Goal: Task Accomplishment & Management: Manage account settings

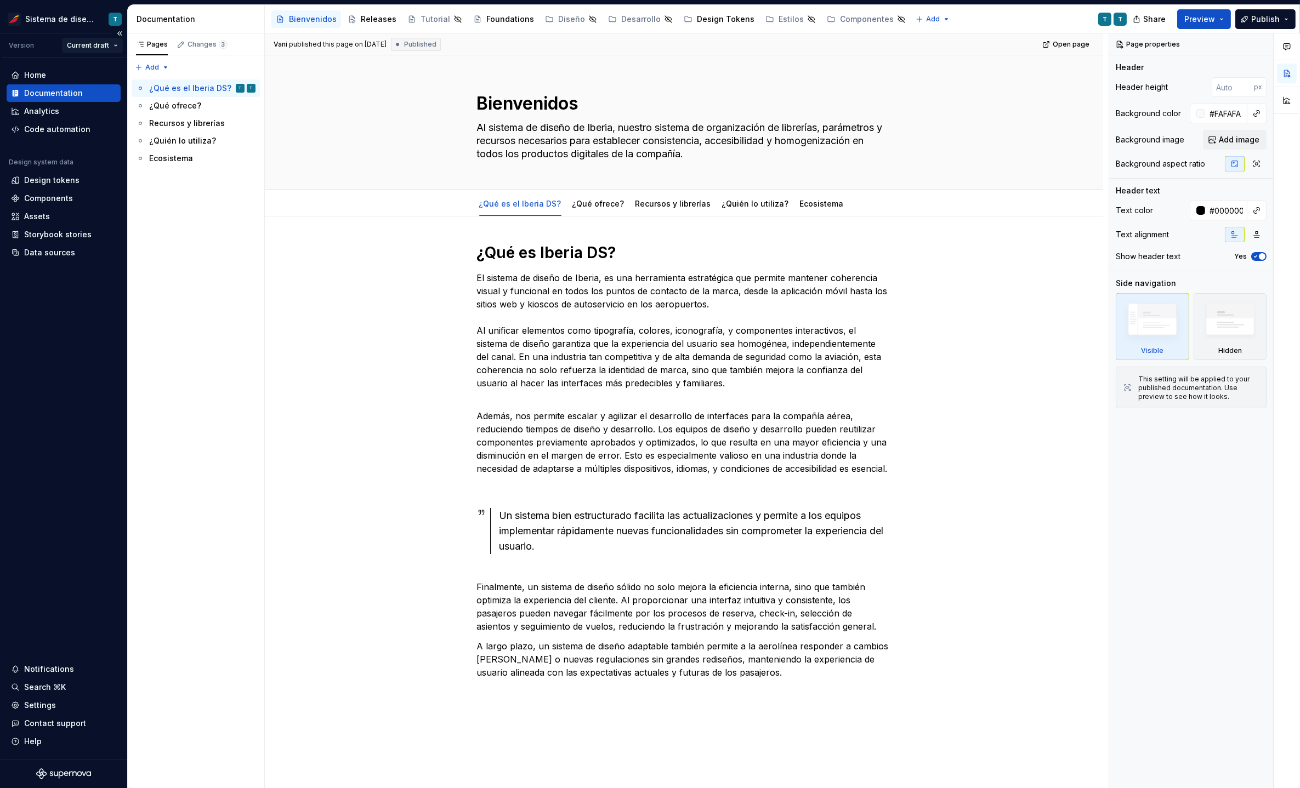
click at [112, 48] on html "Sistema de diseño Iberia T Version Current draft Home Documentation Analytics C…" at bounding box center [650, 394] width 1300 height 788
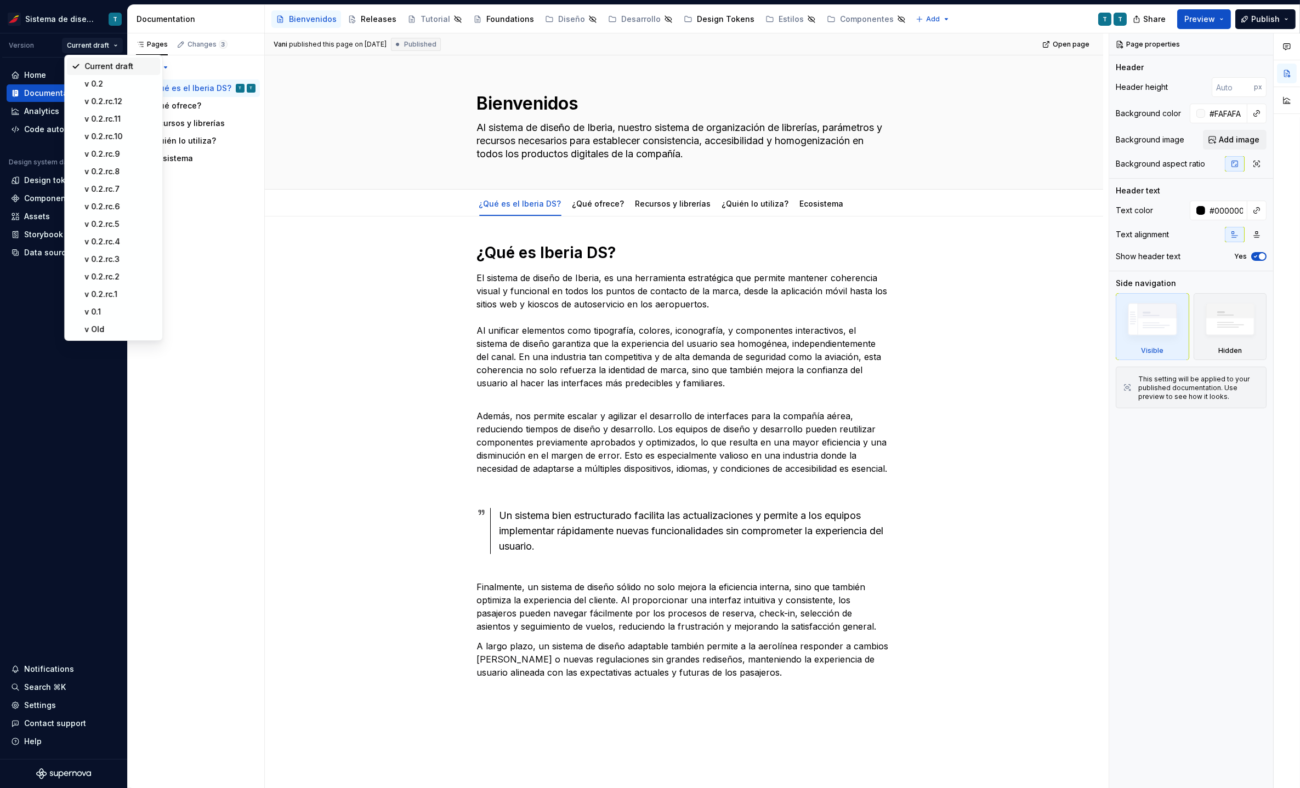
click at [110, 60] on div "Current draft" at bounding box center [113, 67] width 93 height 18
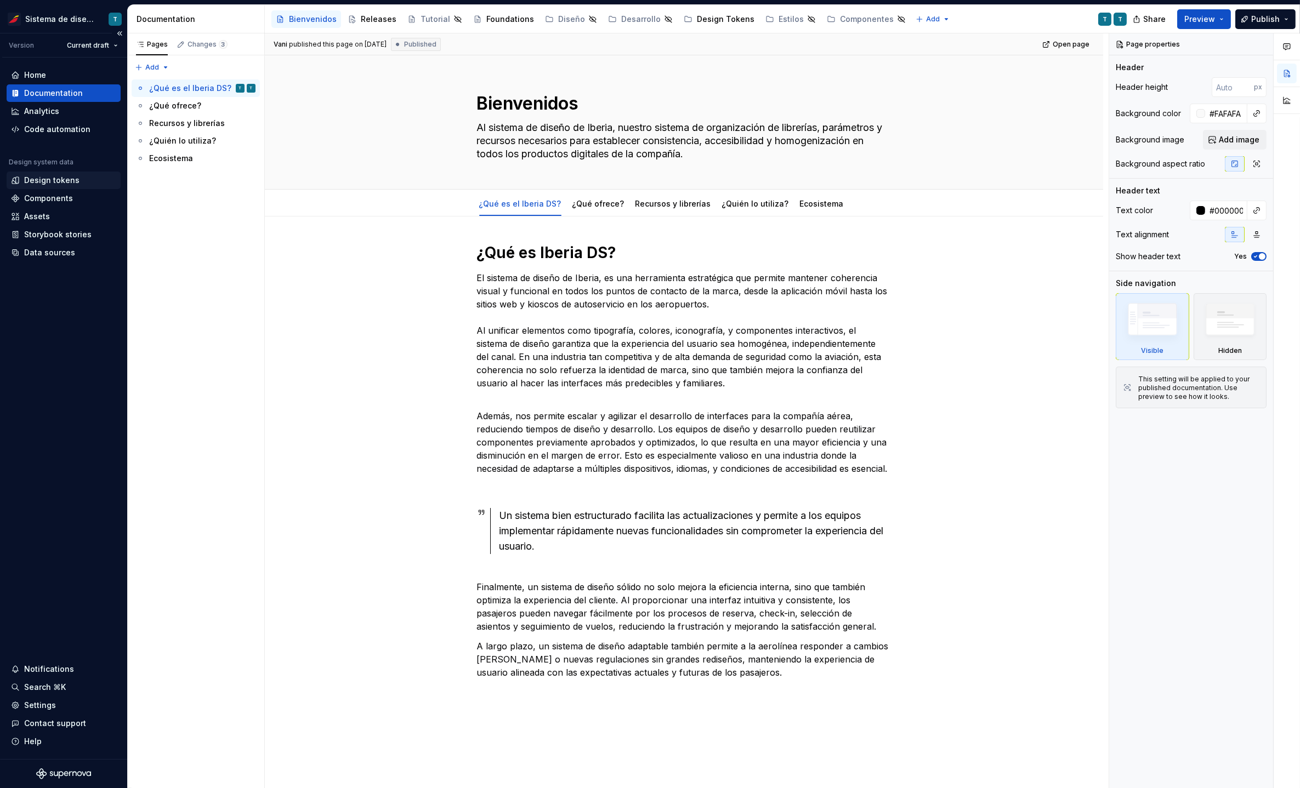
click at [64, 186] on div "Design tokens" at bounding box center [64, 181] width 114 height 18
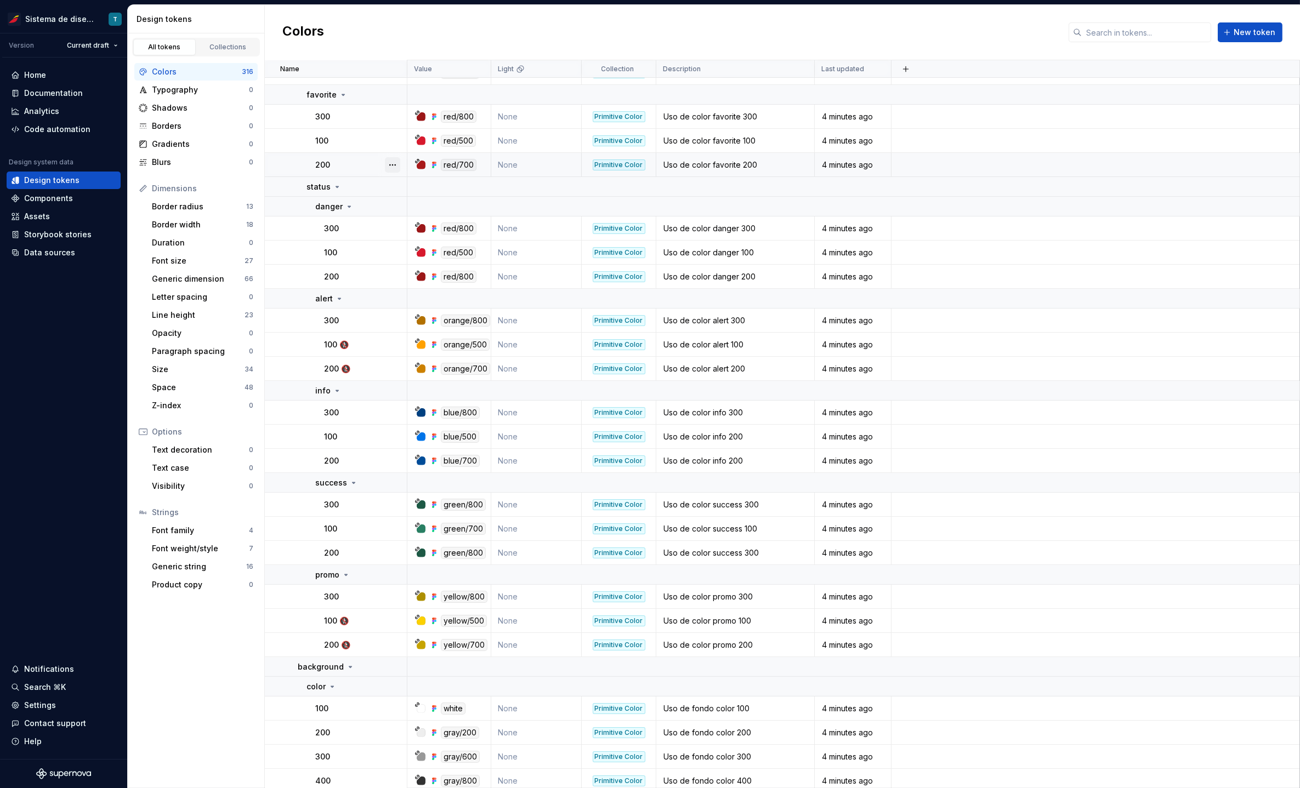
scroll to position [424, 0]
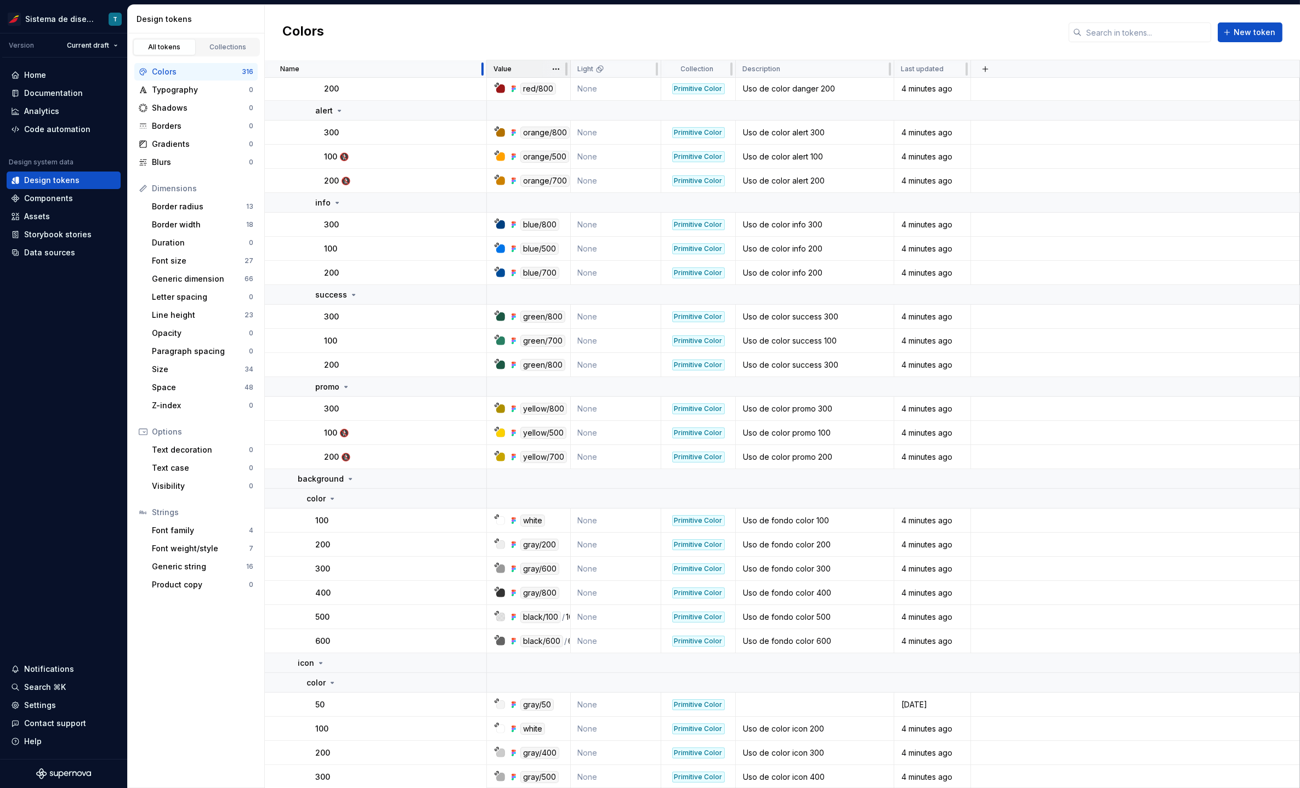
drag, startPoint x: 405, startPoint y: 69, endPoint x: 512, endPoint y: 70, distance: 107.5
click at [487, 70] on div at bounding box center [482, 69] width 9 height 18
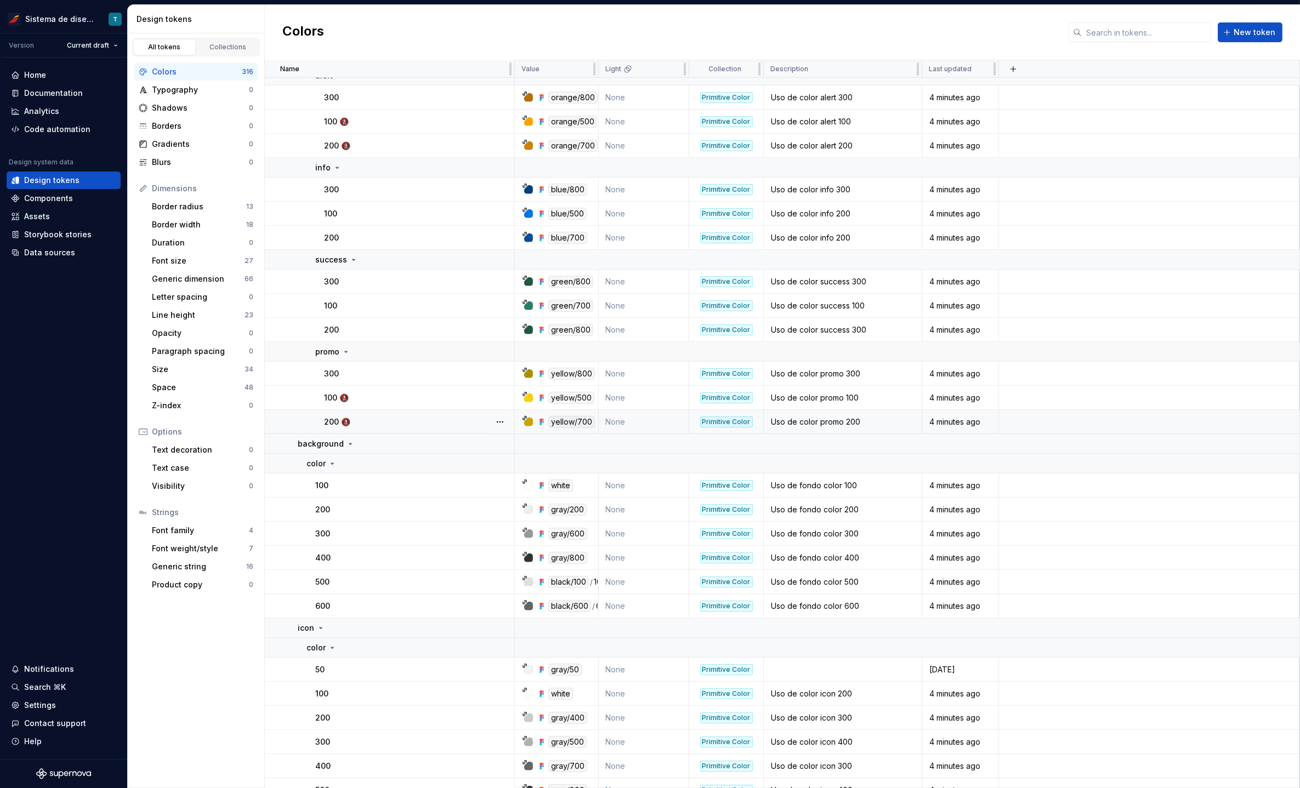
scroll to position [468, 0]
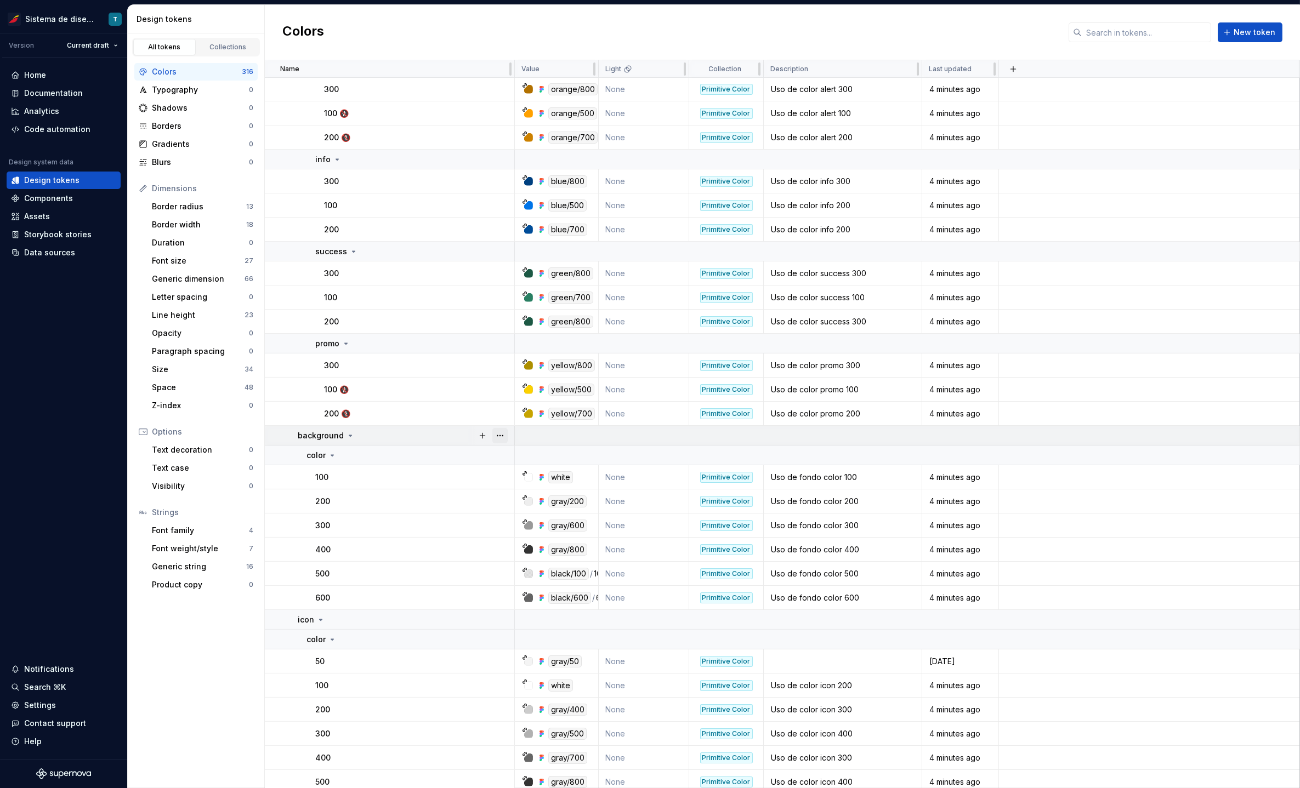
click at [500, 435] on button "button" at bounding box center [499, 435] width 15 height 15
click at [474, 458] on html "Sistema de diseño Iberia T Version Current draft Home Documentation Analytics C…" at bounding box center [650, 394] width 1300 height 788
click at [499, 453] on button "button" at bounding box center [499, 455] width 15 height 15
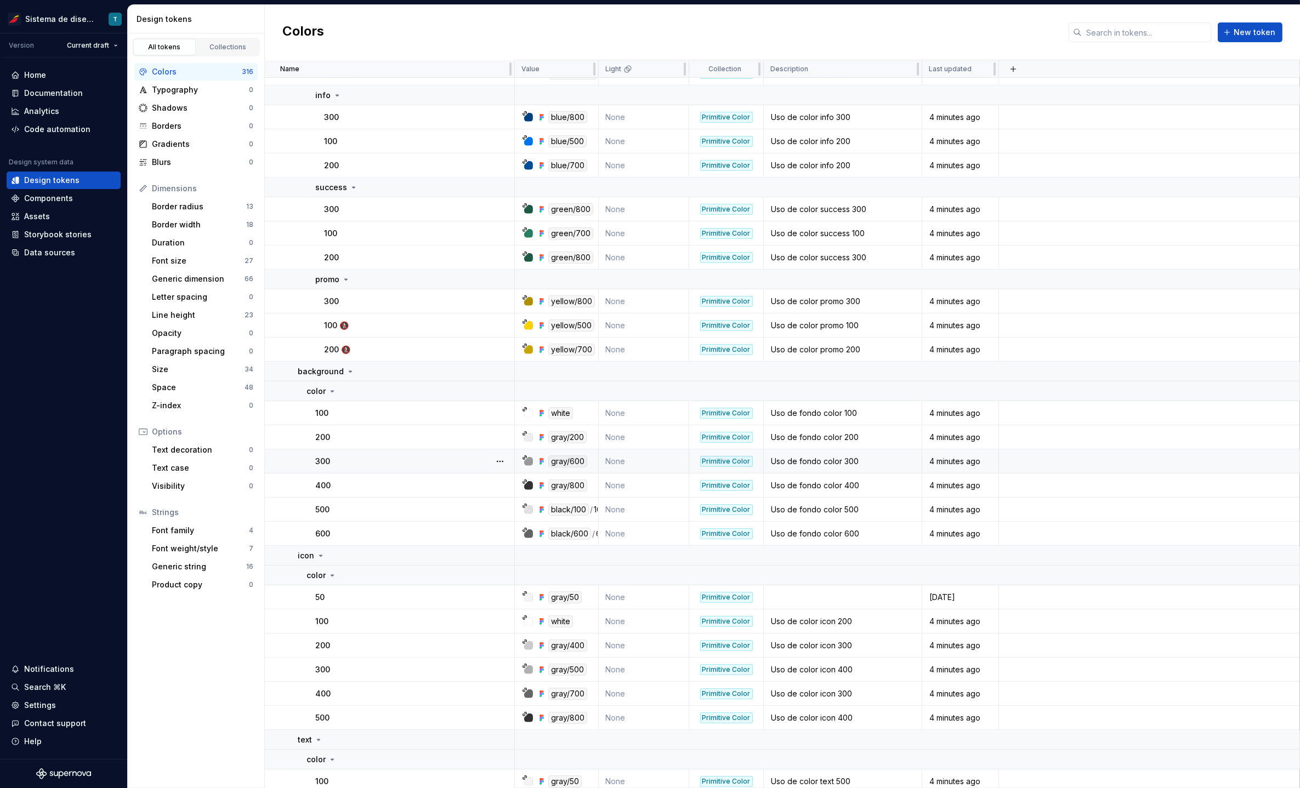
scroll to position [547, 0]
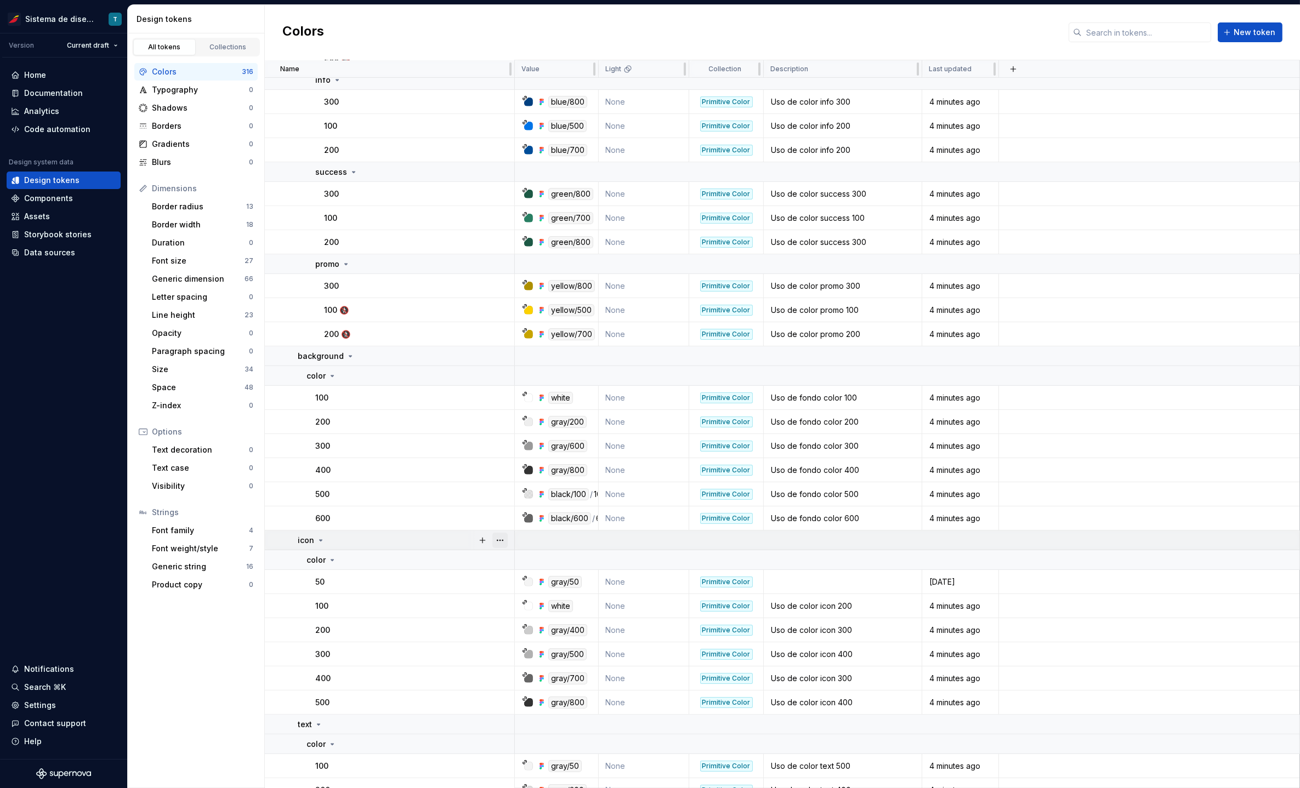
click at [506, 541] on button "button" at bounding box center [499, 540] width 15 height 15
click at [454, 585] on html "Sistema de diseño Iberia T Version Current draft Home Documentation Analytics C…" at bounding box center [650, 394] width 1300 height 788
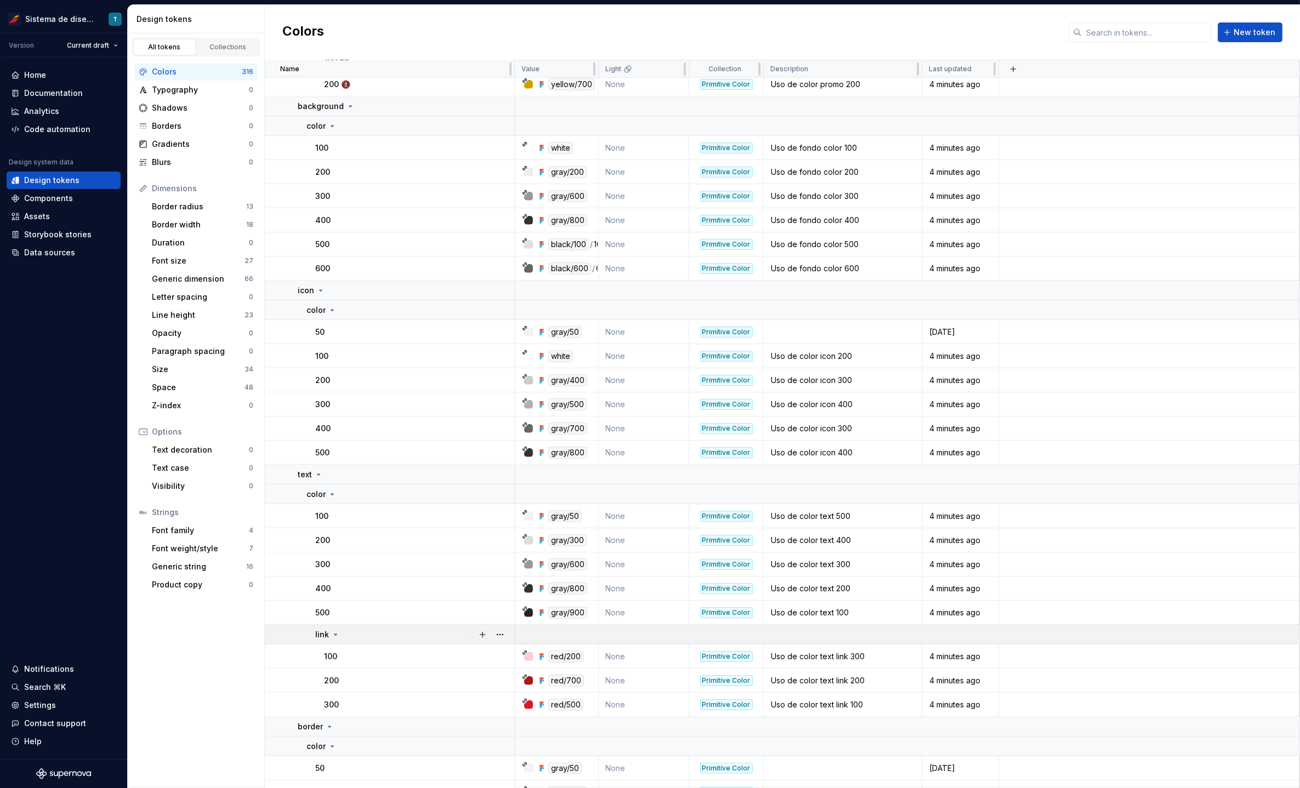
scroll to position [859, 0]
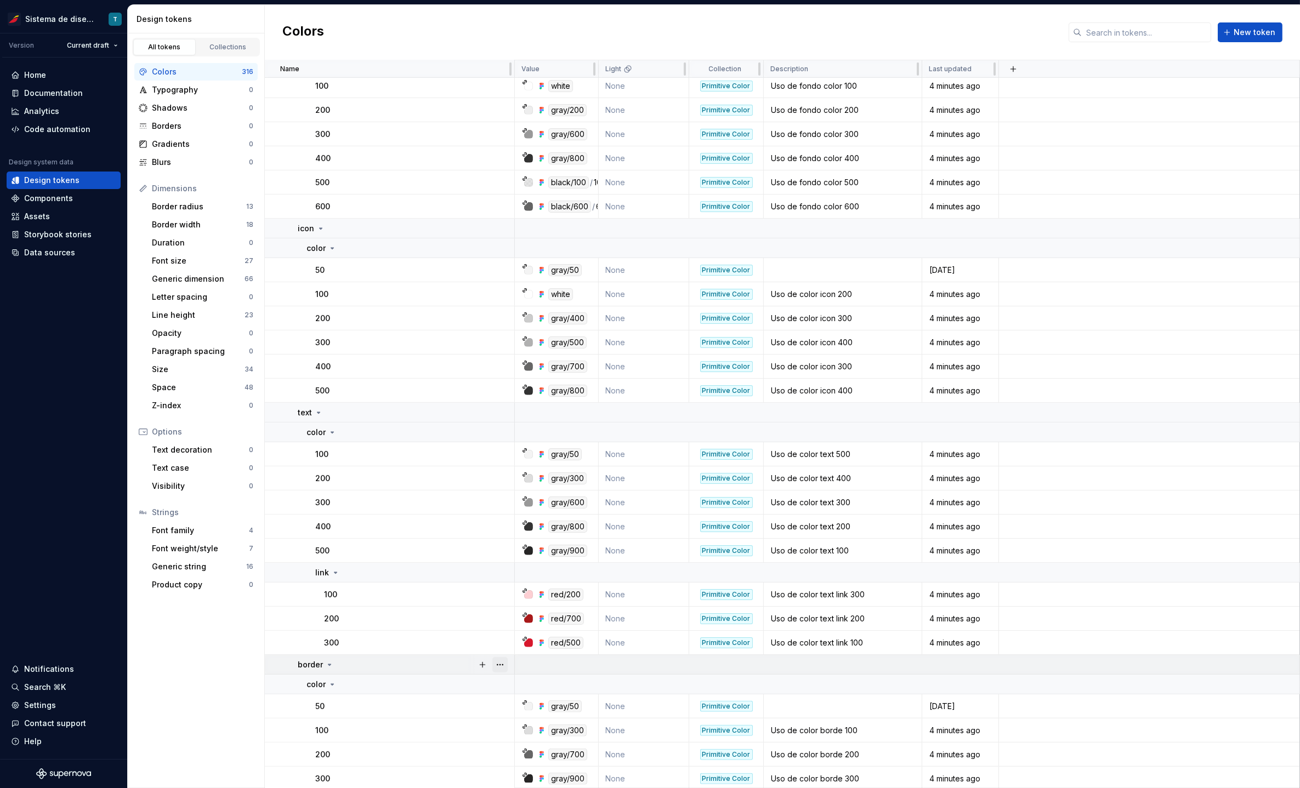
click at [502, 664] on button "button" at bounding box center [499, 664] width 15 height 15
click at [425, 675] on html "Sistema de diseño Iberia T Version Current draft Home Documentation Analytics C…" at bounding box center [650, 394] width 1300 height 788
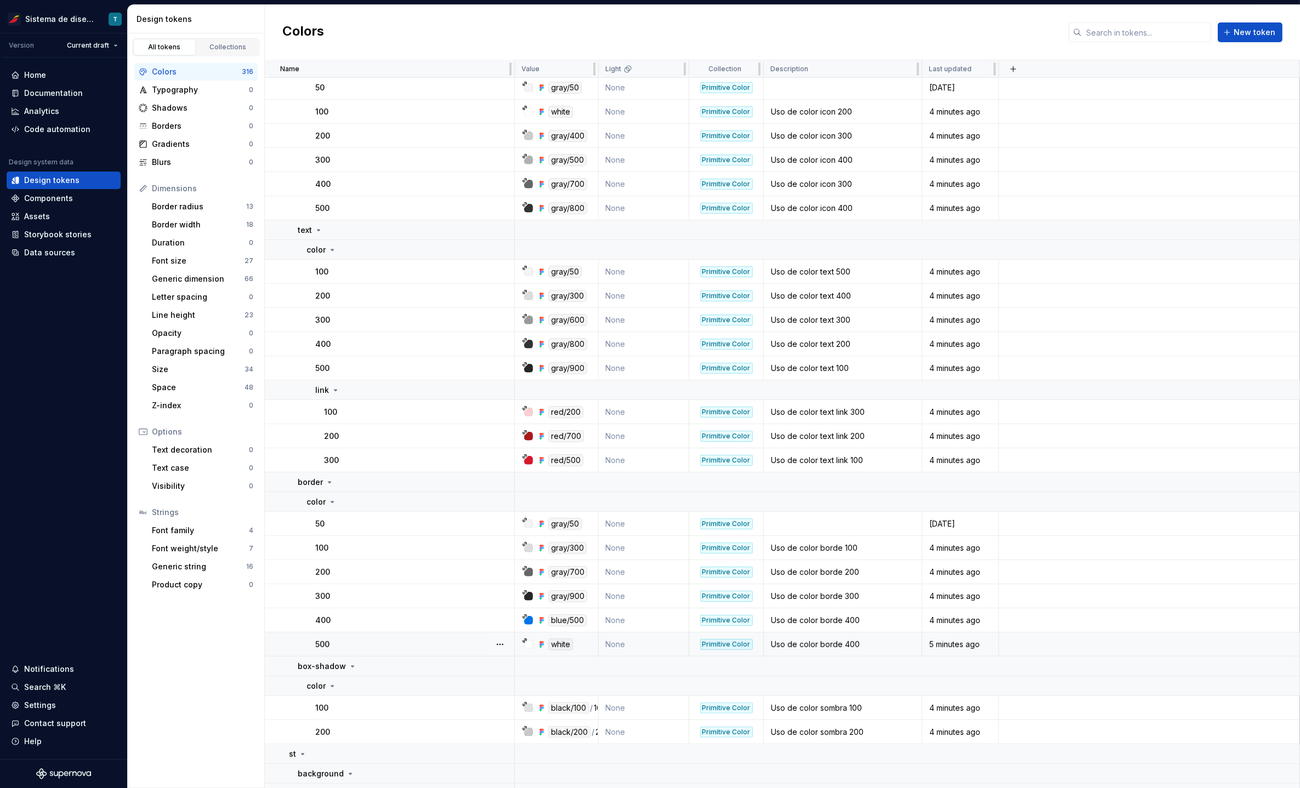
scroll to position [1113, 0]
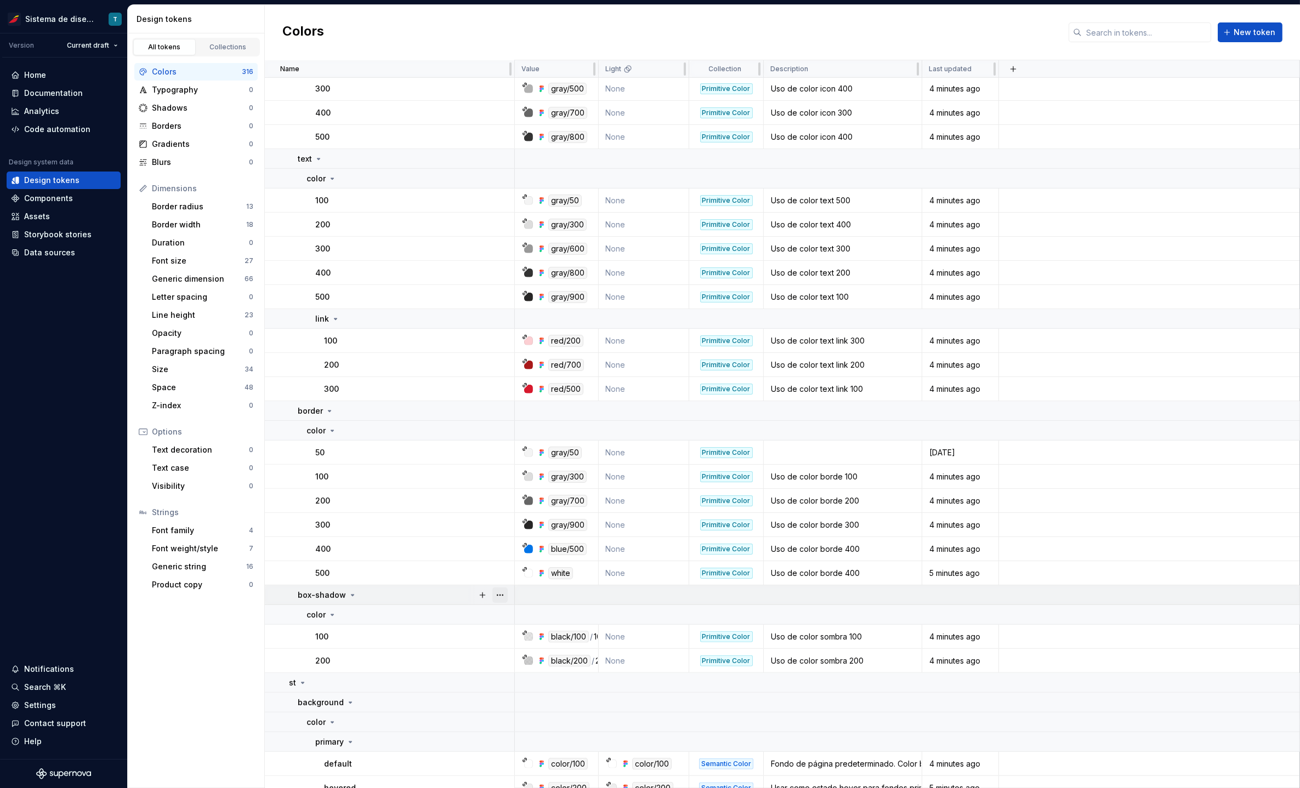
click at [500, 595] on button "button" at bounding box center [499, 595] width 15 height 15
click at [349, 596] on html "Sistema de diseño Iberia T Version Current draft Home Documentation Analytics C…" at bounding box center [650, 394] width 1300 height 788
click at [351, 595] on icon at bounding box center [352, 595] width 3 height 1
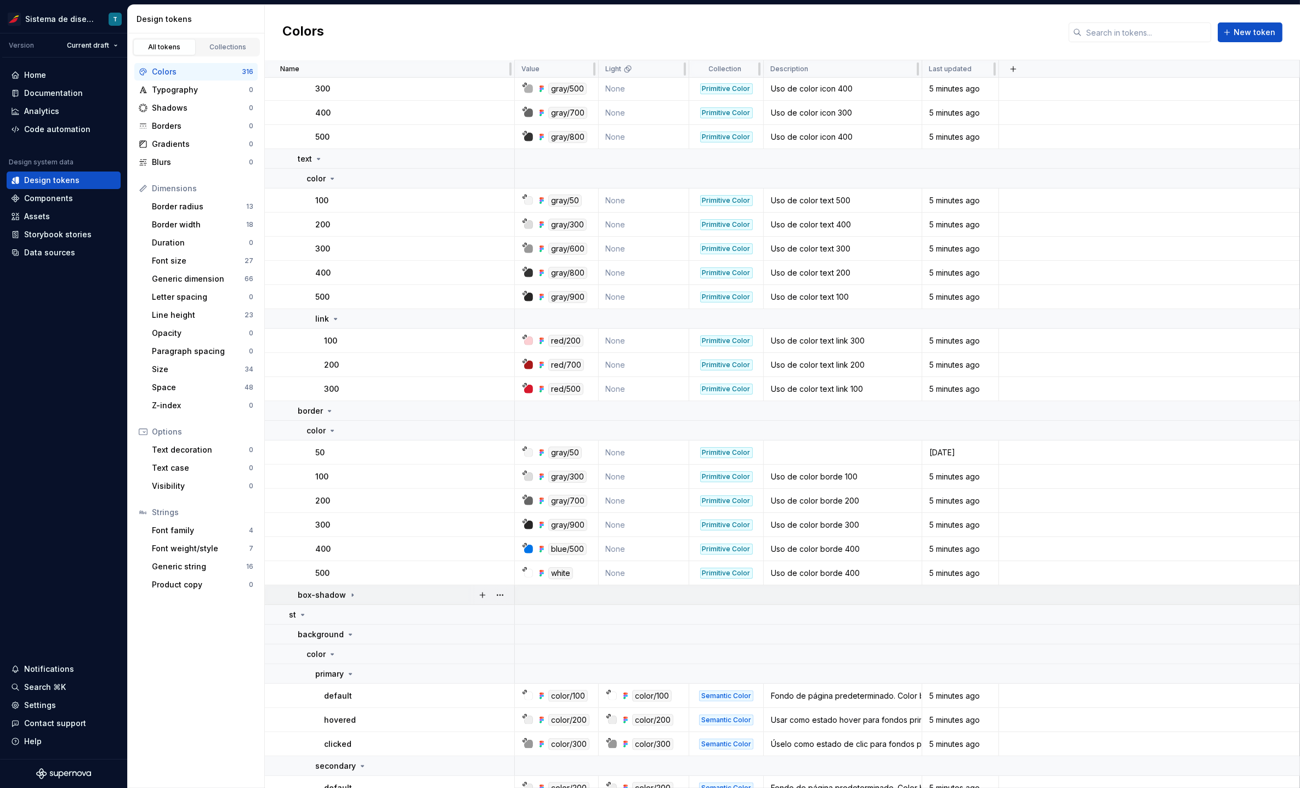
click at [348, 594] on icon at bounding box center [352, 595] width 9 height 9
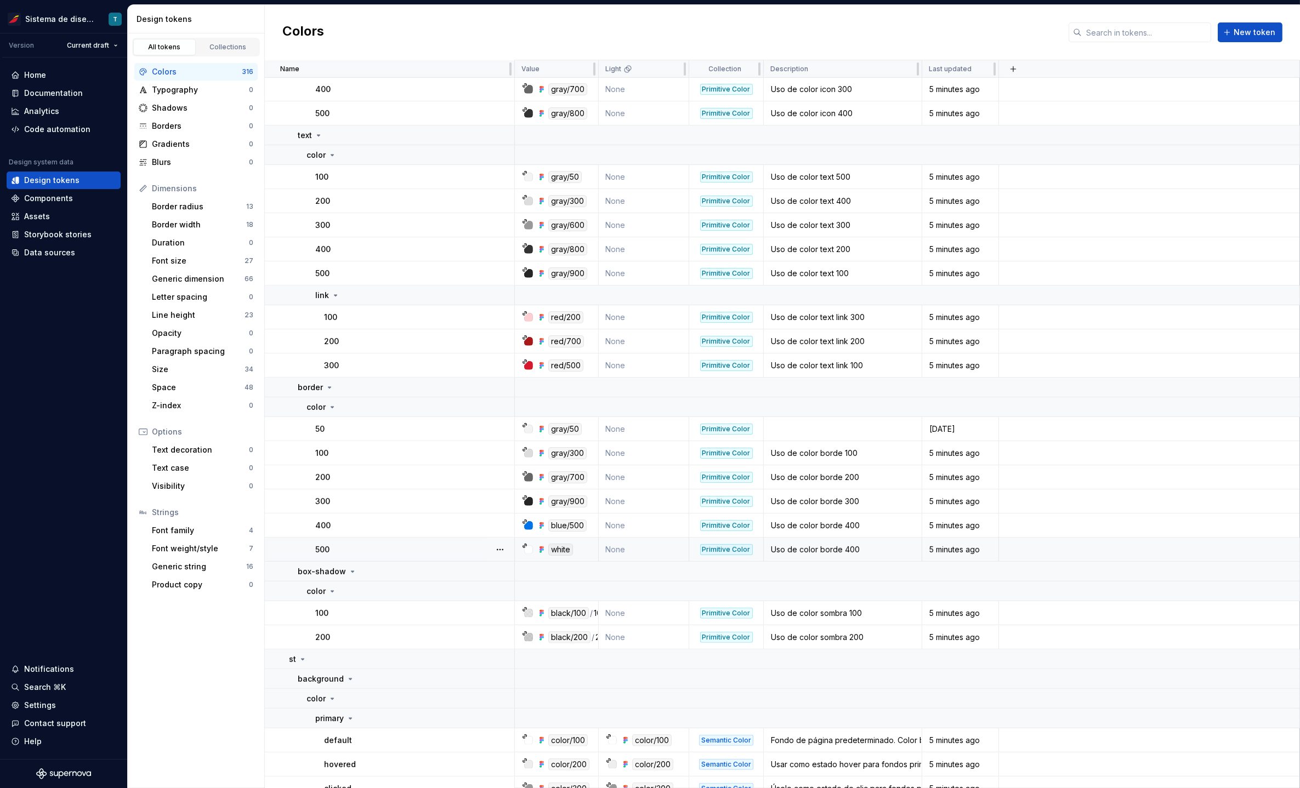
scroll to position [1334, 0]
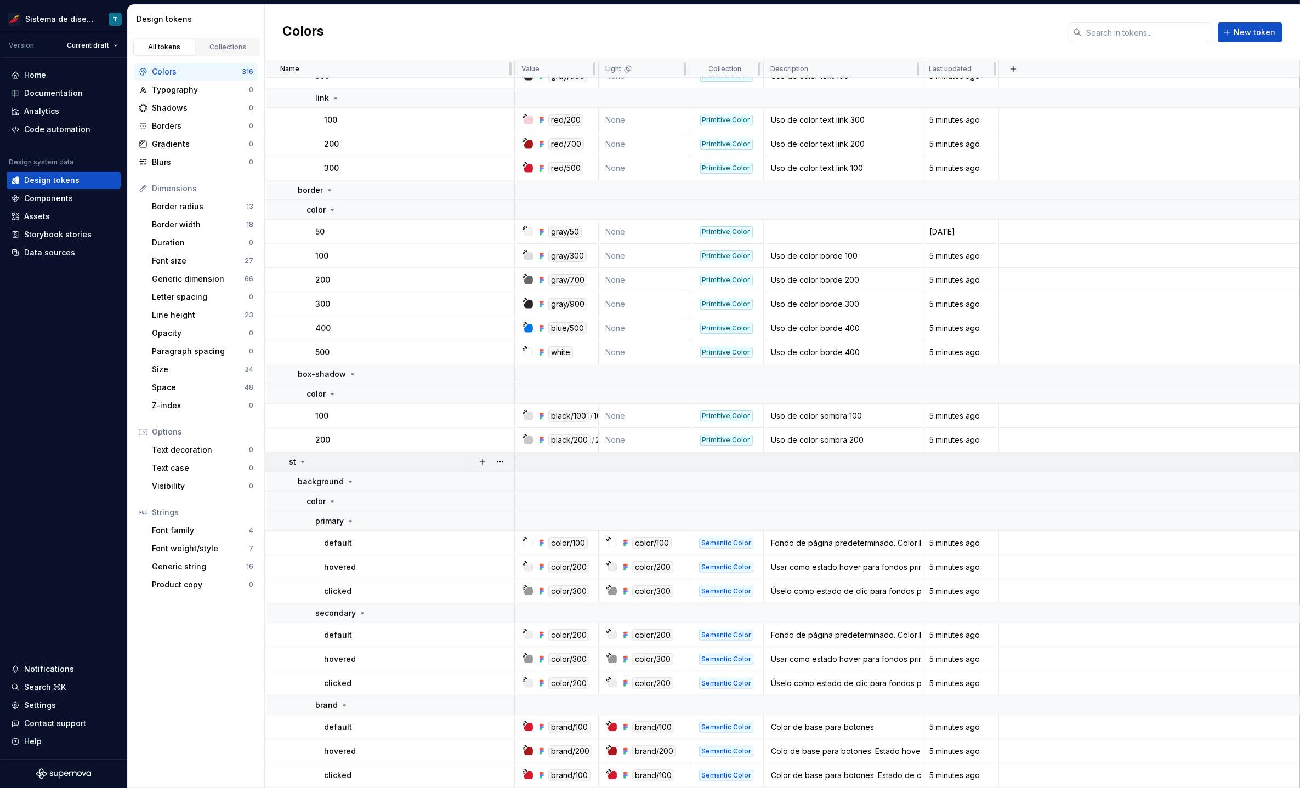
click at [508, 457] on div at bounding box center [491, 461] width 46 height 19
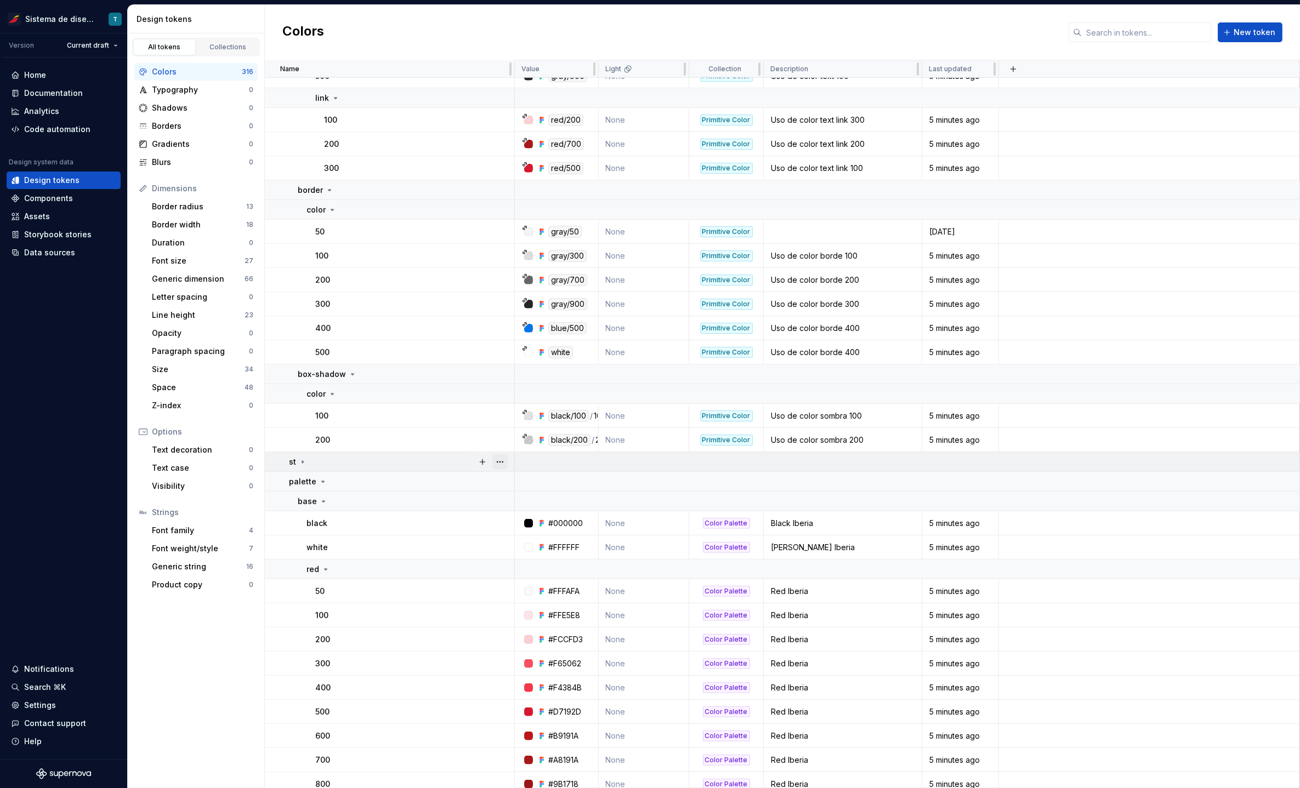
click at [502, 460] on button "button" at bounding box center [499, 461] width 15 height 15
click at [301, 461] on html "Sistema de diseño Iberia T Version Current draft Home Documentation Analytics C…" at bounding box center [650, 394] width 1300 height 788
click at [324, 483] on icon at bounding box center [322, 481] width 9 height 9
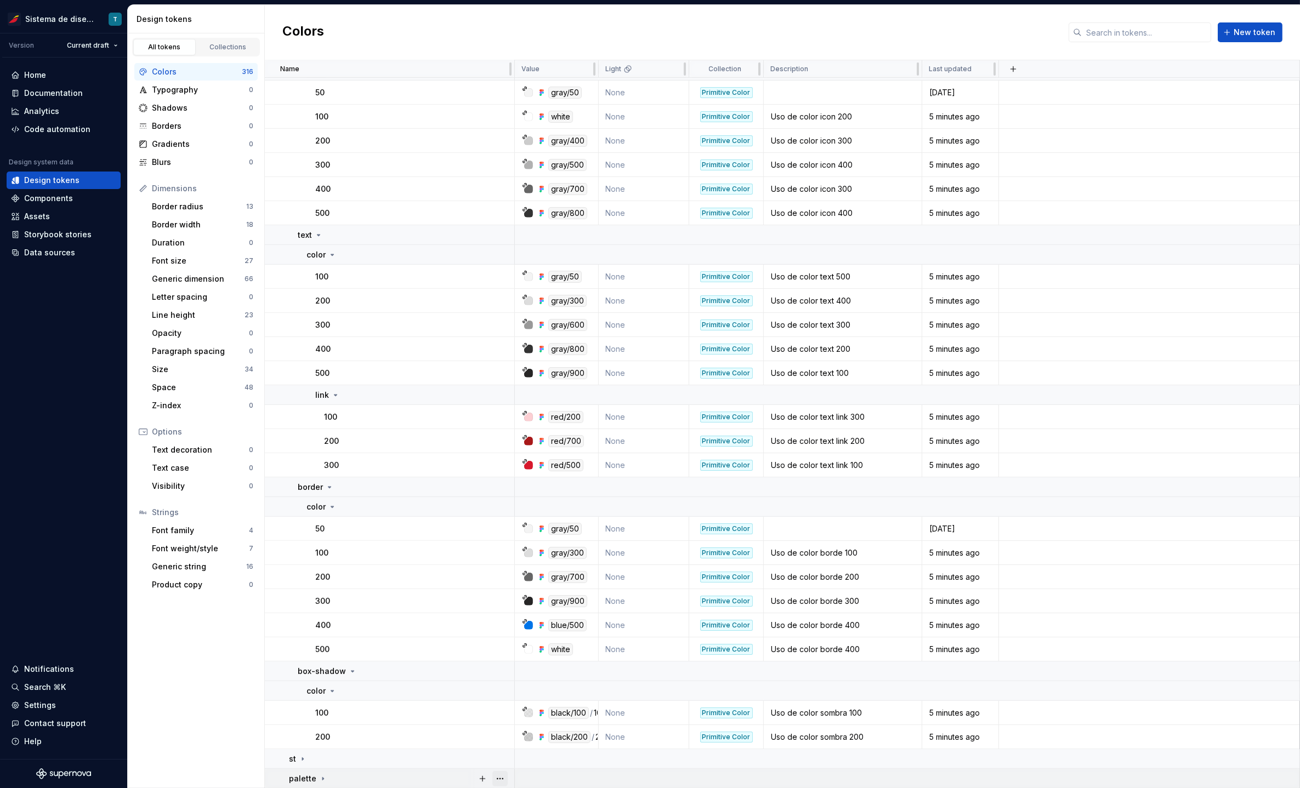
click at [504, 778] on button "button" at bounding box center [499, 778] width 15 height 15
click at [456, 756] on html "Sistema de diseño Iberia T Version Current draft Home Documentation Analytics C…" at bounding box center [650, 394] width 1300 height 788
click at [303, 758] on icon at bounding box center [302, 759] width 9 height 9
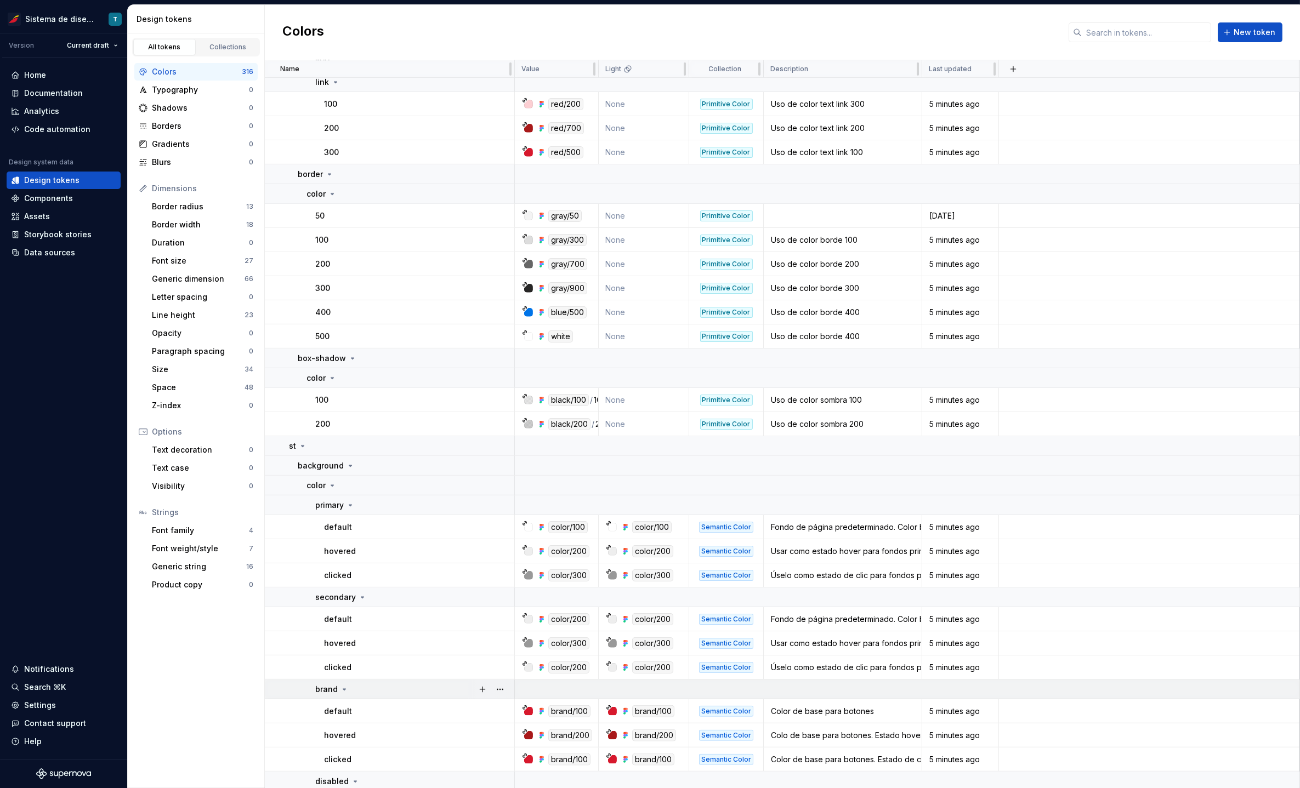
scroll to position [1398, 0]
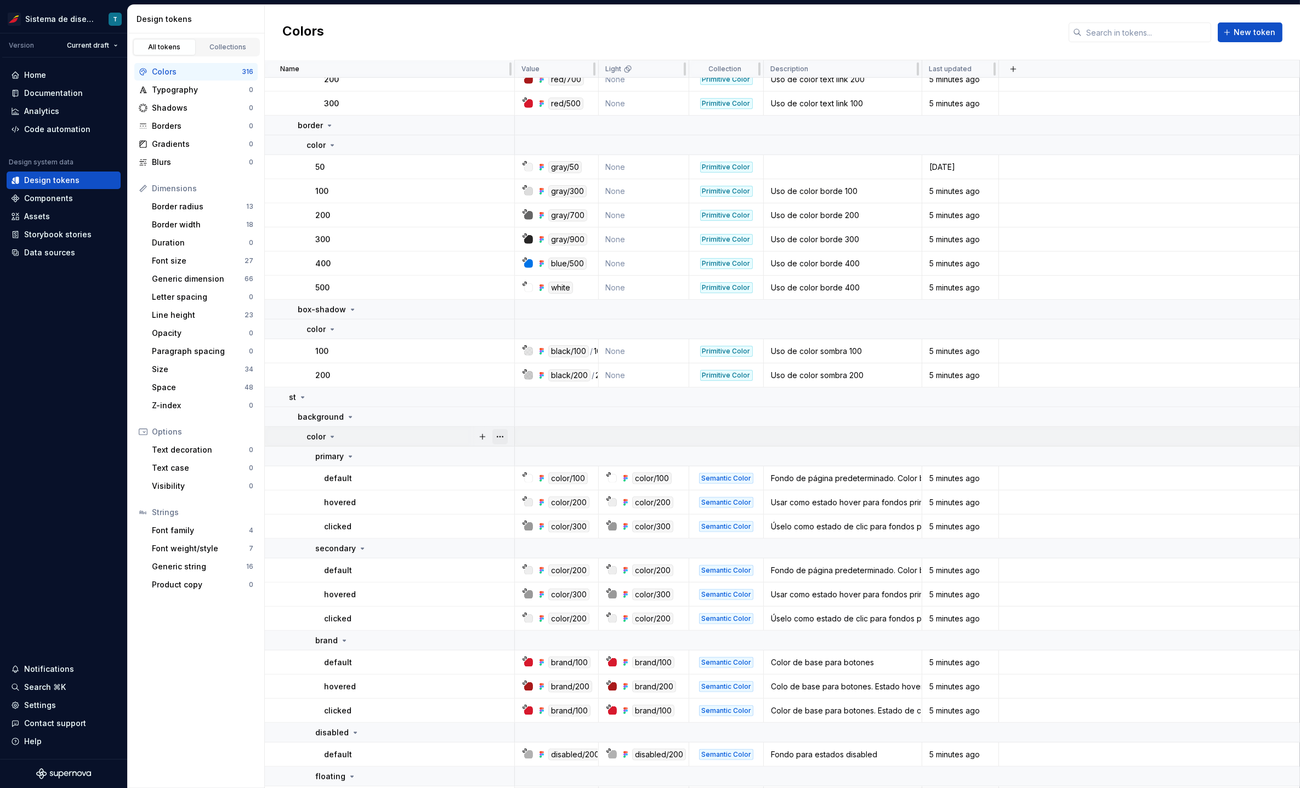
click at [502, 434] on button "button" at bounding box center [499, 436] width 15 height 15
click at [339, 399] on html "Sistema de diseño Iberia T Version Current draft Home Documentation Analytics C…" at bounding box center [650, 394] width 1300 height 788
click at [304, 396] on icon at bounding box center [302, 397] width 9 height 9
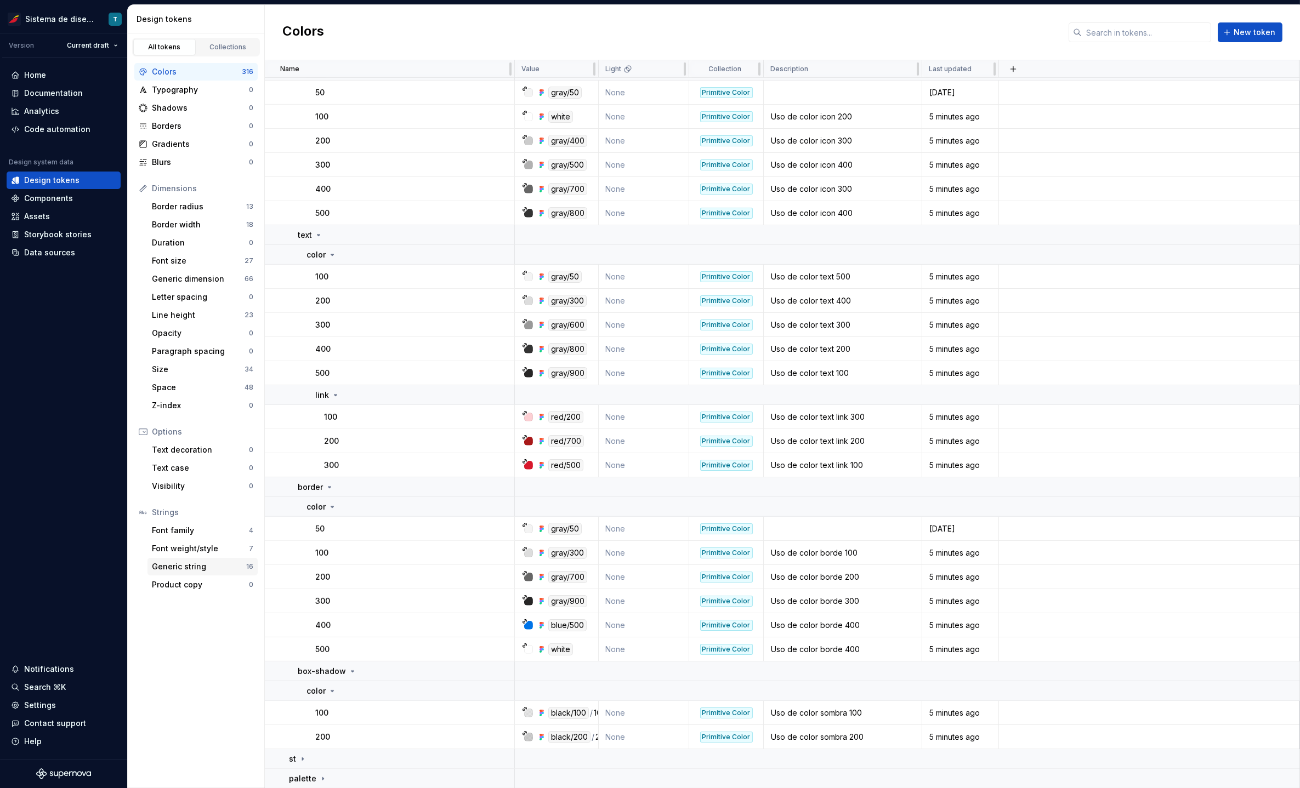
click at [195, 566] on div "Generic string" at bounding box center [199, 566] width 94 height 11
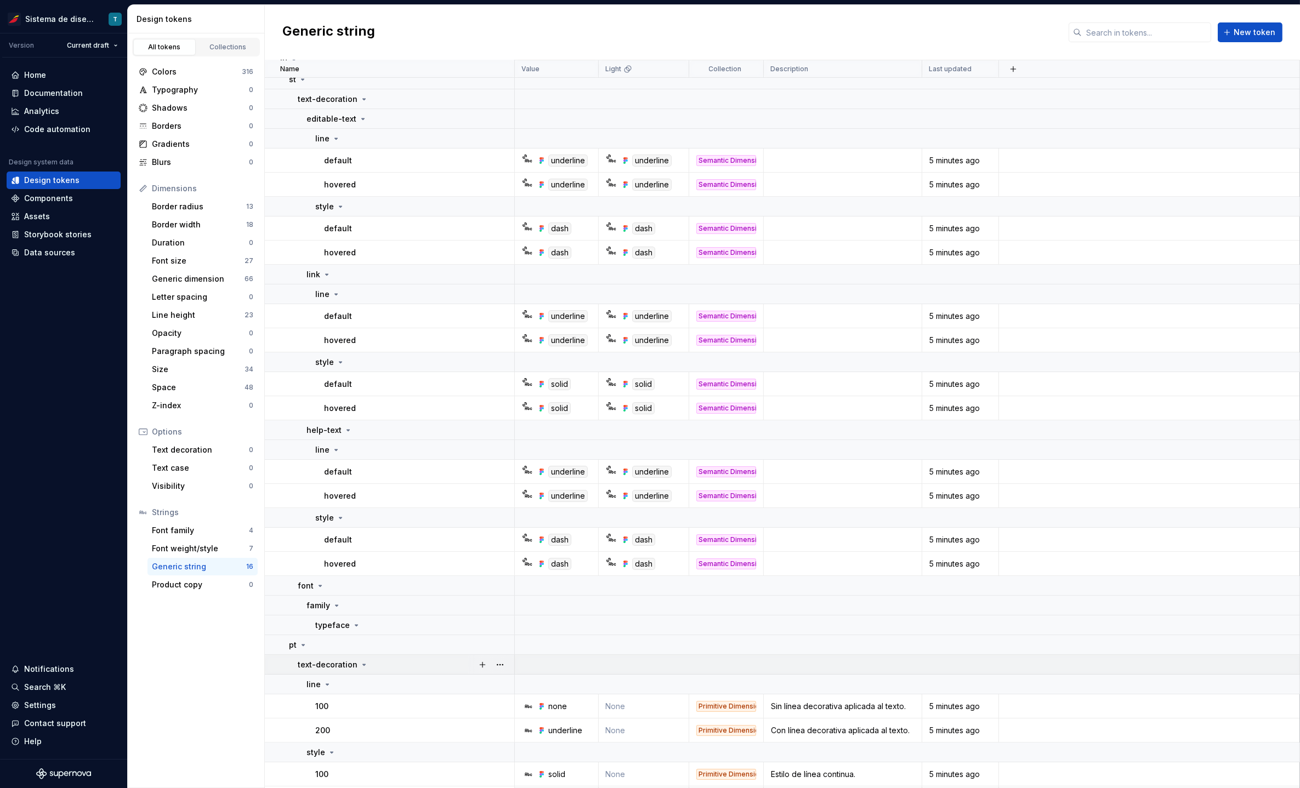
scroll to position [50, 0]
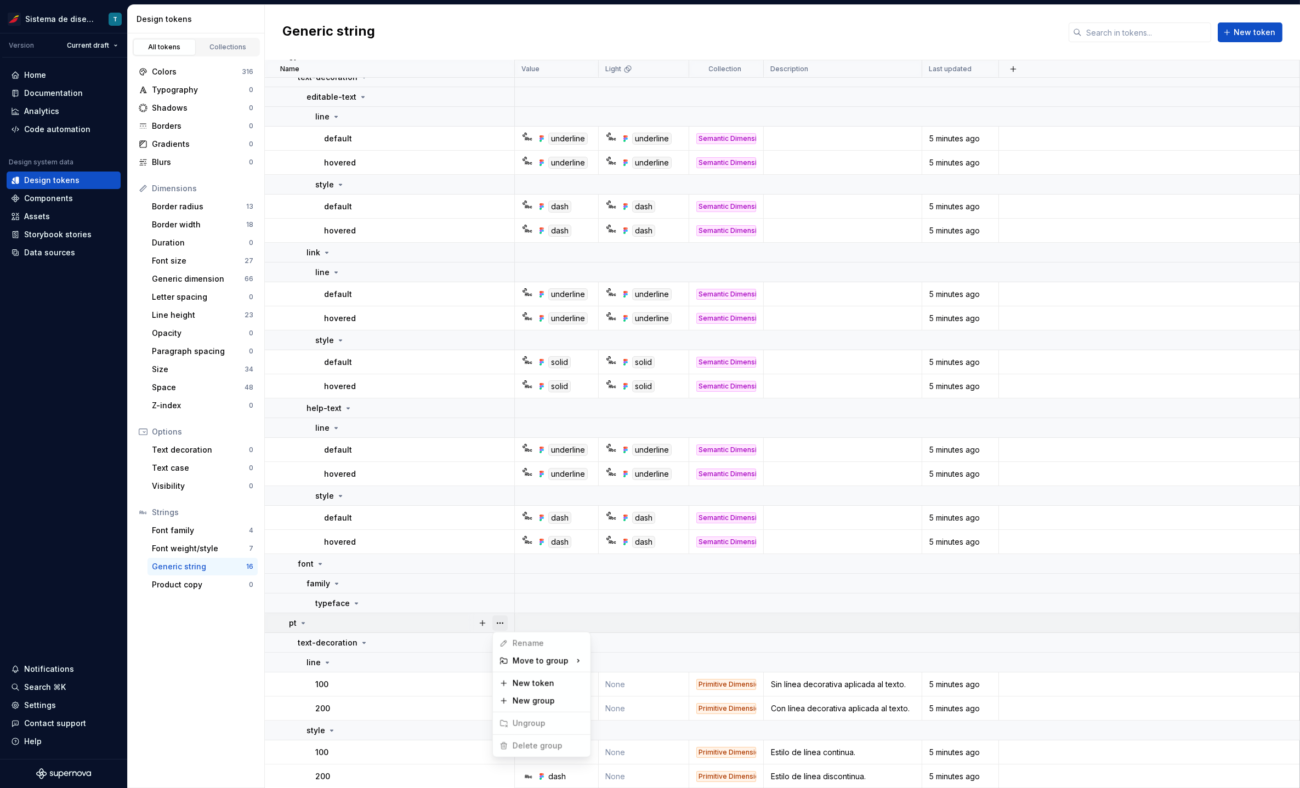
click at [500, 625] on button "button" at bounding box center [499, 623] width 15 height 15
click at [503, 566] on html "Sistema de diseño Iberia T Version Current draft Home Documentation Analytics C…" at bounding box center [650, 394] width 1300 height 788
click at [503, 560] on button "button" at bounding box center [499, 563] width 15 height 15
click at [515, 684] on div "Delete group" at bounding box center [548, 686] width 71 height 11
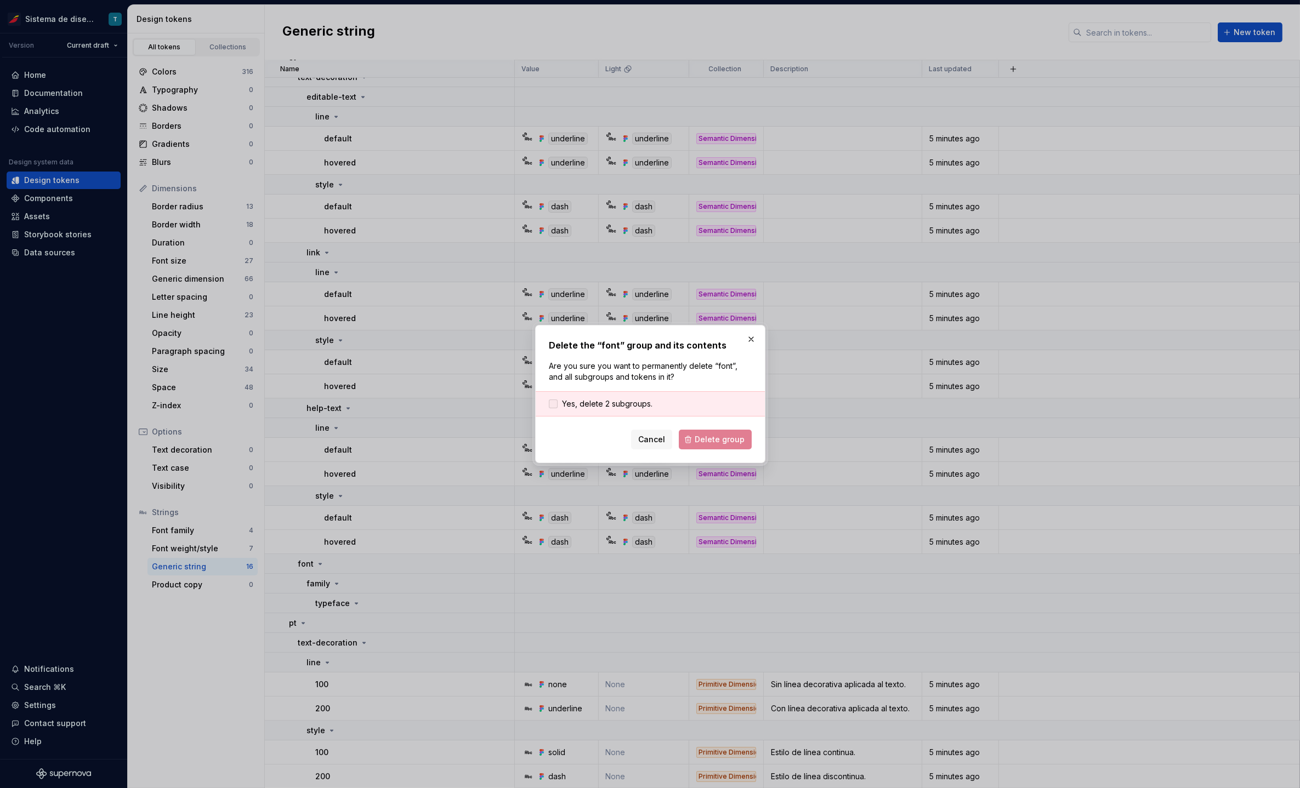
click at [596, 408] on span "Yes, delete 2 subgroups." at bounding box center [607, 404] width 90 height 11
click at [731, 435] on span "Delete group" at bounding box center [720, 439] width 50 height 11
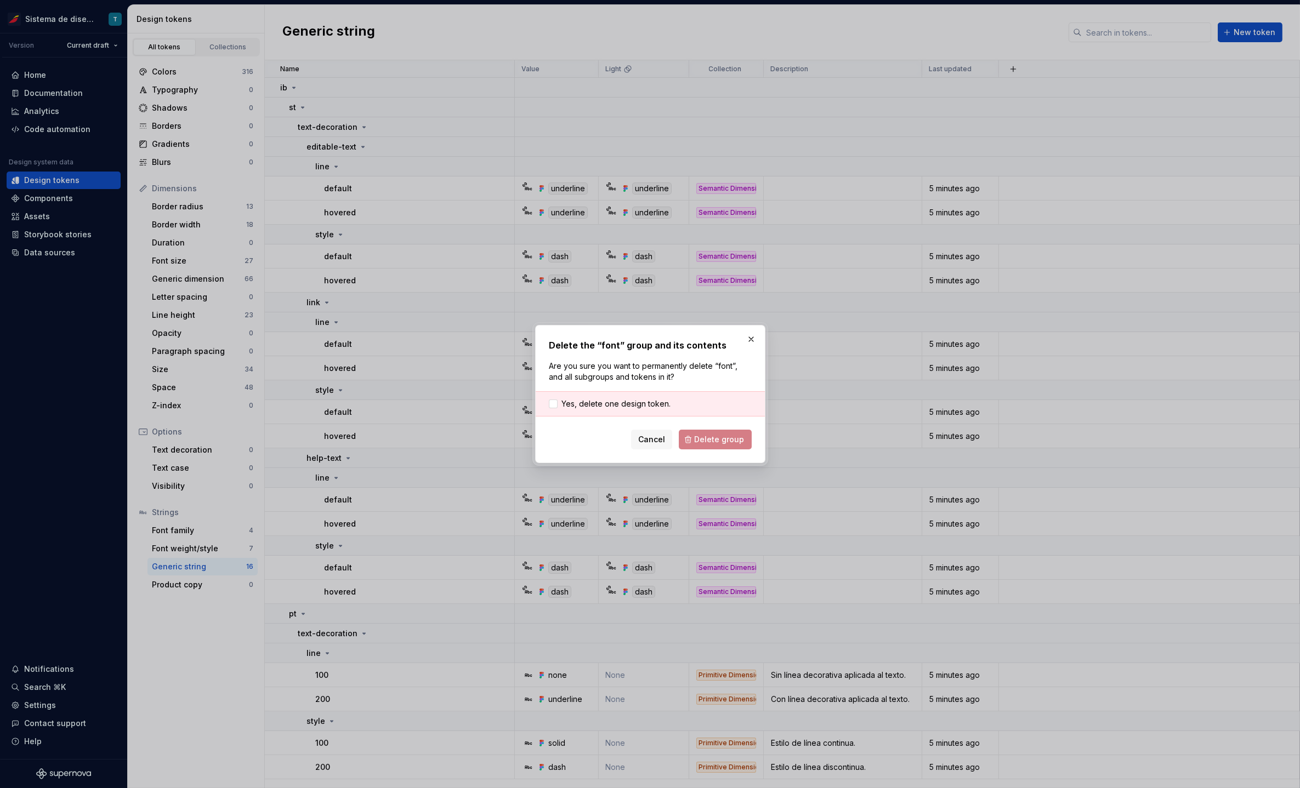
scroll to position [0, 0]
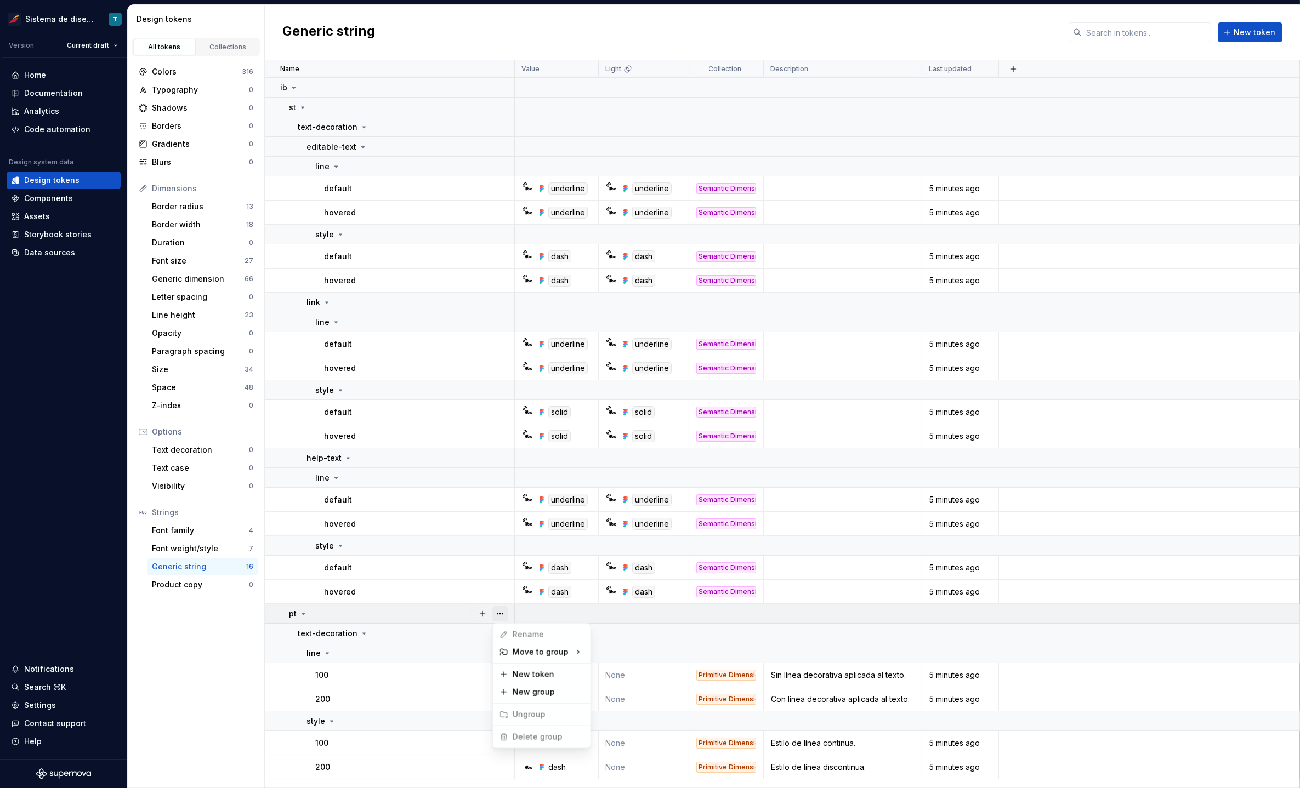
click at [495, 612] on button "button" at bounding box center [499, 613] width 15 height 15
click at [436, 564] on html "Sistema de diseño Iberia T Version Current draft Home Documentation Analytics C…" at bounding box center [650, 394] width 1300 height 788
click at [502, 456] on button "button" at bounding box center [499, 458] width 15 height 15
click at [496, 301] on html "Sistema de diseño Iberia T Version Current draft Home Documentation Analytics C…" at bounding box center [650, 394] width 1300 height 788
click at [502, 301] on button "button" at bounding box center [499, 302] width 15 height 15
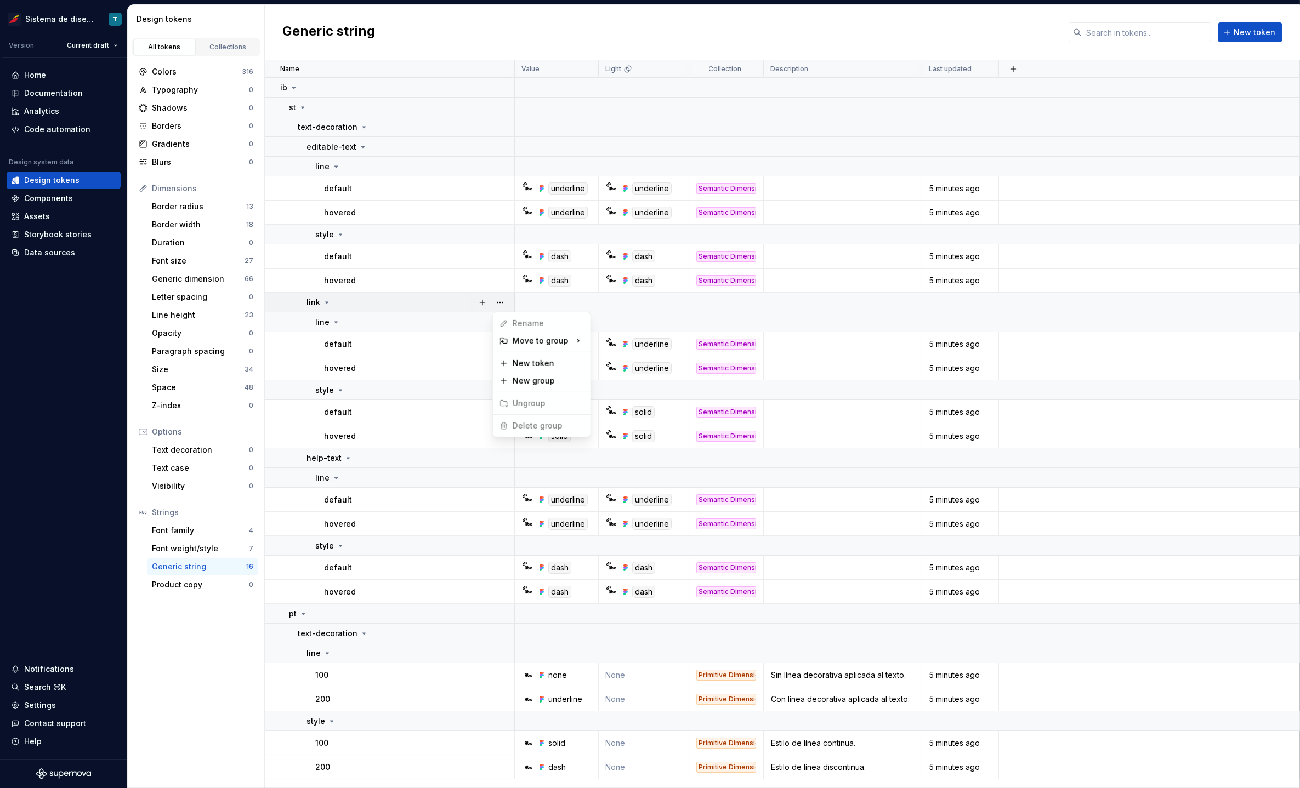
click at [459, 394] on html "Sistema de diseño Iberia T Version Current draft Home Documentation Analytics C…" at bounding box center [650, 394] width 1300 height 788
click at [498, 385] on button "button" at bounding box center [499, 390] width 15 height 15
click at [500, 132] on button "button" at bounding box center [499, 127] width 15 height 15
click at [441, 145] on html "Sistema de diseño Iberia T Version Current draft Home Documentation Analytics C…" at bounding box center [650, 394] width 1300 height 788
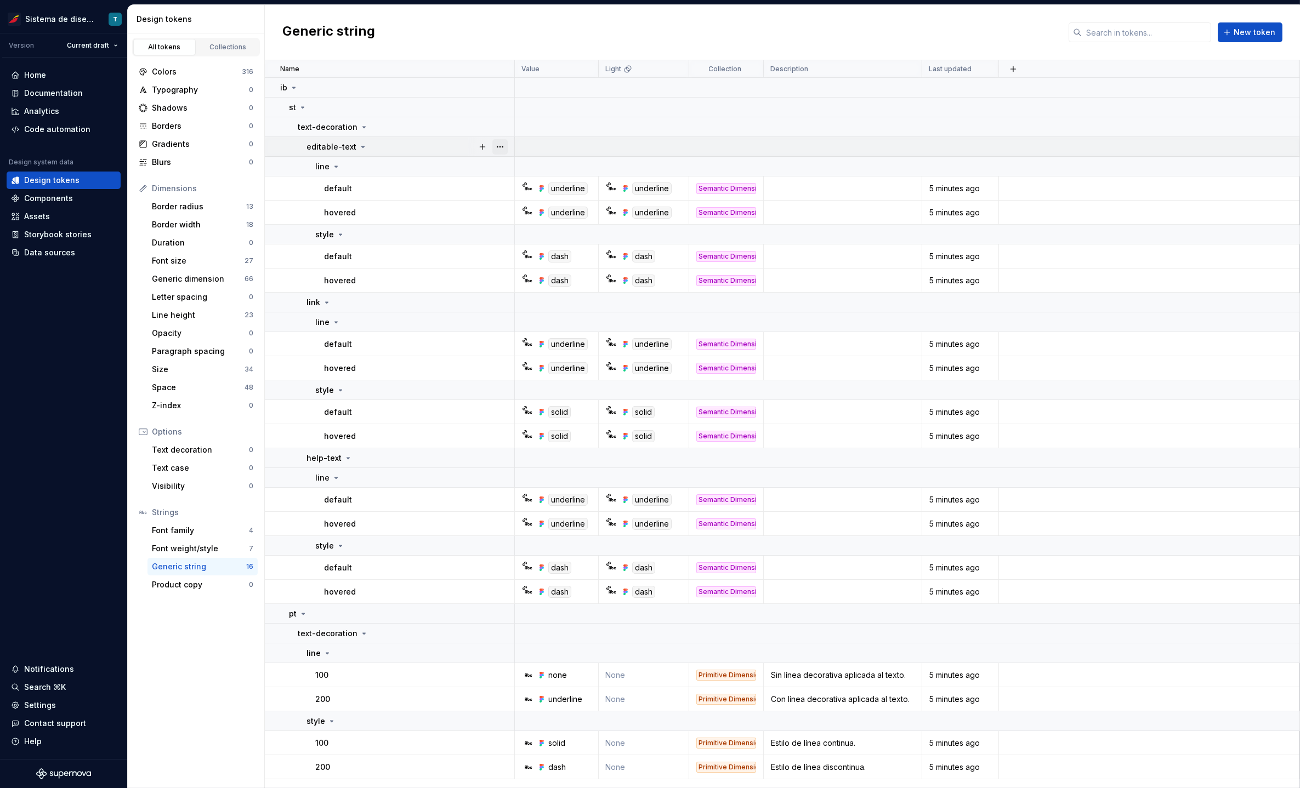
click at [502, 146] on button "button" at bounding box center [499, 146] width 15 height 15
click at [437, 170] on html "Sistema de diseño Iberia T Version Current draft Home Documentation Analytics C…" at bounding box center [650, 394] width 1300 height 788
click at [506, 163] on button "button" at bounding box center [499, 166] width 15 height 15
click at [505, 109] on html "Sistema de diseño Iberia T Version Current draft Home Documentation Analytics C…" at bounding box center [650, 394] width 1300 height 788
click at [298, 107] on icon at bounding box center [302, 107] width 9 height 9
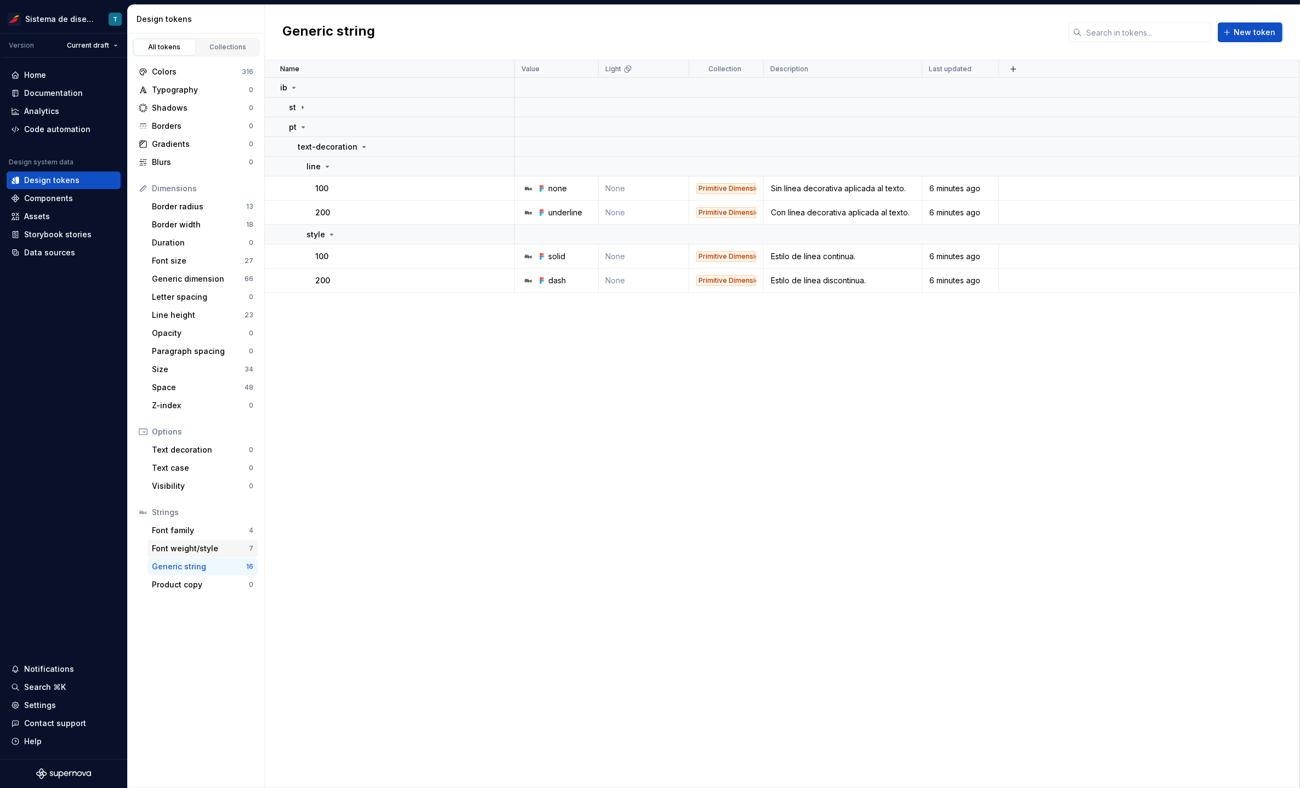
click at [206, 547] on div "Font weight/style" at bounding box center [200, 548] width 97 height 11
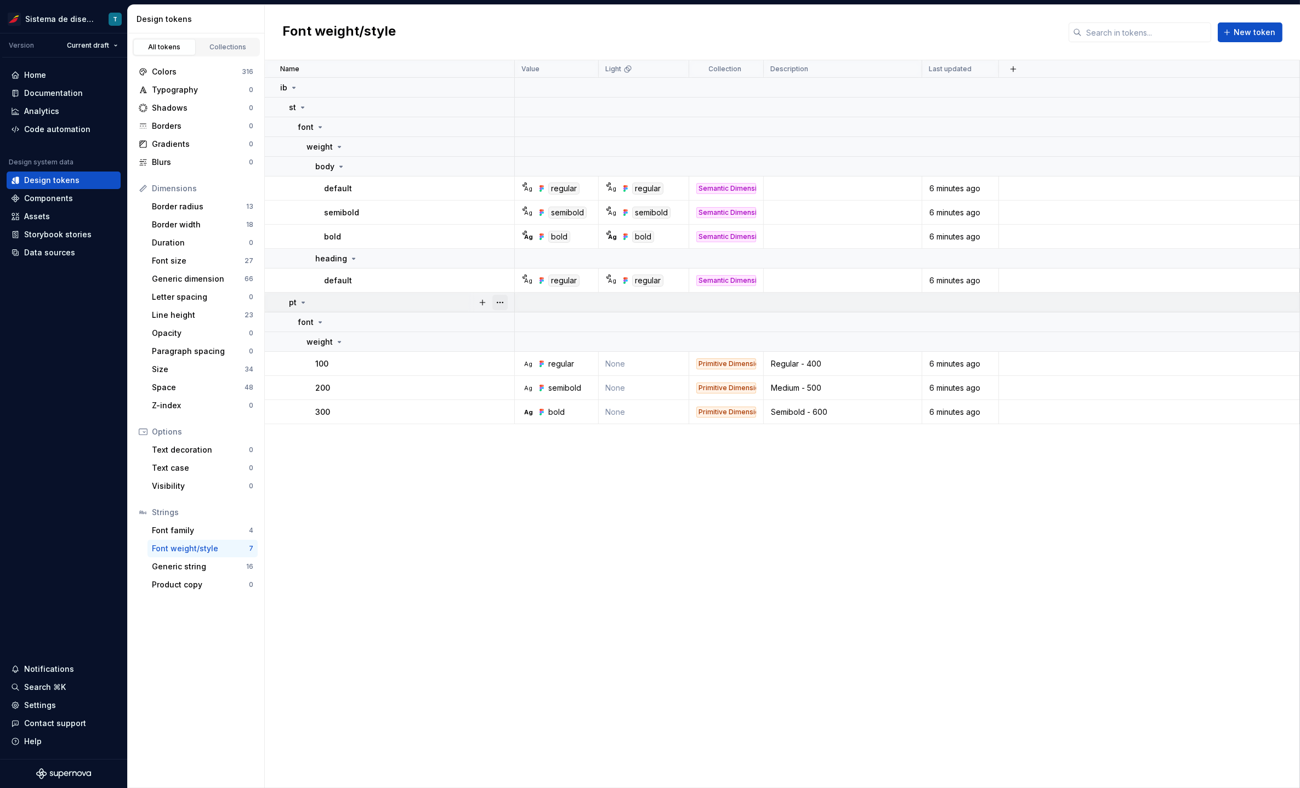
click at [502, 297] on button "button" at bounding box center [499, 302] width 15 height 15
click at [502, 303] on button "button" at bounding box center [499, 302] width 15 height 15
click at [503, 126] on button "button" at bounding box center [499, 127] width 15 height 15
click at [463, 263] on html "Sistema de diseño Iberia T Version Current draft Home Documentation Analytics C…" at bounding box center [650, 394] width 1300 height 788
click at [498, 258] on button "button" at bounding box center [499, 258] width 15 height 15
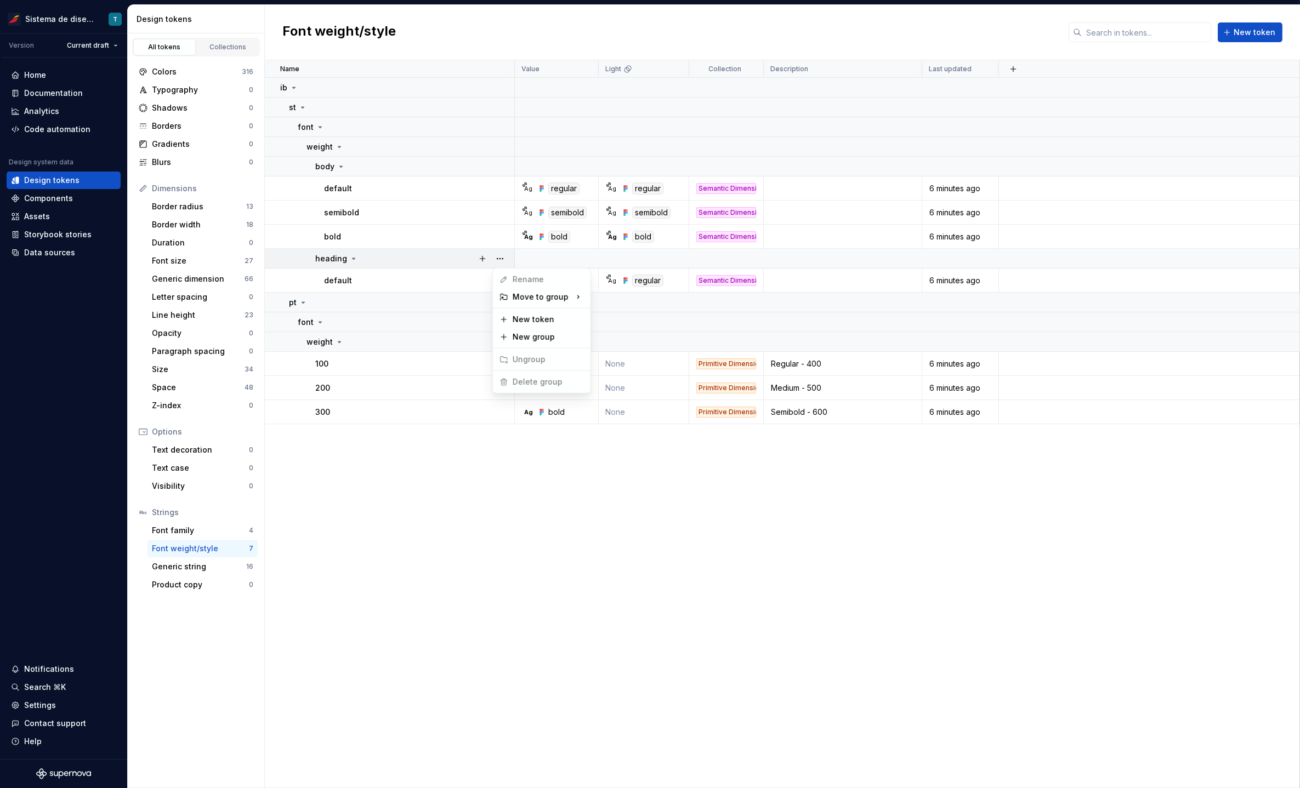
click at [263, 586] on html "Sistema de diseño Iberia T Version Current draft Home Documentation Analytics C…" at bounding box center [650, 394] width 1300 height 788
click at [213, 527] on div "Font family" at bounding box center [200, 530] width 97 height 11
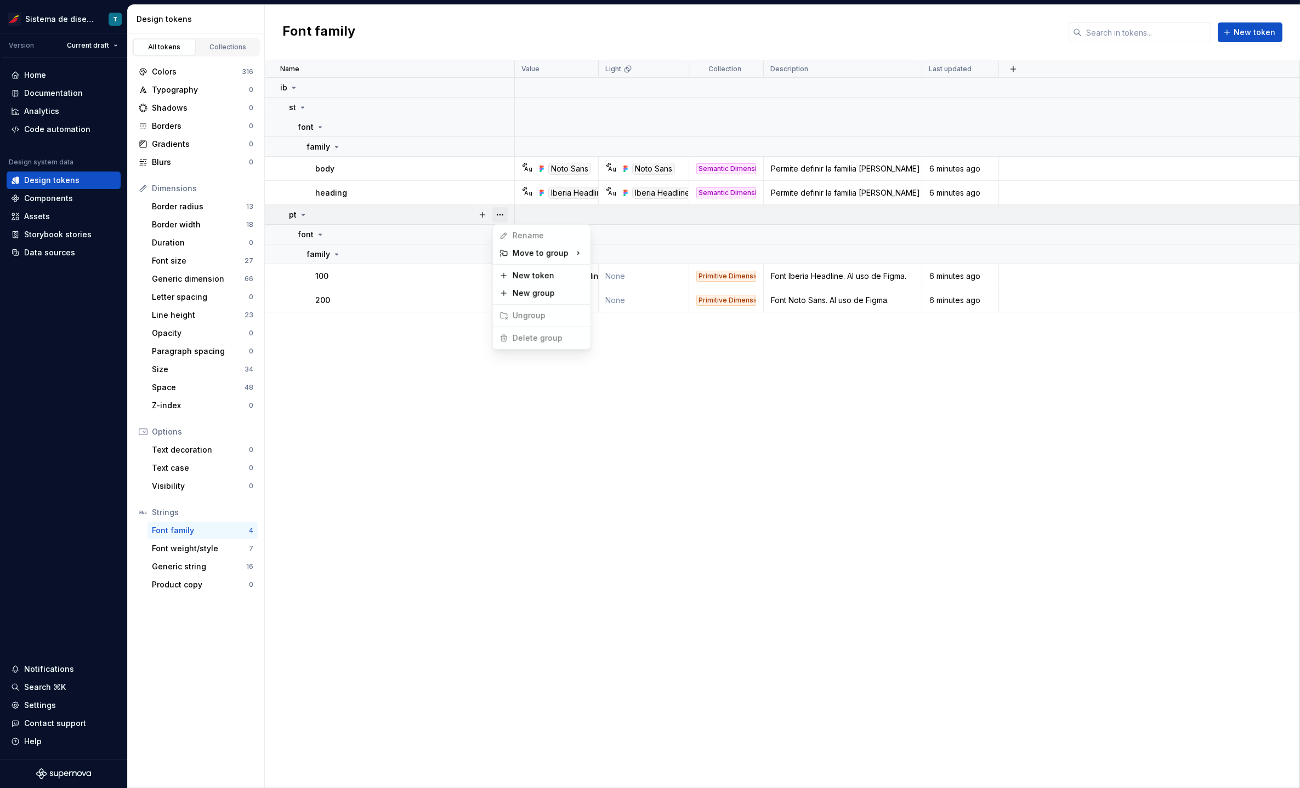
click at [507, 210] on button "button" at bounding box center [499, 214] width 15 height 15
drag, startPoint x: 507, startPoint y: 118, endPoint x: 507, endPoint y: 108, distance: 10.4
click at [507, 117] on html "Sistema de diseño Iberia T Version Current draft Home Documentation Analytics C…" at bounding box center [650, 394] width 1300 height 788
click at [507, 108] on span at bounding box center [499, 107] width 15 height 15
click at [390, 447] on html "Sistema de diseño Iberia T Version Current draft Home Documentation Analytics C…" at bounding box center [650, 394] width 1300 height 788
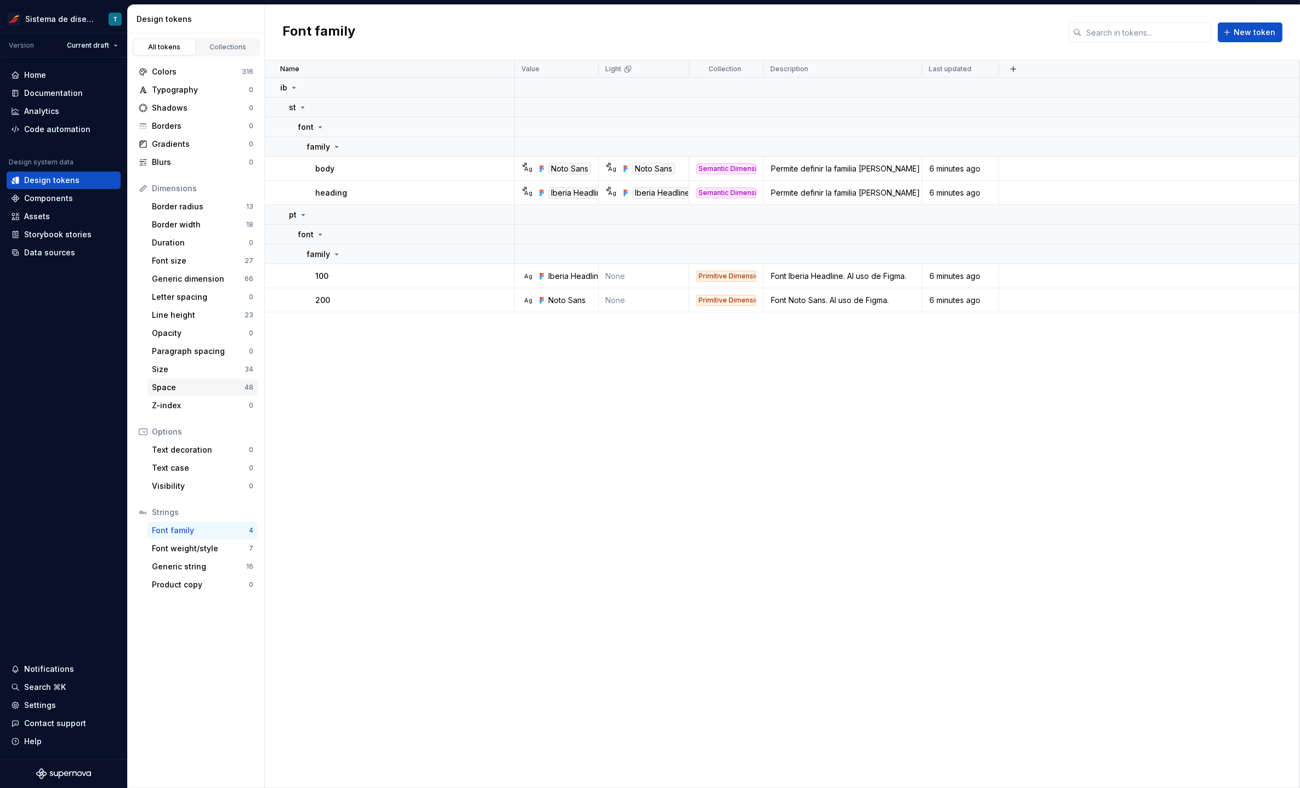
click at [203, 385] on div "Space" at bounding box center [198, 387] width 93 height 11
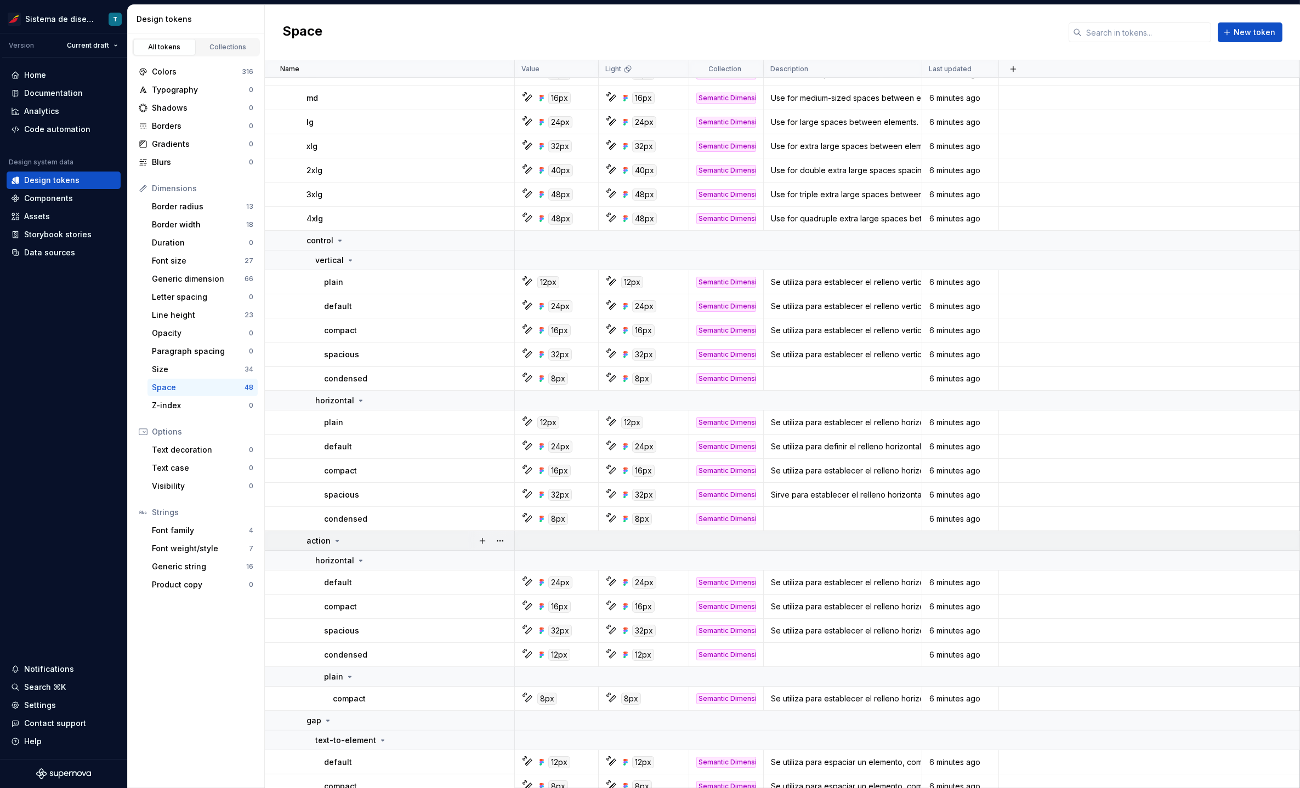
scroll to position [107, 0]
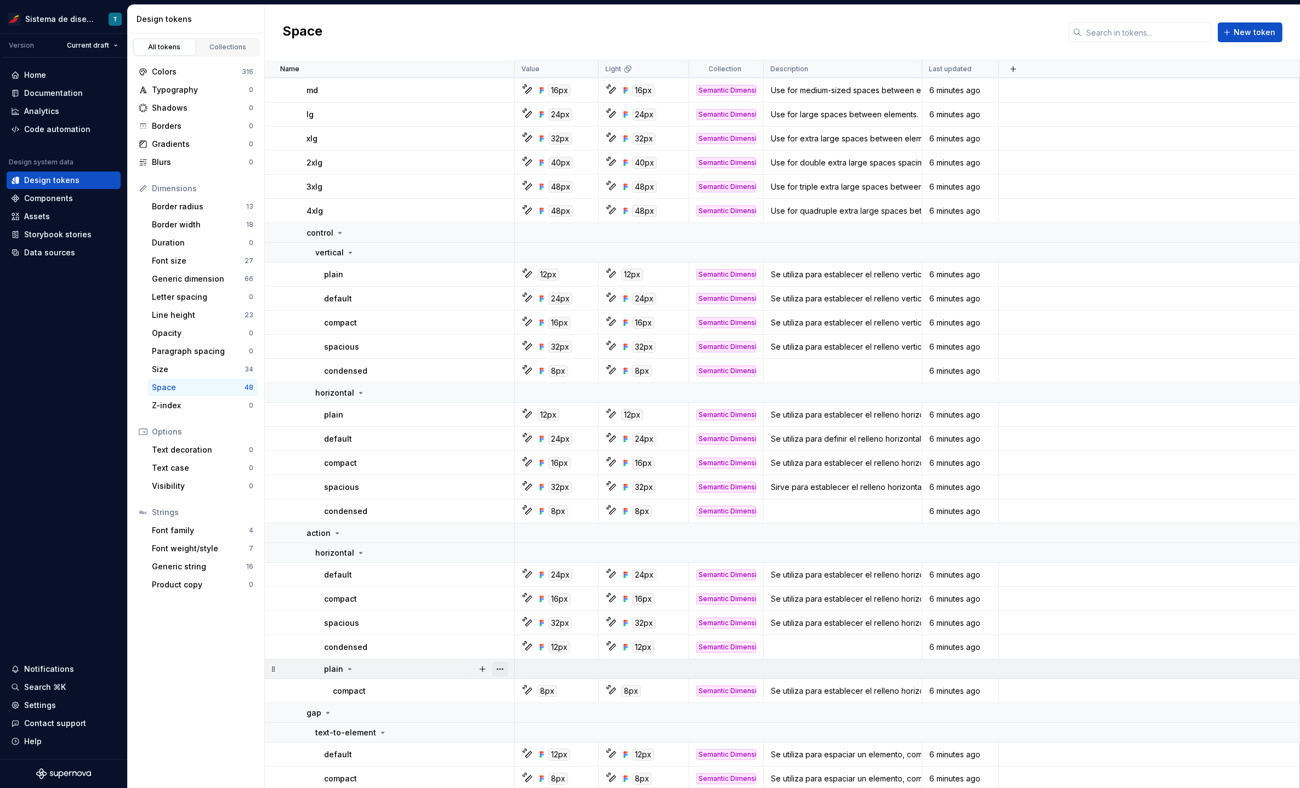
click at [497, 668] on button "button" at bounding box center [499, 669] width 15 height 15
click at [526, 642] on div "Delete group" at bounding box center [548, 647] width 71 height 11
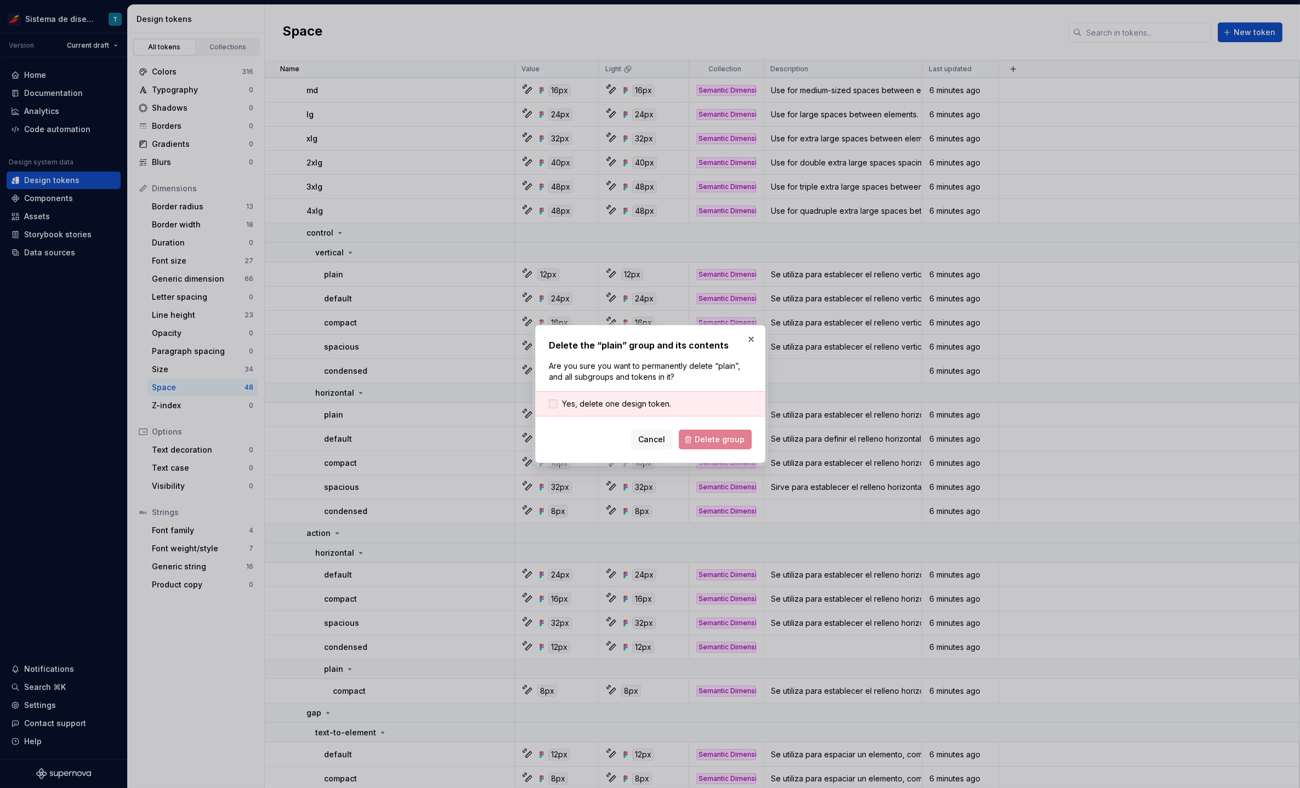
drag, startPoint x: 590, startPoint y: 401, endPoint x: 597, endPoint y: 406, distance: 7.9
click at [590, 401] on span "Yes, delete one design token." at bounding box center [616, 404] width 109 height 11
click at [743, 437] on span "Delete group" at bounding box center [720, 439] width 50 height 11
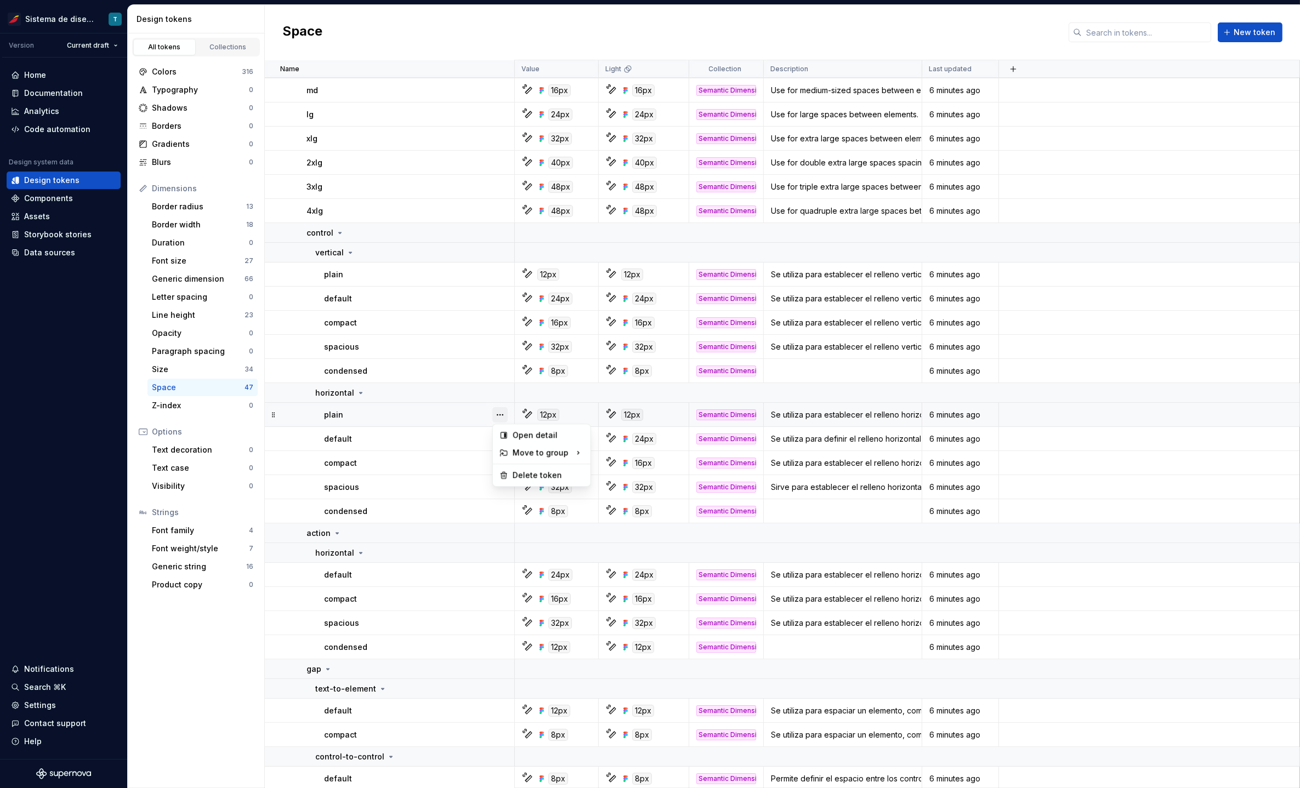
click at [502, 414] on button "button" at bounding box center [499, 414] width 15 height 15
click at [455, 392] on html "Sistema de diseño Iberia T Version Current draft Home Documentation Analytics C…" at bounding box center [650, 394] width 1300 height 788
click at [500, 390] on button "button" at bounding box center [499, 392] width 15 height 15
click at [464, 424] on html "Sistema de diseño Iberia T Version Current draft Home Documentation Analytics C…" at bounding box center [650, 394] width 1300 height 788
click at [506, 412] on button "button" at bounding box center [499, 414] width 15 height 15
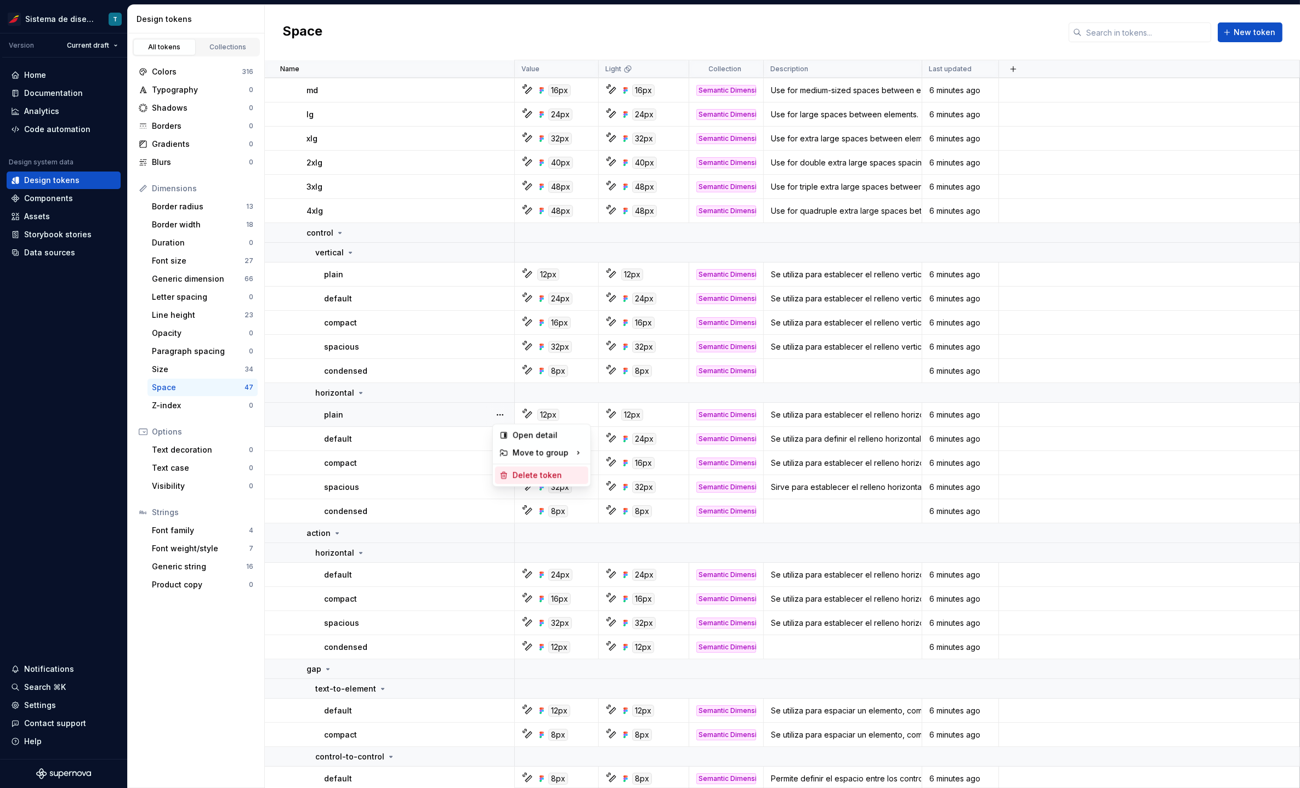
click at [515, 470] on div "Delete token" at bounding box center [548, 475] width 71 height 11
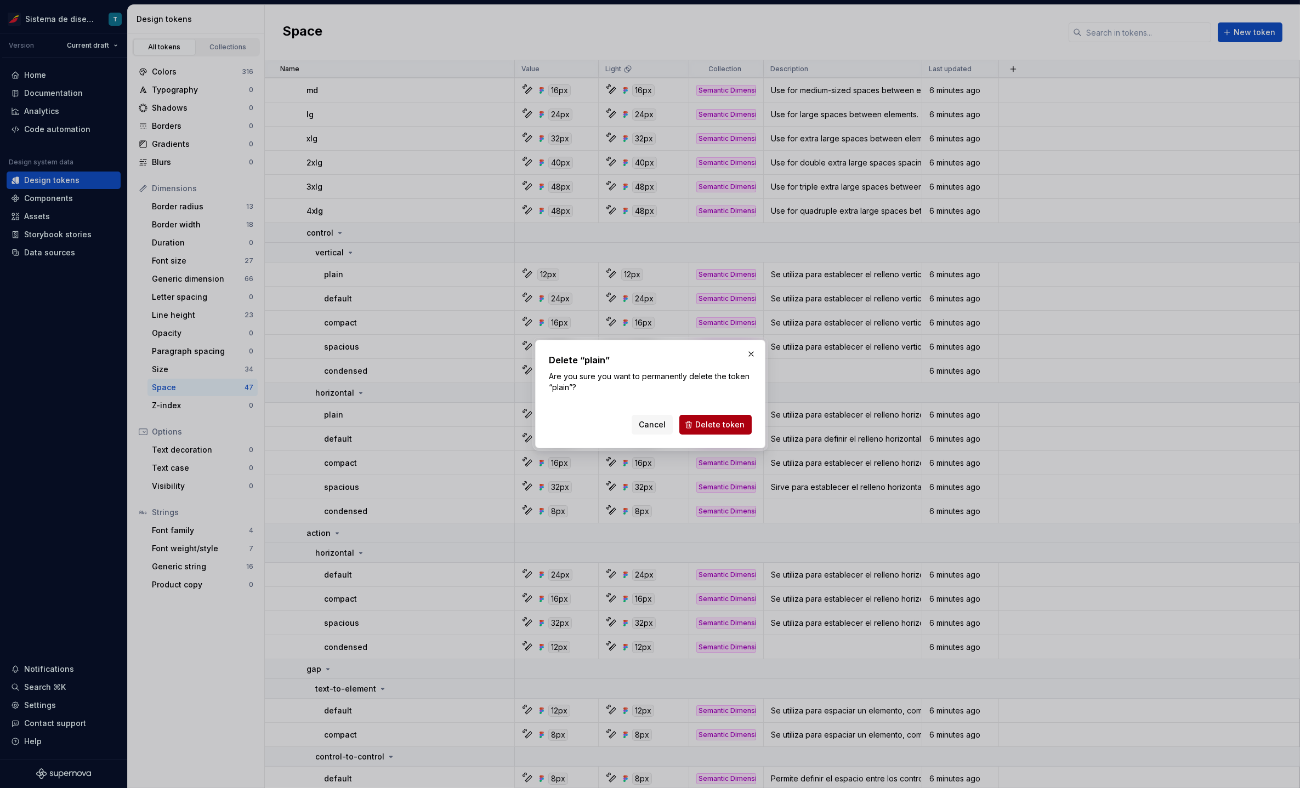
click at [694, 424] on button "Delete token" at bounding box center [715, 425] width 72 height 20
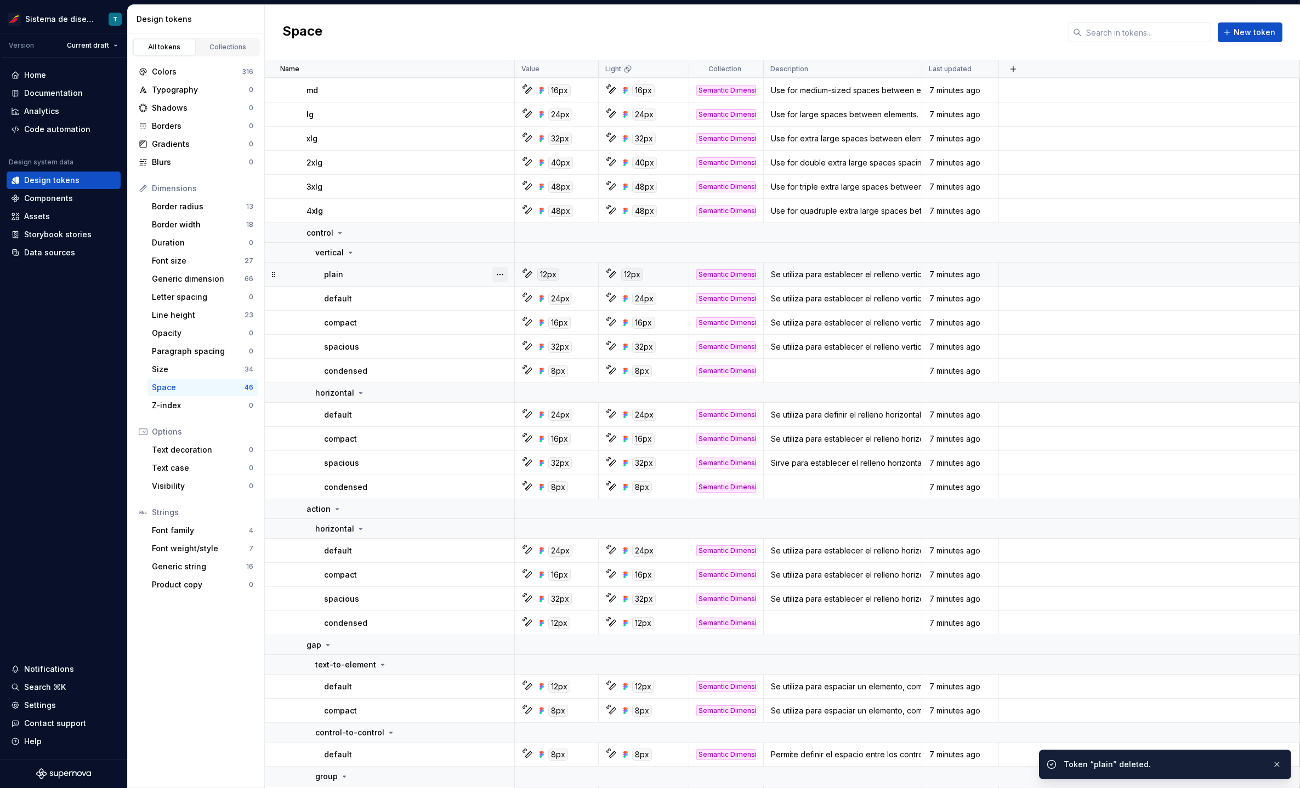
click at [504, 271] on button "button" at bounding box center [499, 274] width 15 height 15
click at [524, 334] on div "Delete token" at bounding box center [548, 334] width 71 height 11
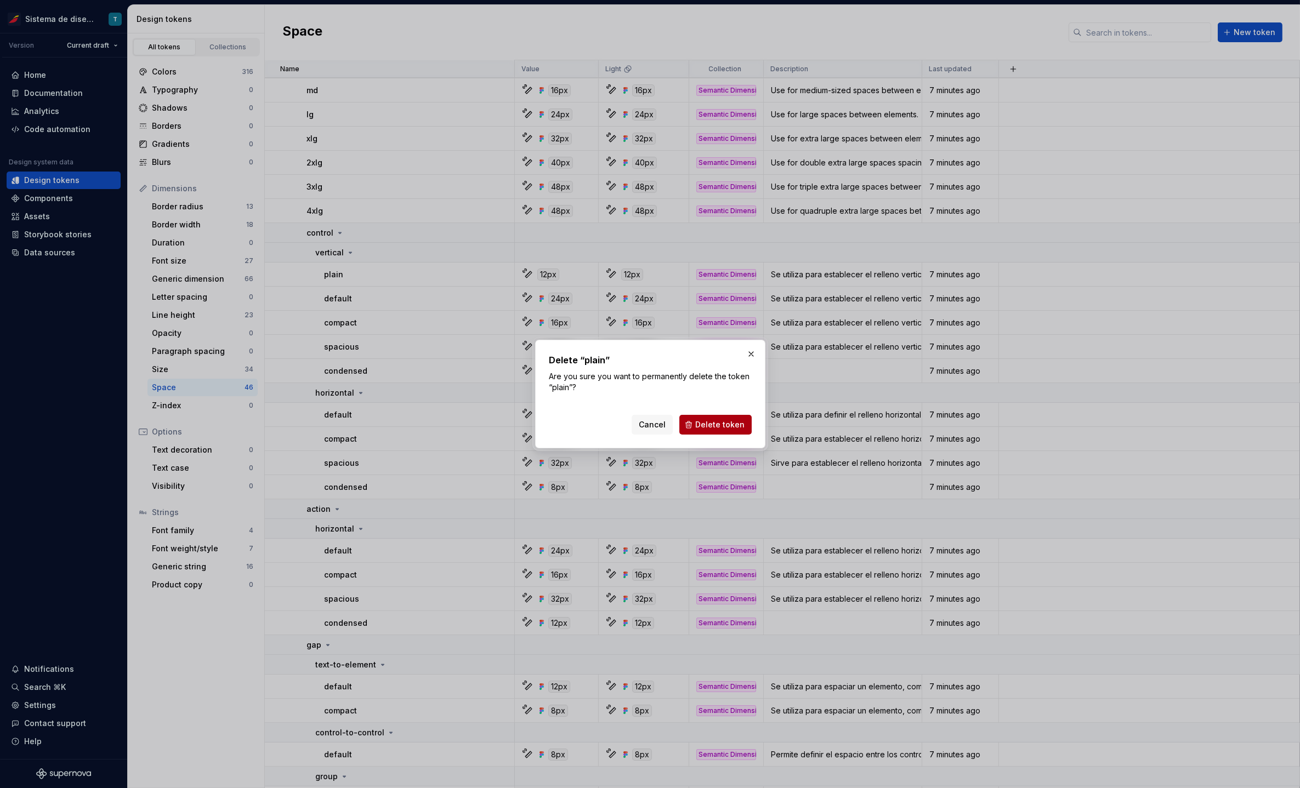
click at [697, 424] on button "Delete token" at bounding box center [715, 425] width 72 height 20
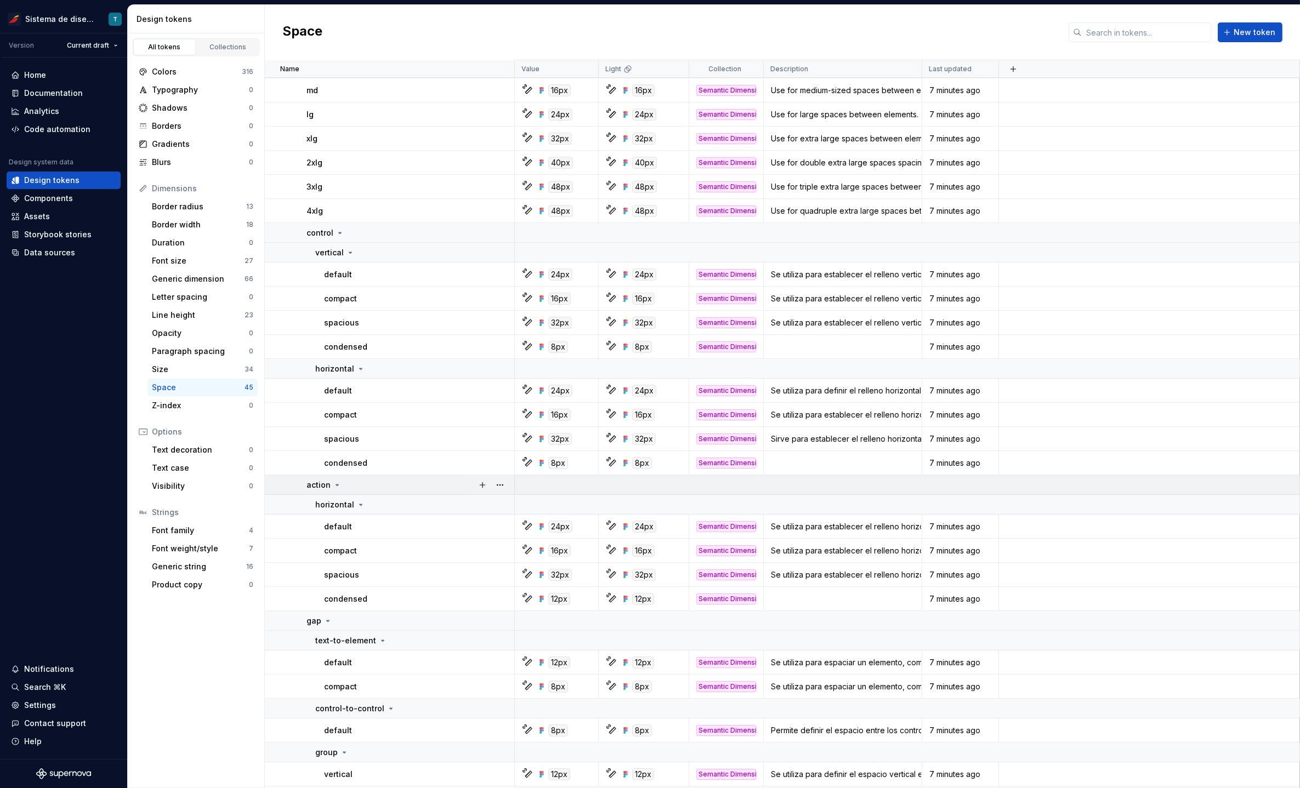
scroll to position [234, 0]
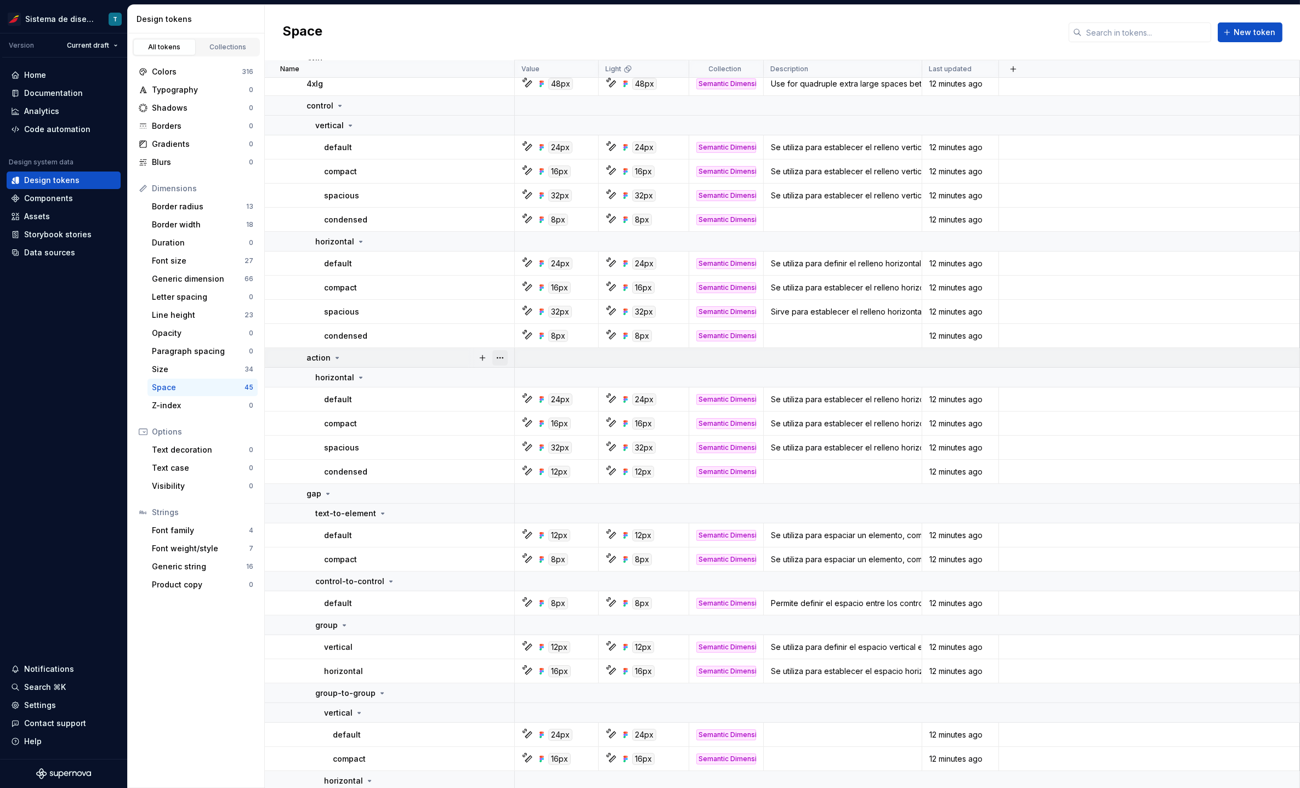
click at [498, 357] on button "button" at bounding box center [499, 357] width 15 height 15
click at [474, 383] on html "Sistema de diseño Iberia T Version Current draft Home Documentation Analytics C…" at bounding box center [650, 394] width 1300 height 788
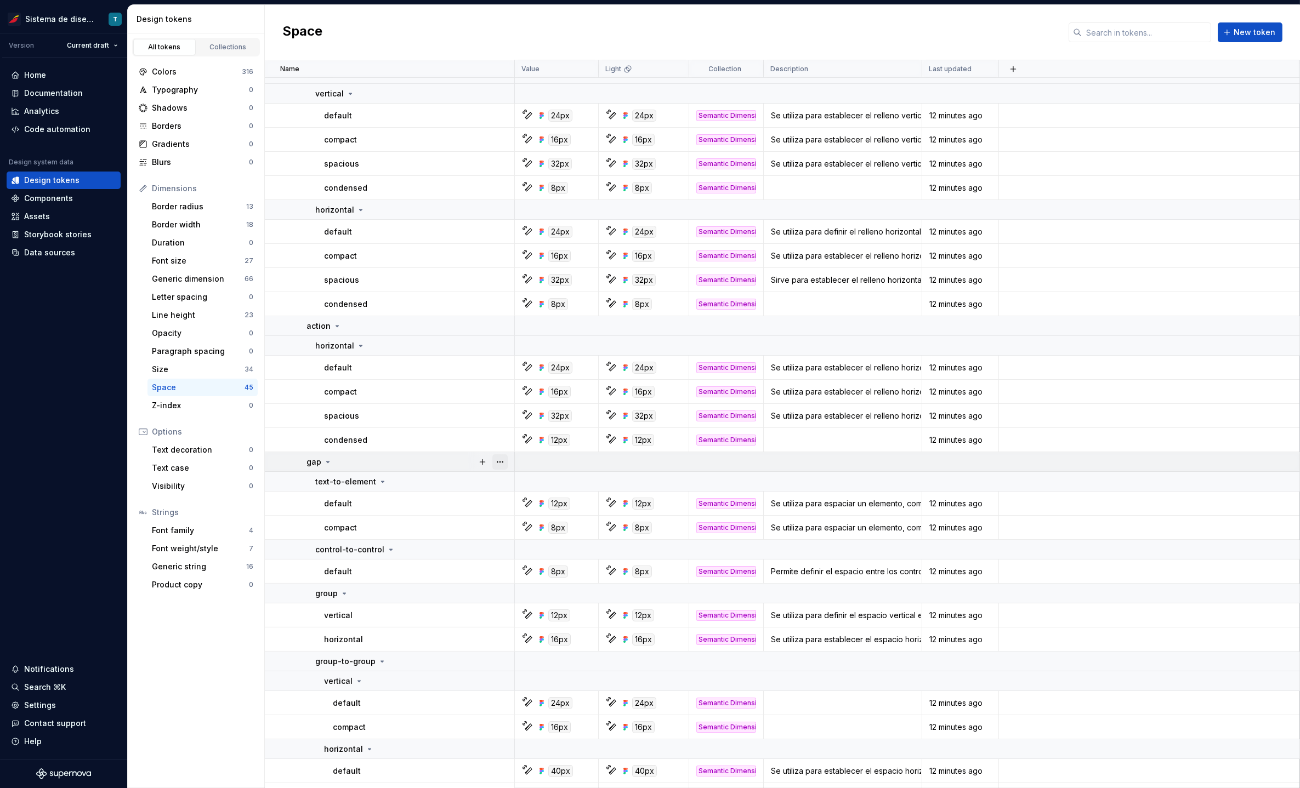
click at [499, 457] on button "button" at bounding box center [499, 461] width 15 height 15
click at [444, 494] on html "Sistema de diseño Iberia T Version Current draft Home Documentation Analytics C…" at bounding box center [650, 394] width 1300 height 788
click at [501, 480] on button "button" at bounding box center [499, 481] width 15 height 15
click at [454, 530] on html "Sistema de diseño Iberia T Version Current draft Home Documentation Analytics C…" at bounding box center [650, 394] width 1300 height 788
click at [502, 547] on button "button" at bounding box center [499, 549] width 15 height 15
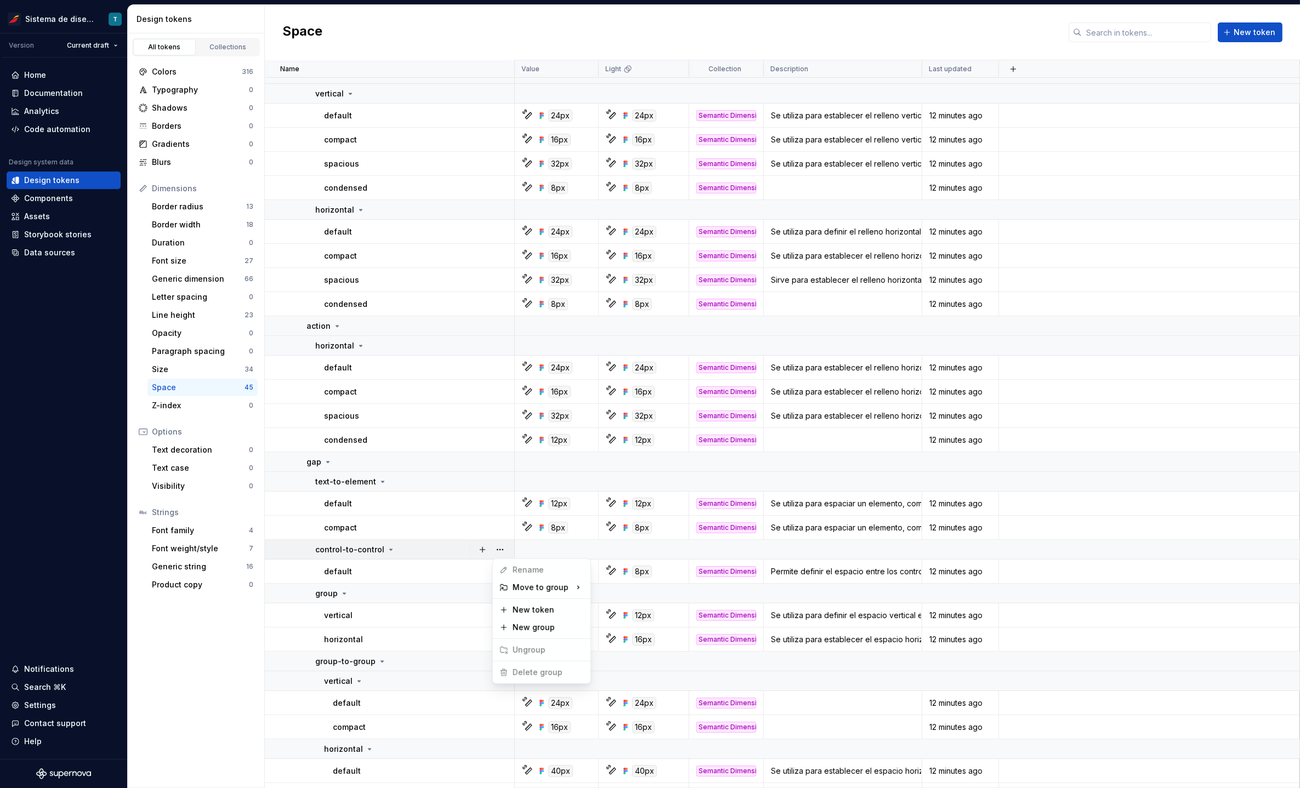
click at [422, 584] on html "Sistema de diseño Iberia T Version Current draft Home Documentation Analytics C…" at bounding box center [650, 394] width 1300 height 788
click at [498, 590] on button "button" at bounding box center [499, 593] width 15 height 15
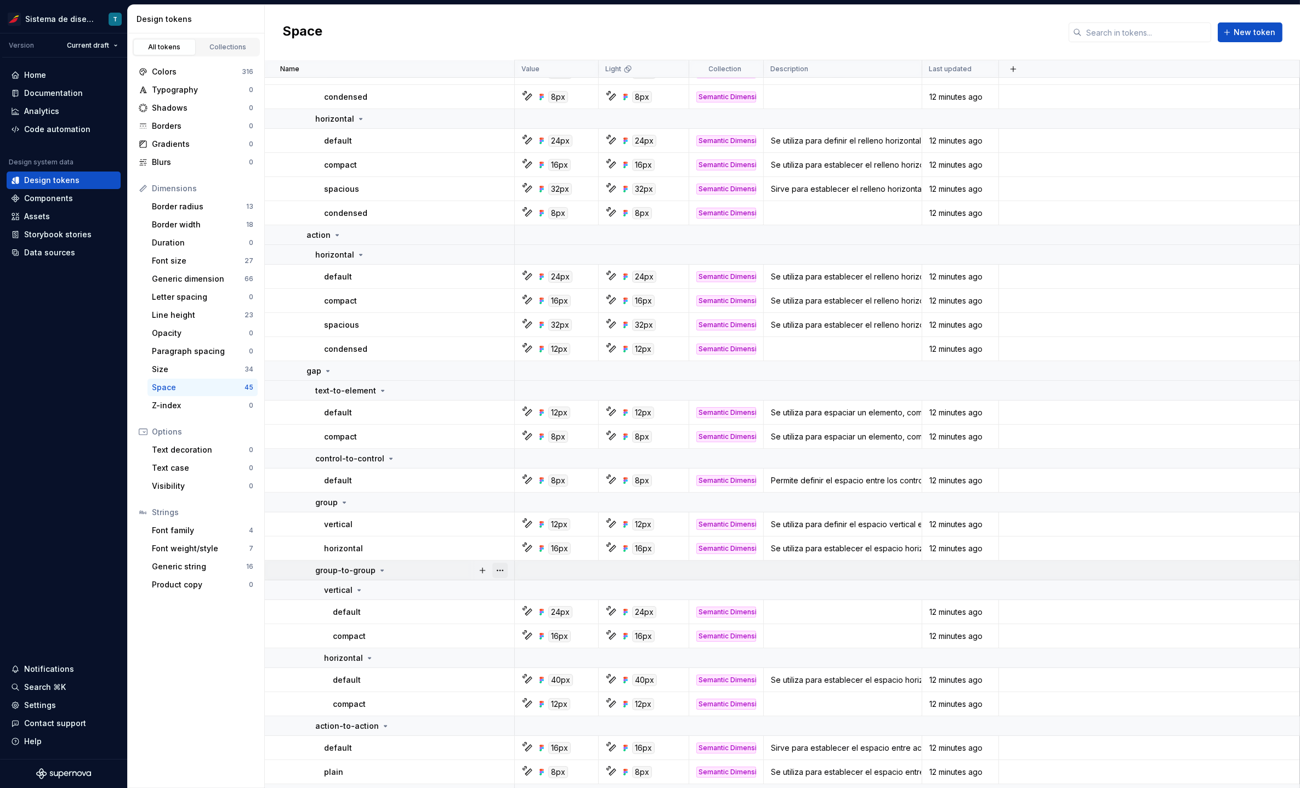
click at [502, 566] on button "button" at bounding box center [499, 570] width 15 height 15
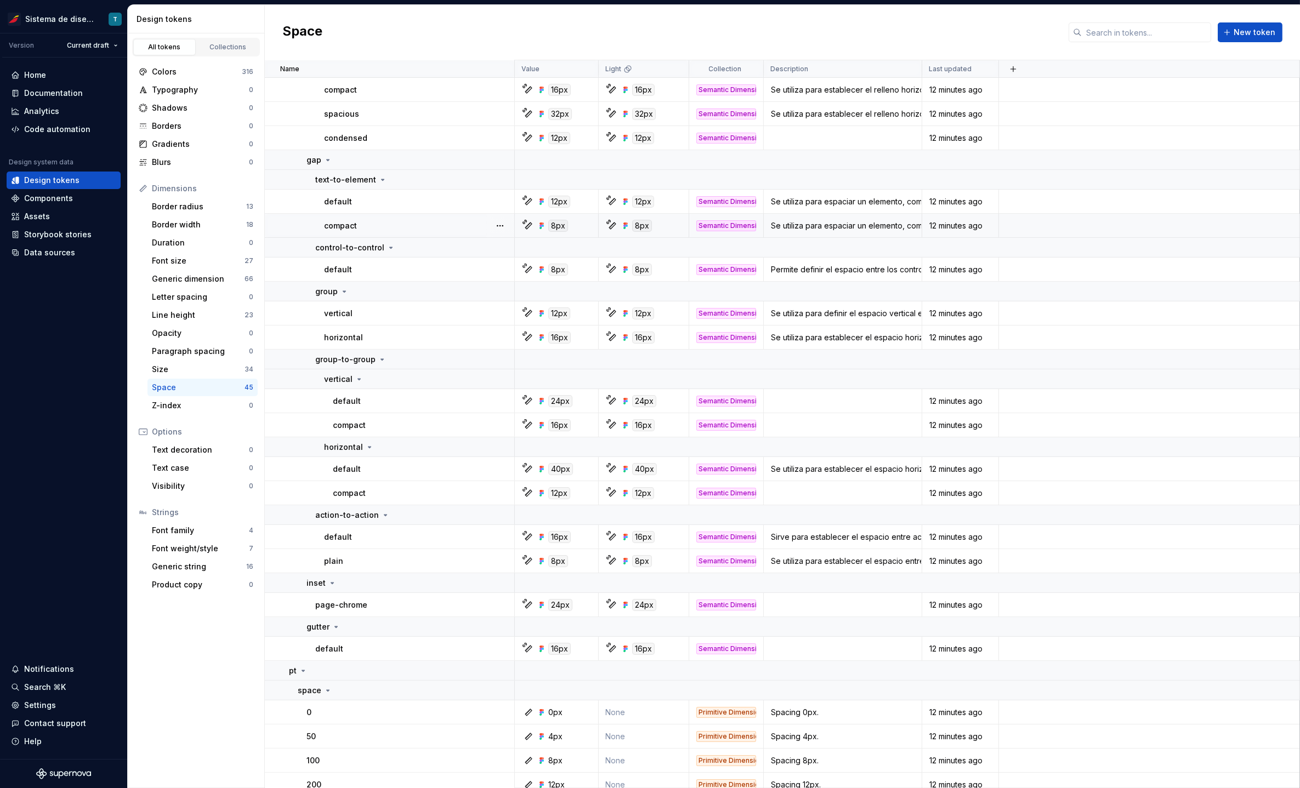
scroll to position [624, 0]
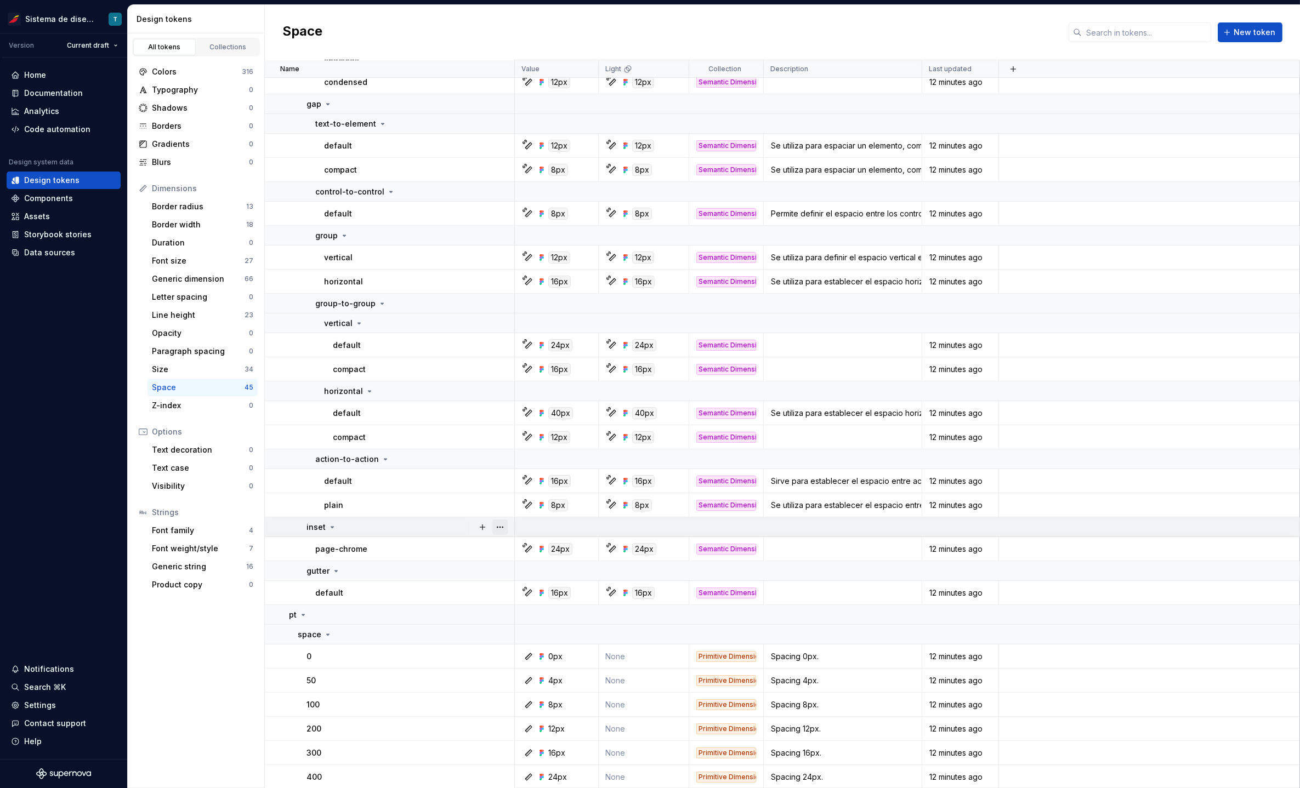
click at [506, 528] on button "button" at bounding box center [499, 527] width 15 height 15
click at [422, 568] on html "Sistema de diseño Iberia T Version Current draft Home Documentation Analytics C…" at bounding box center [650, 394] width 1300 height 788
click at [504, 566] on button "button" at bounding box center [499, 571] width 15 height 15
click at [392, 618] on html "Sistema de diseño Iberia T Version Current draft Home Documentation Analytics C…" at bounding box center [650, 394] width 1300 height 788
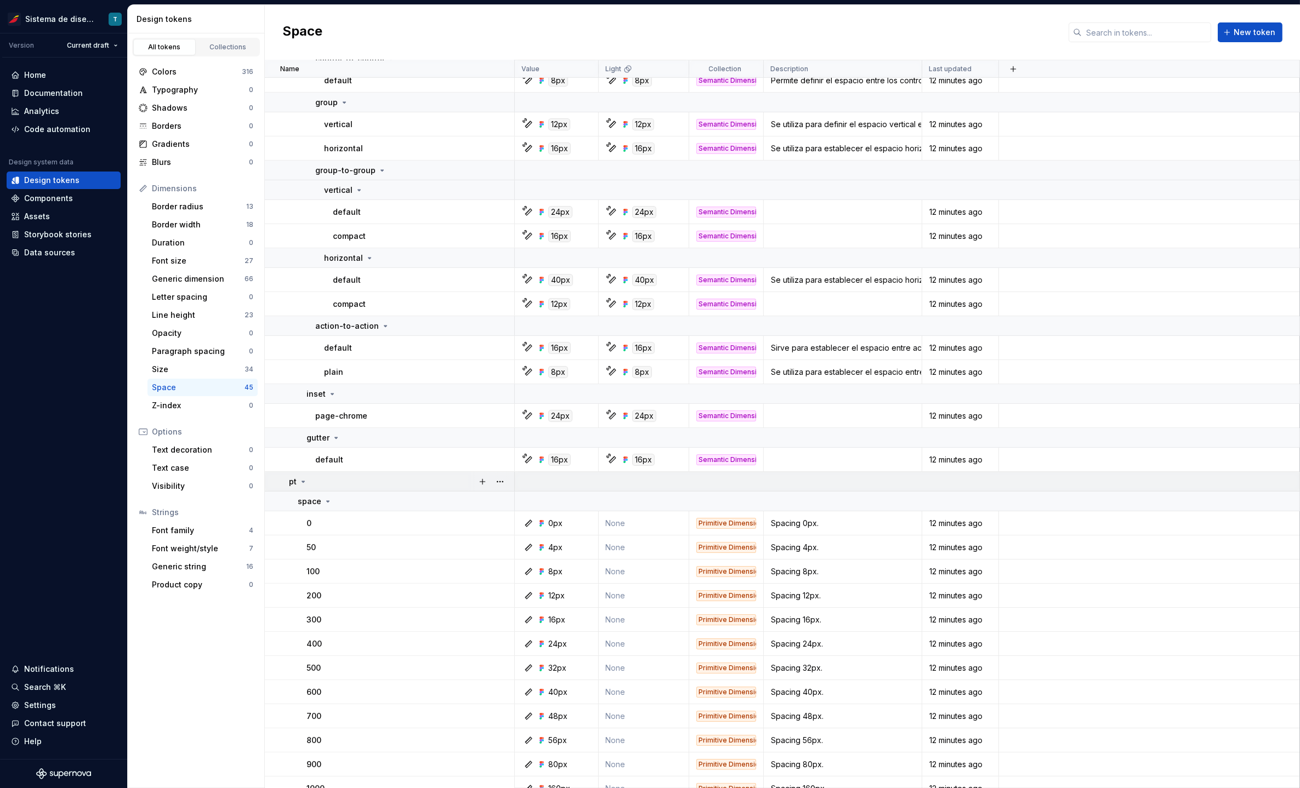
scroll to position [749, 0]
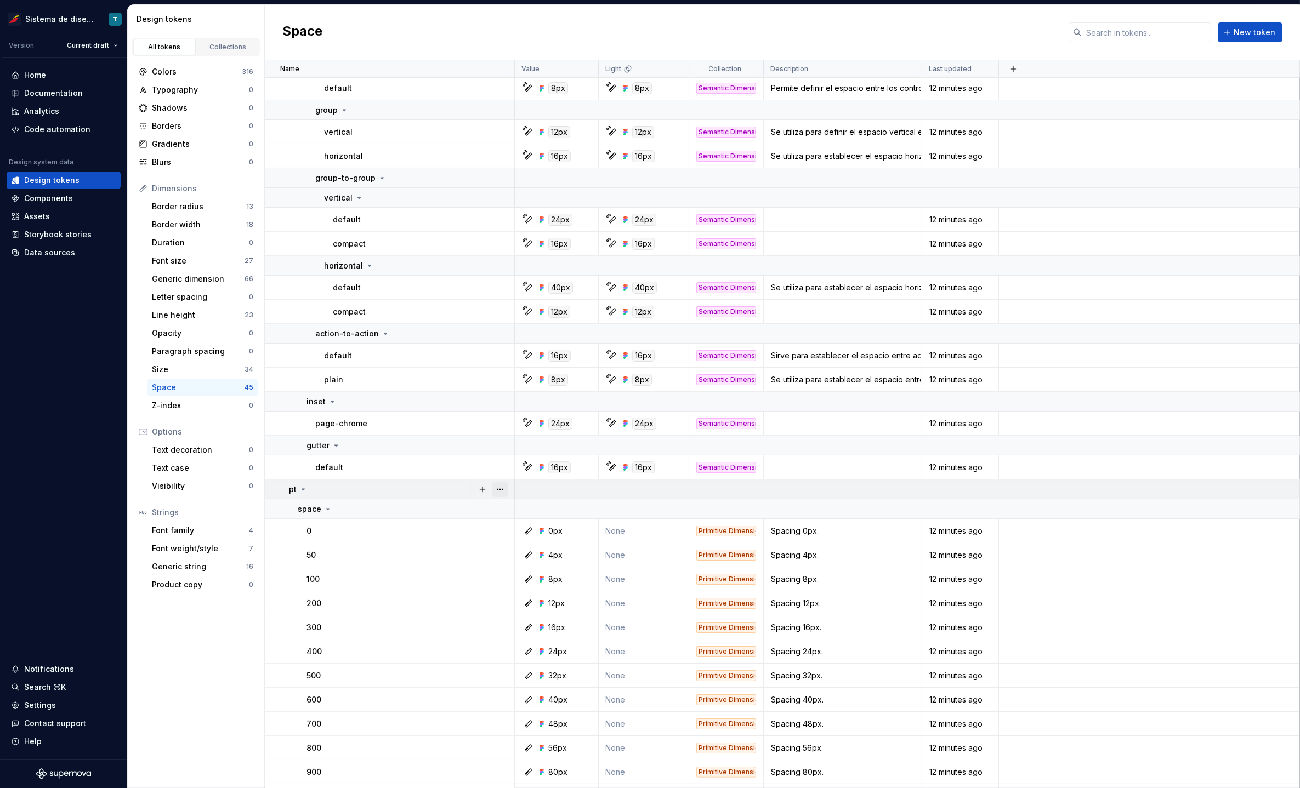
click at [502, 488] on button "button" at bounding box center [499, 489] width 15 height 15
click at [378, 531] on html "Sistema de diseño Iberia T Version Current draft Home Documentation Analytics C…" at bounding box center [650, 394] width 1300 height 788
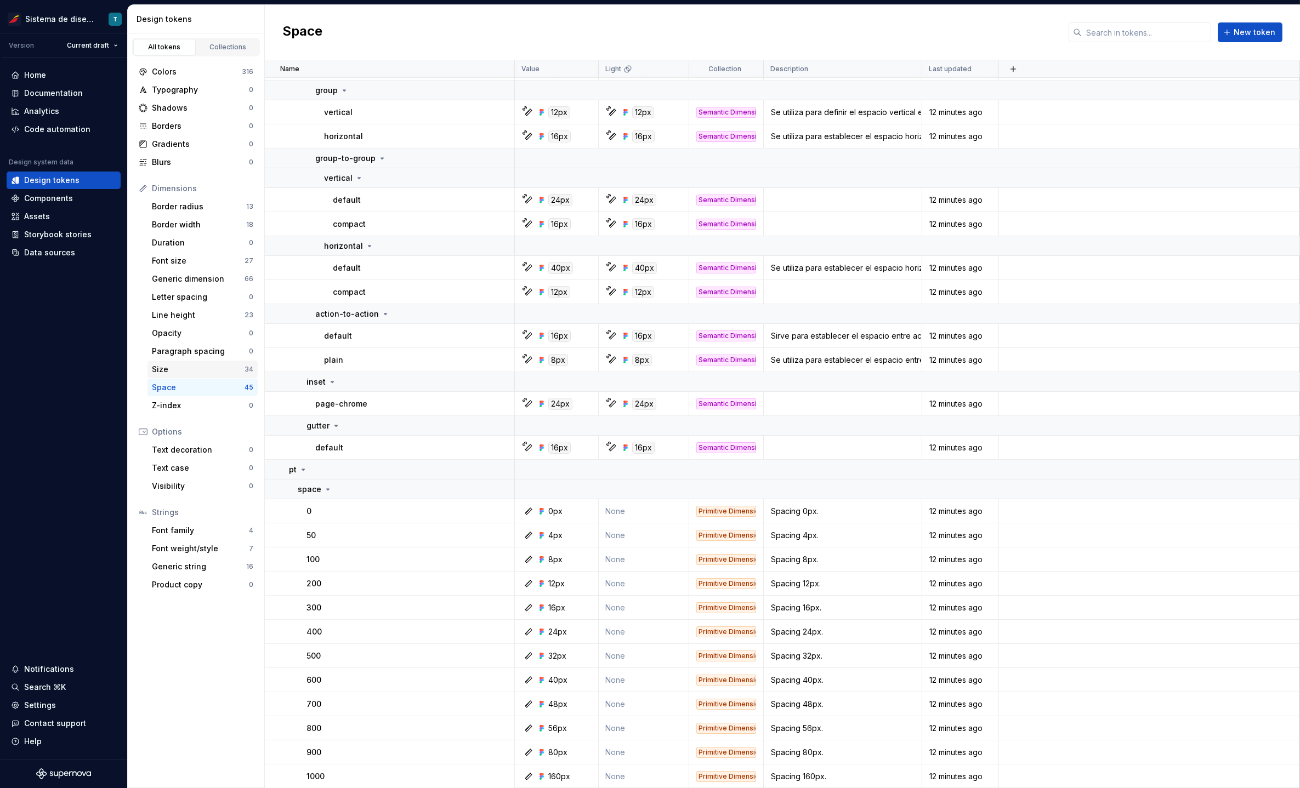
click at [207, 364] on div "Size" at bounding box center [198, 369] width 93 height 11
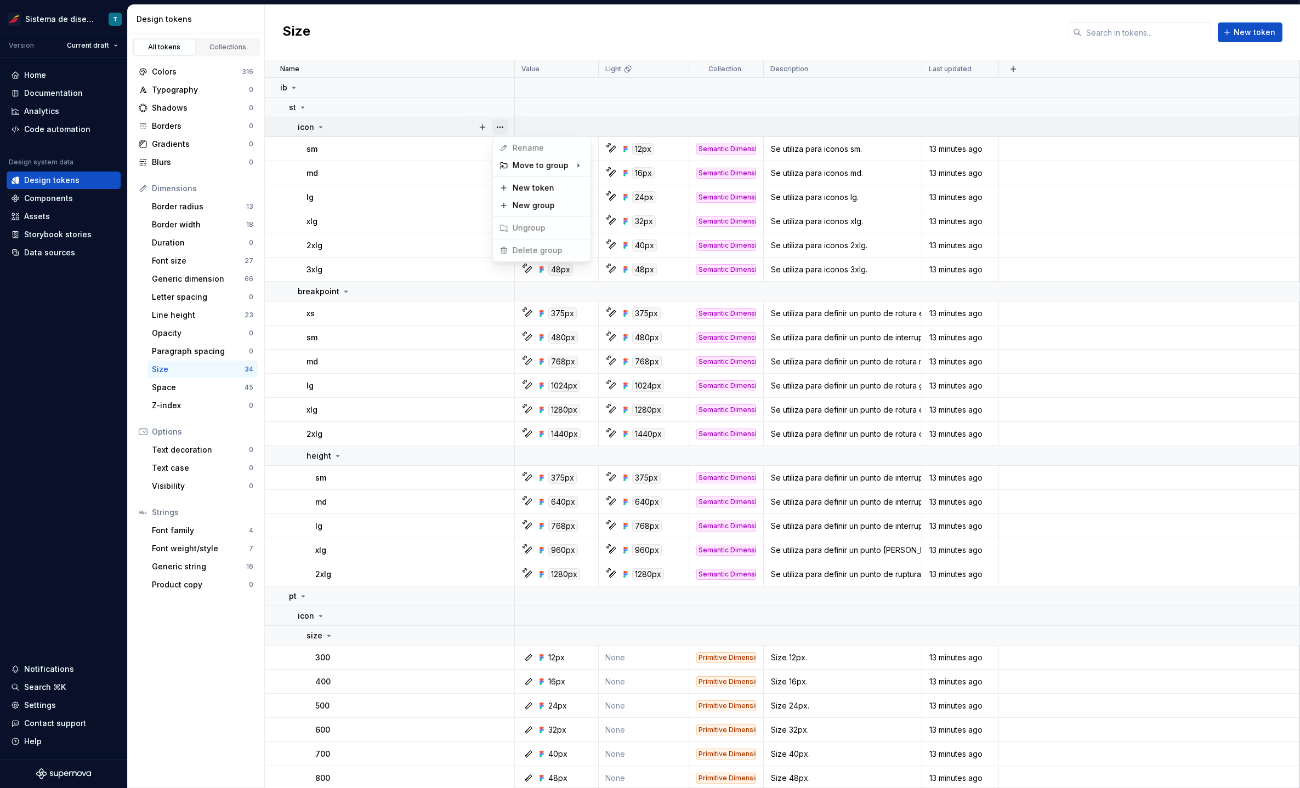
click at [498, 131] on button "button" at bounding box center [499, 127] width 15 height 15
click at [490, 295] on html "Sistema de diseño Iberia T Version Current draft Home Documentation Analytics C…" at bounding box center [650, 394] width 1300 height 788
click at [497, 290] on button "button" at bounding box center [499, 291] width 15 height 15
click at [480, 464] on html "Sistema de diseño Iberia T Version Current draft Home Documentation Analytics C…" at bounding box center [650, 394] width 1300 height 788
click at [499, 458] on button "button" at bounding box center [499, 455] width 15 height 15
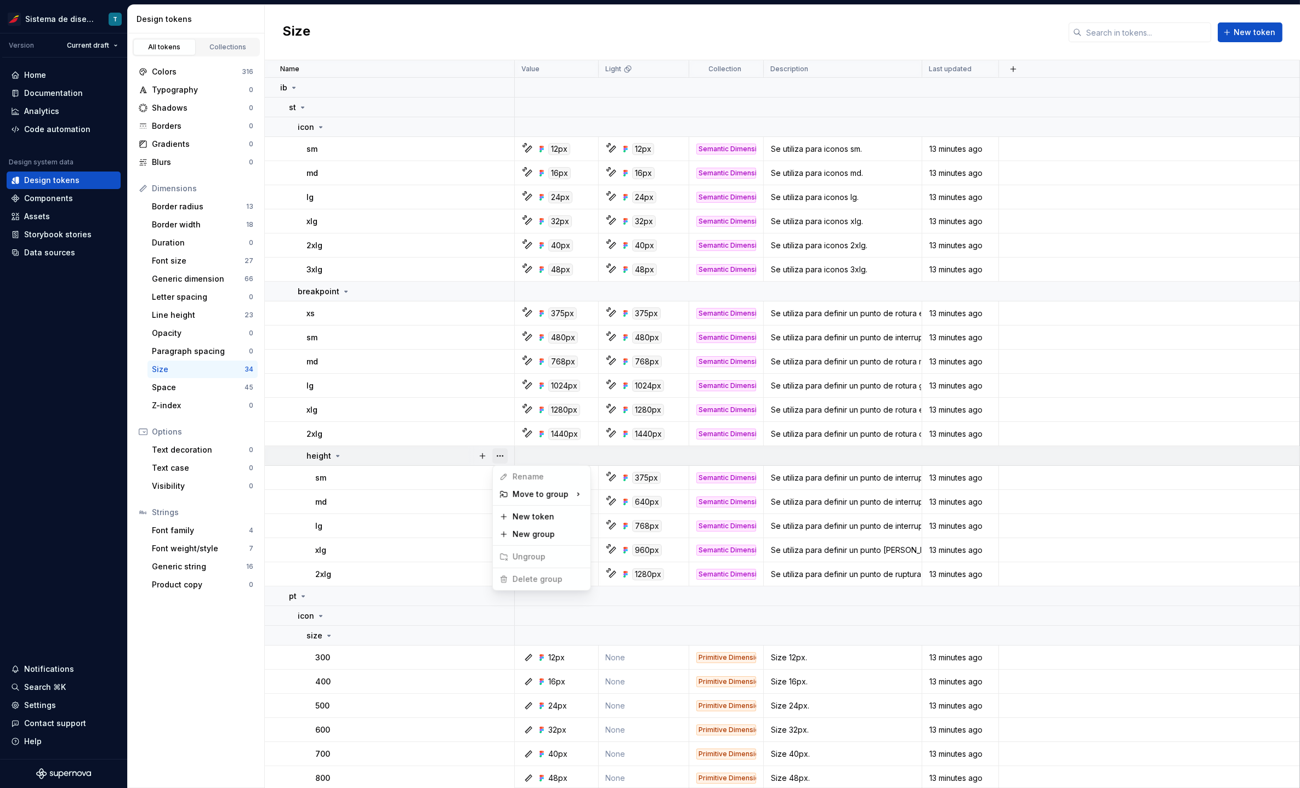
click at [499, 458] on button "button" at bounding box center [499, 455] width 15 height 15
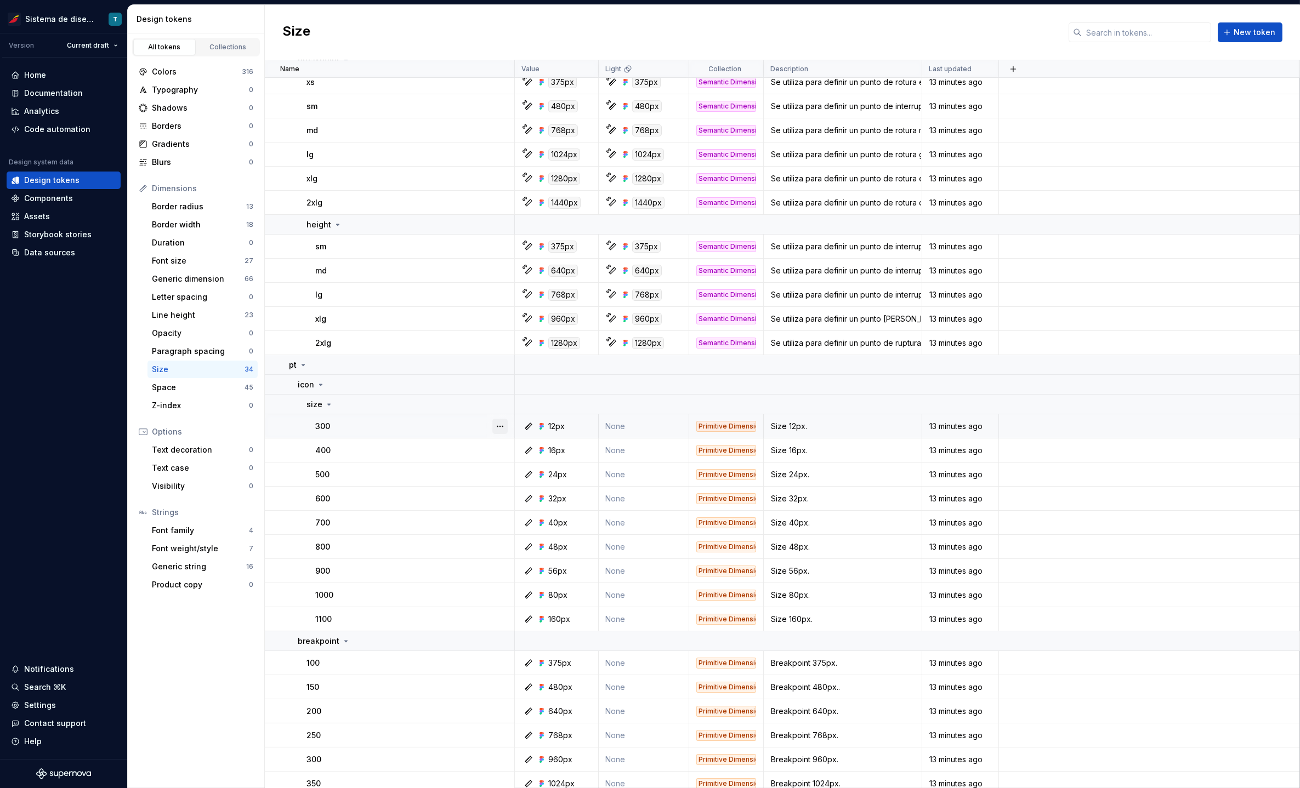
scroll to position [224, 0]
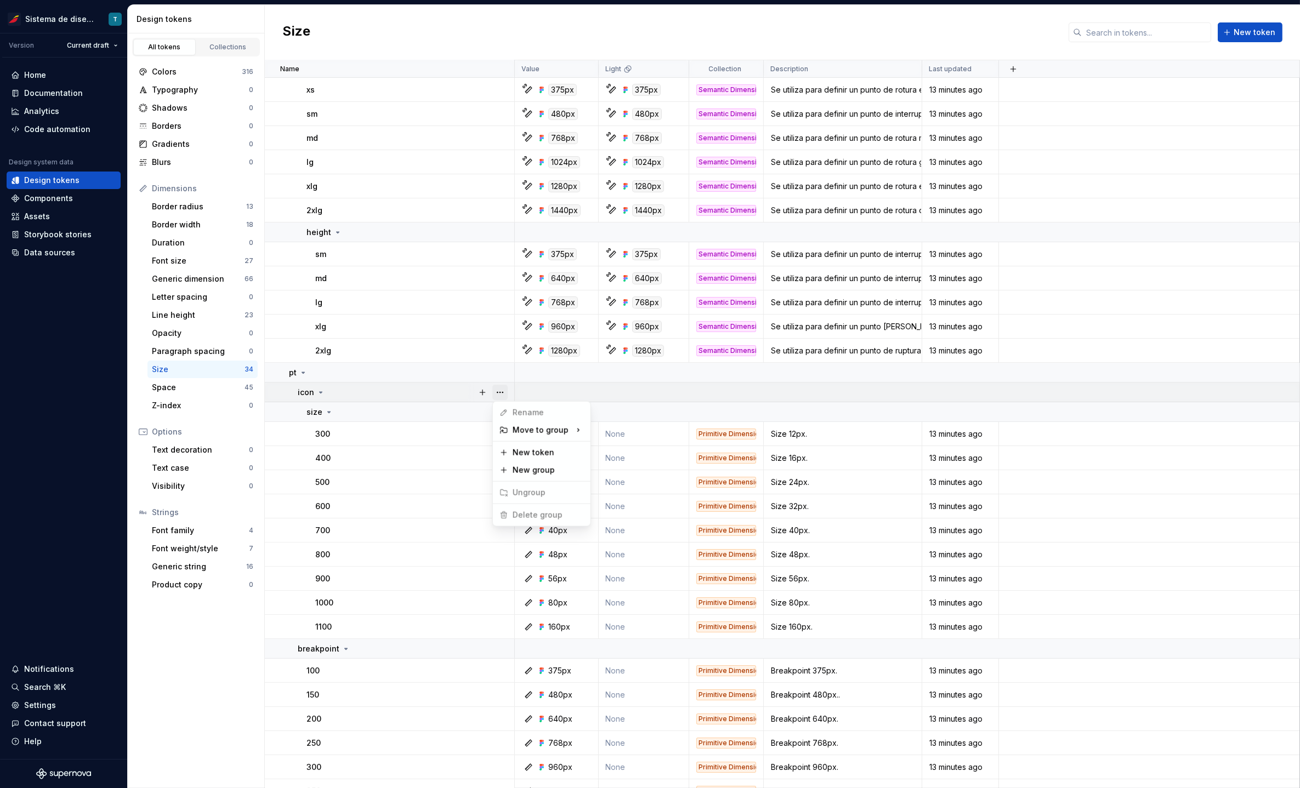
click at [503, 394] on button "button" at bounding box center [499, 392] width 15 height 15
click at [503, 393] on button "button" at bounding box center [499, 392] width 15 height 15
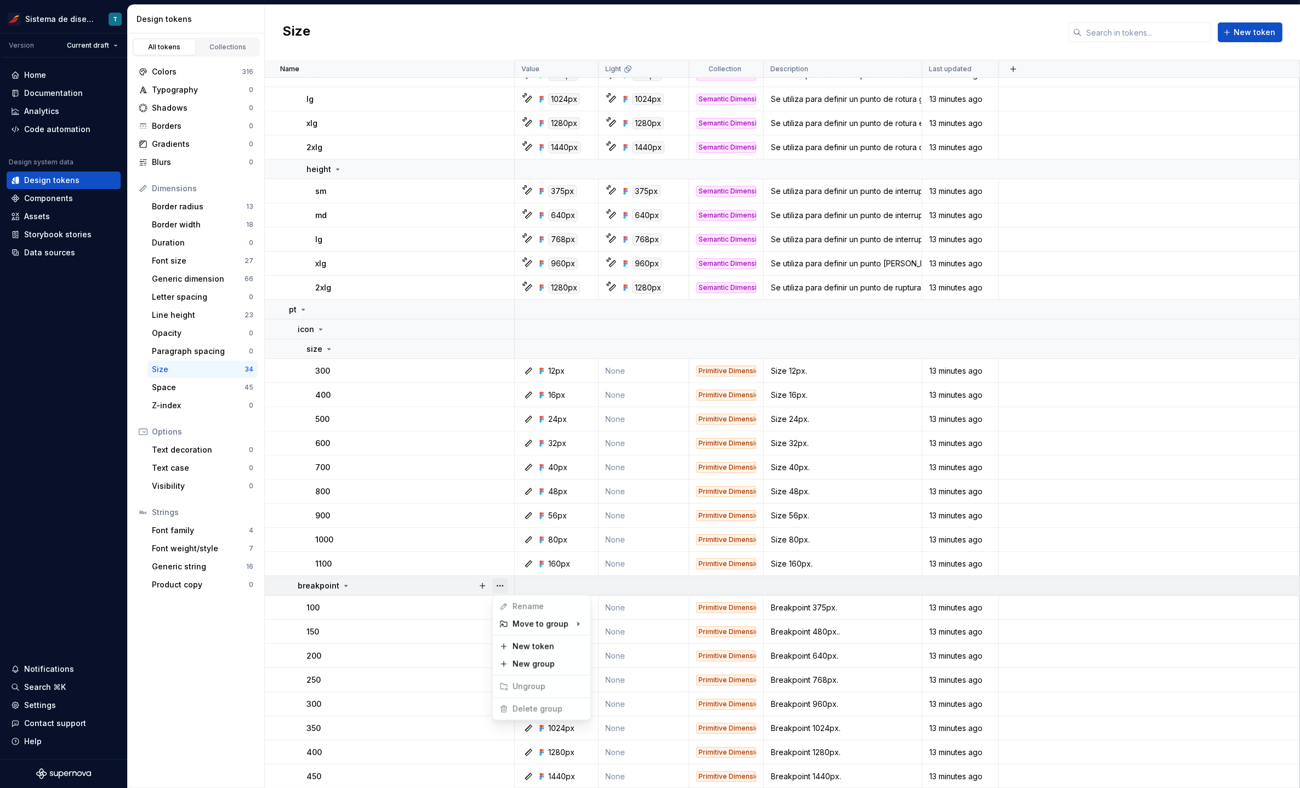
click at [499, 587] on button "button" at bounding box center [499, 585] width 15 height 15
click at [499, 586] on button "button" at bounding box center [499, 585] width 15 height 15
click at [220, 318] on div "Line height" at bounding box center [198, 315] width 93 height 11
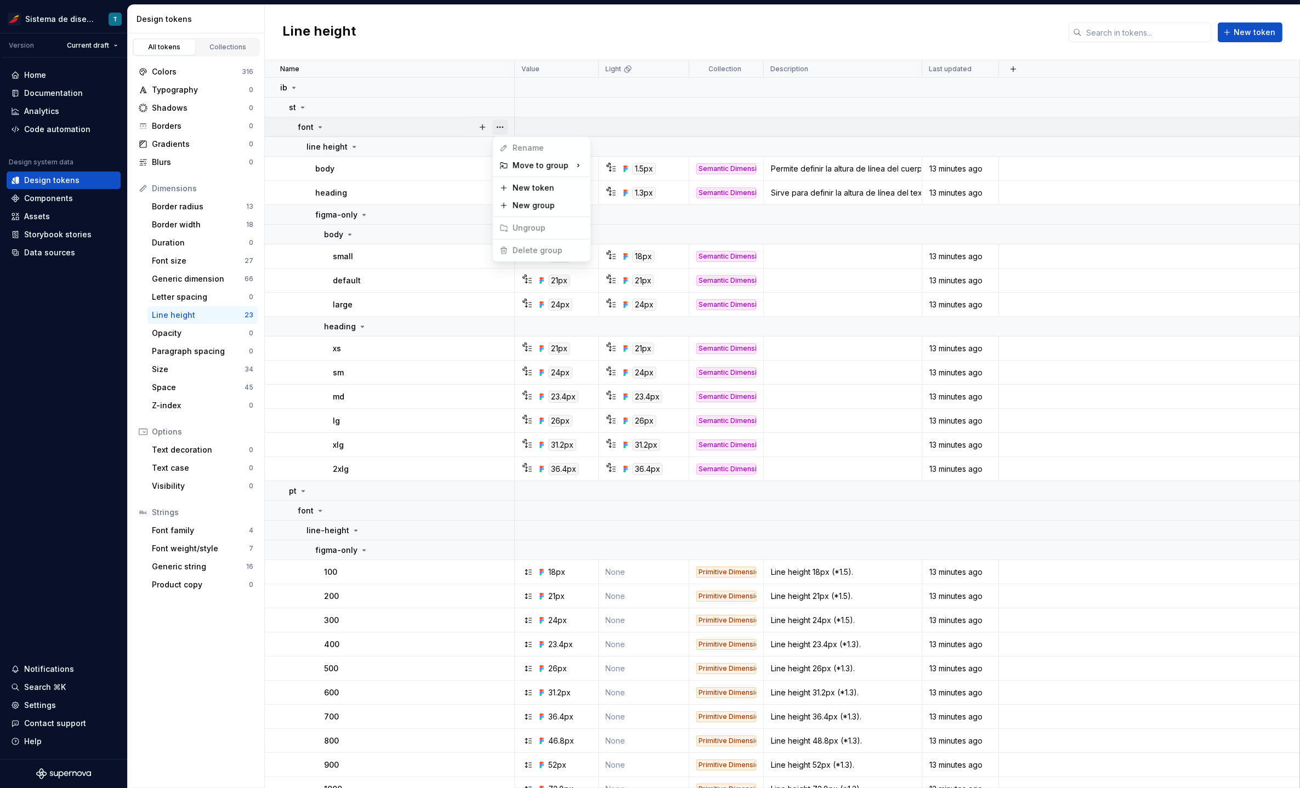
click at [505, 124] on button "button" at bounding box center [499, 127] width 15 height 15
click at [482, 150] on html "Sistema de diseño Iberia T Version Current draft Home Documentation Analytics C…" at bounding box center [650, 394] width 1300 height 788
click at [497, 146] on button "button" at bounding box center [499, 146] width 15 height 15
click at [494, 211] on button "button" at bounding box center [499, 214] width 15 height 15
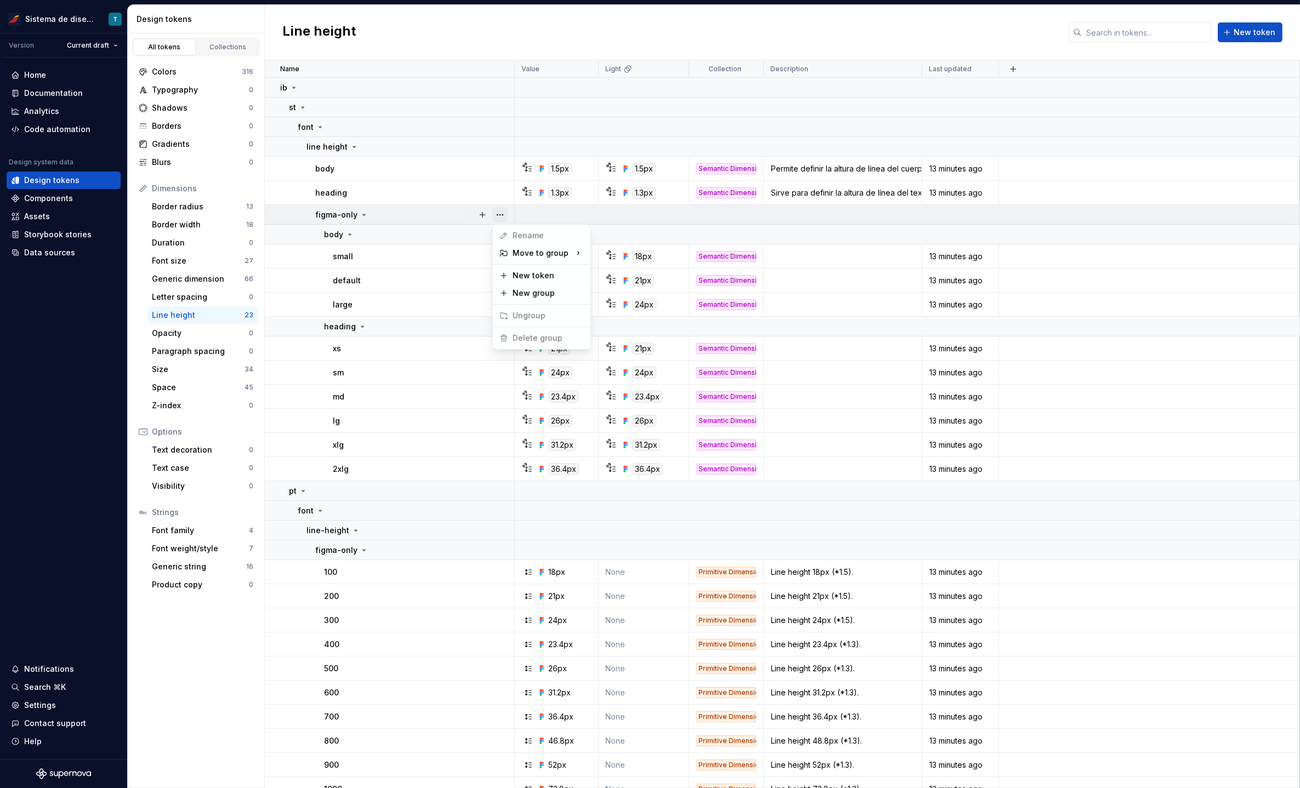
click at [495, 212] on button "button" at bounding box center [499, 214] width 15 height 15
click at [494, 235] on button "button" at bounding box center [499, 234] width 15 height 15
click at [496, 234] on button "button" at bounding box center [499, 234] width 15 height 15
click at [504, 326] on button "button" at bounding box center [499, 326] width 15 height 15
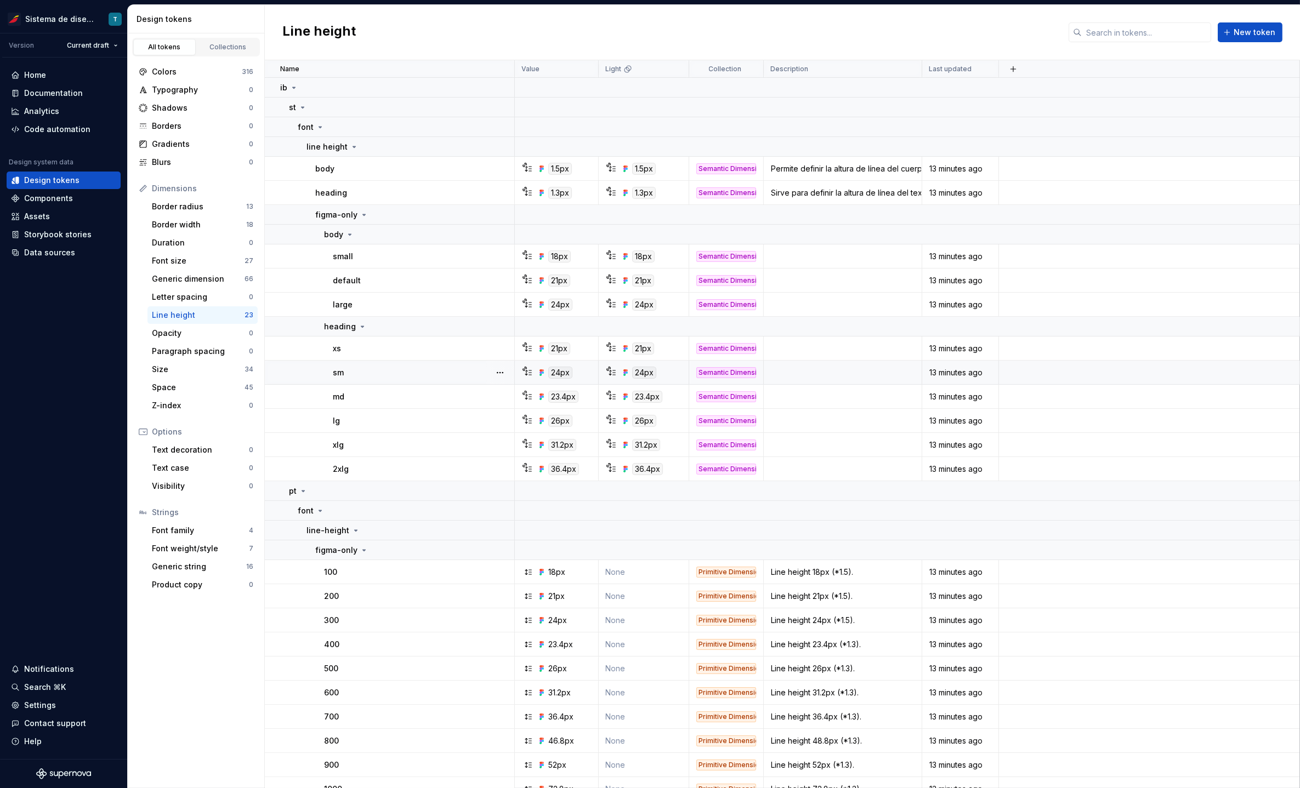
scroll to position [100, 0]
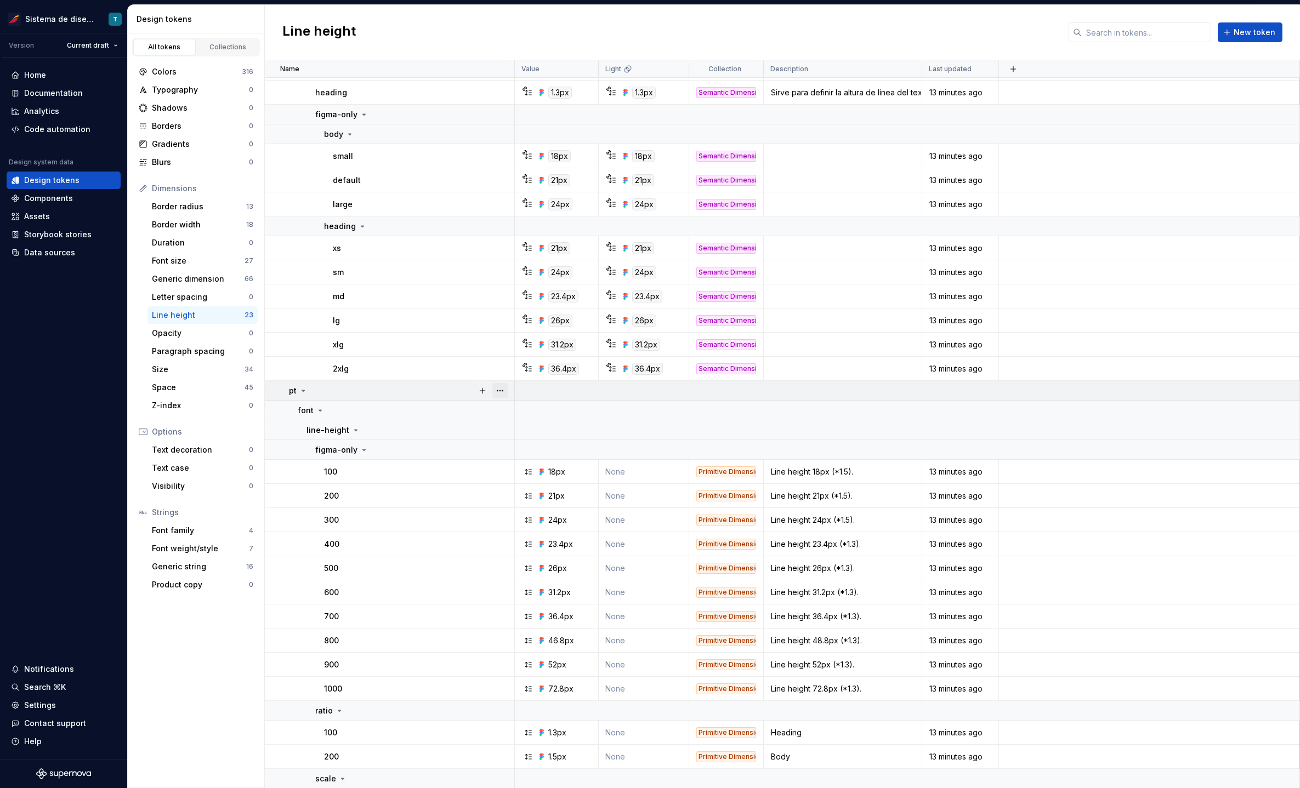
click at [500, 391] on button "button" at bounding box center [499, 390] width 15 height 15
click at [437, 434] on html "Sistema de diseño Iberia T Version Current draft Home Documentation Analytics C…" at bounding box center [650, 394] width 1300 height 788
click at [501, 430] on button "button" at bounding box center [499, 430] width 15 height 15
click at [456, 485] on html "Sistema de diseño Iberia T Version Current draft Home Documentation Analytics C…" at bounding box center [650, 394] width 1300 height 788
click at [504, 449] on button "button" at bounding box center [499, 449] width 15 height 15
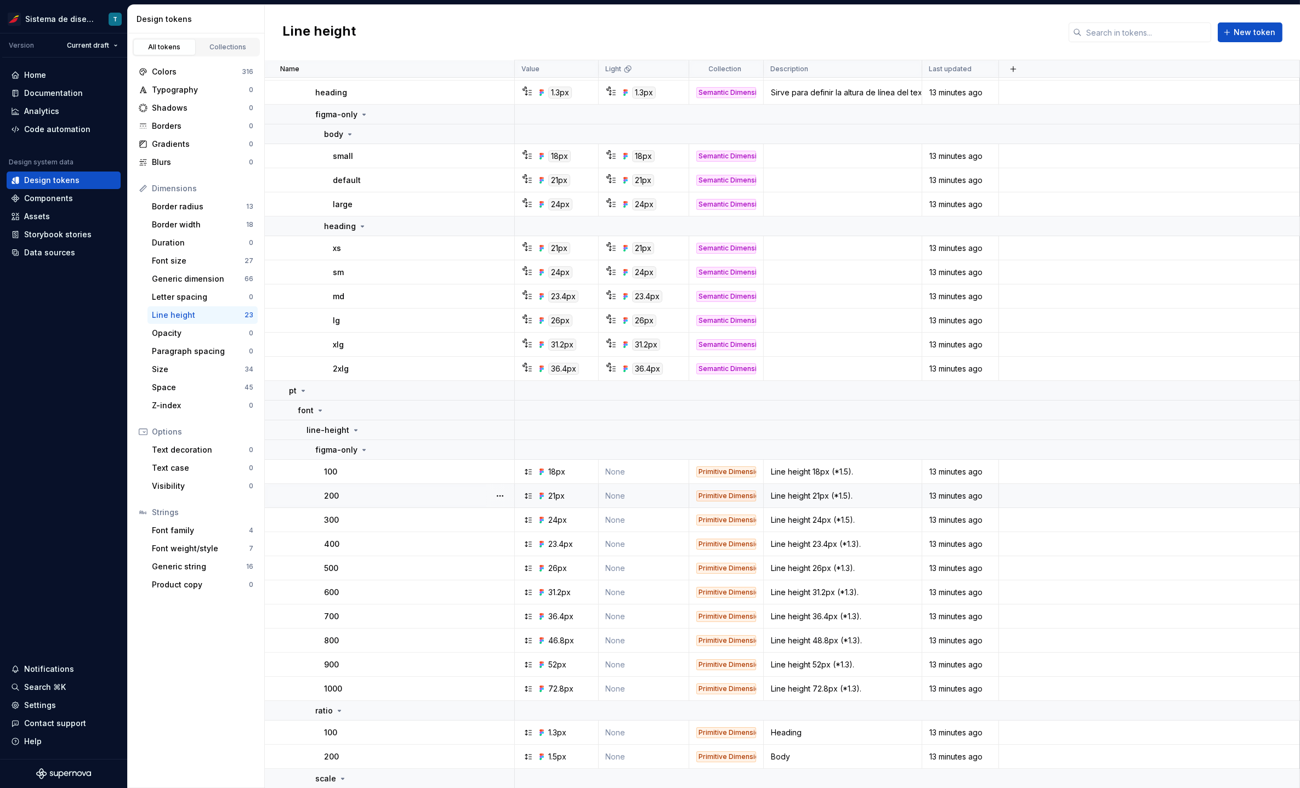
click at [450, 491] on html "Sistema de diseño Iberia T Version Current draft Home Documentation Analytics C…" at bounding box center [650, 394] width 1300 height 788
click at [504, 710] on button "button" at bounding box center [499, 710] width 15 height 15
click at [465, 730] on html "Sistema de diseño Iberia T Version Current draft Home Documentation Analytics C…" at bounding box center [650, 394] width 1300 height 788
click at [498, 776] on button "button" at bounding box center [499, 778] width 15 height 15
click at [504, 756] on icon at bounding box center [503, 757] width 6 height 7
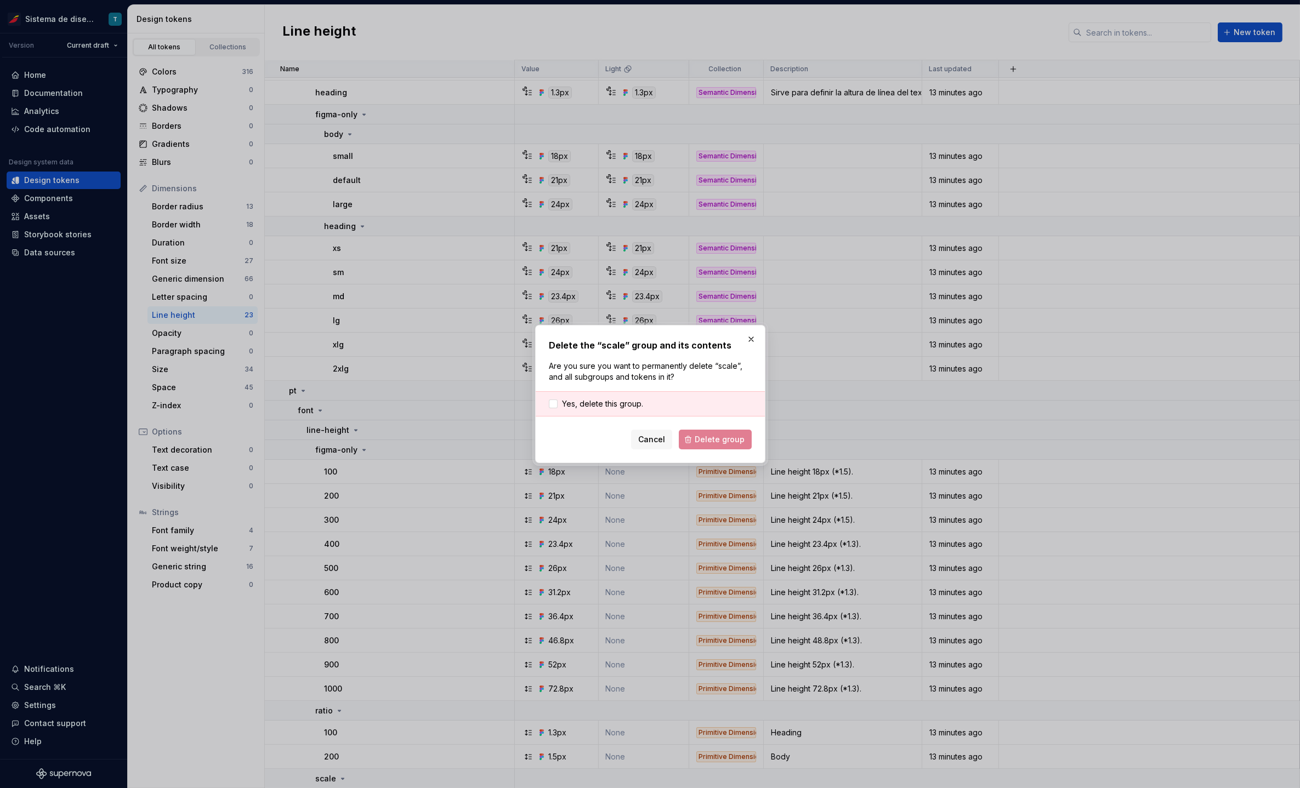
click at [621, 398] on div "Yes, delete this group." at bounding box center [650, 403] width 229 height 25
click at [615, 405] on span "Yes, delete this group." at bounding box center [602, 404] width 81 height 11
click at [703, 437] on span "Delete group" at bounding box center [720, 439] width 50 height 11
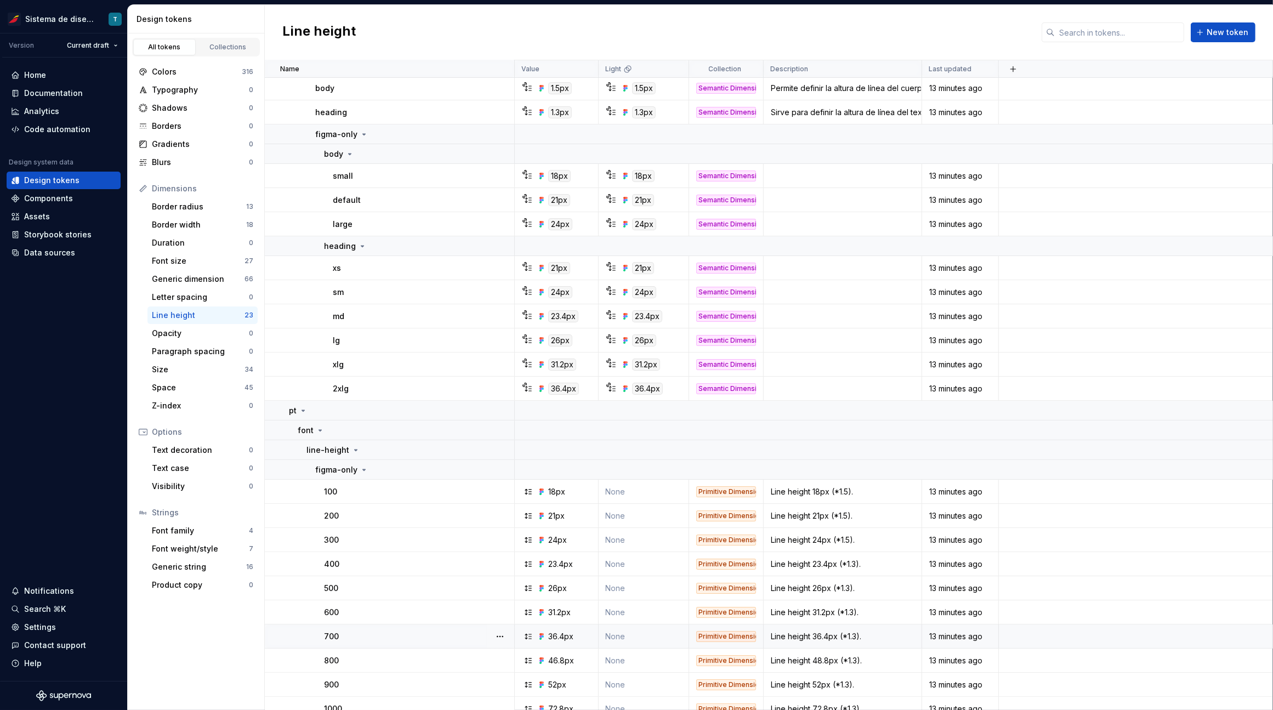
scroll to position [158, 0]
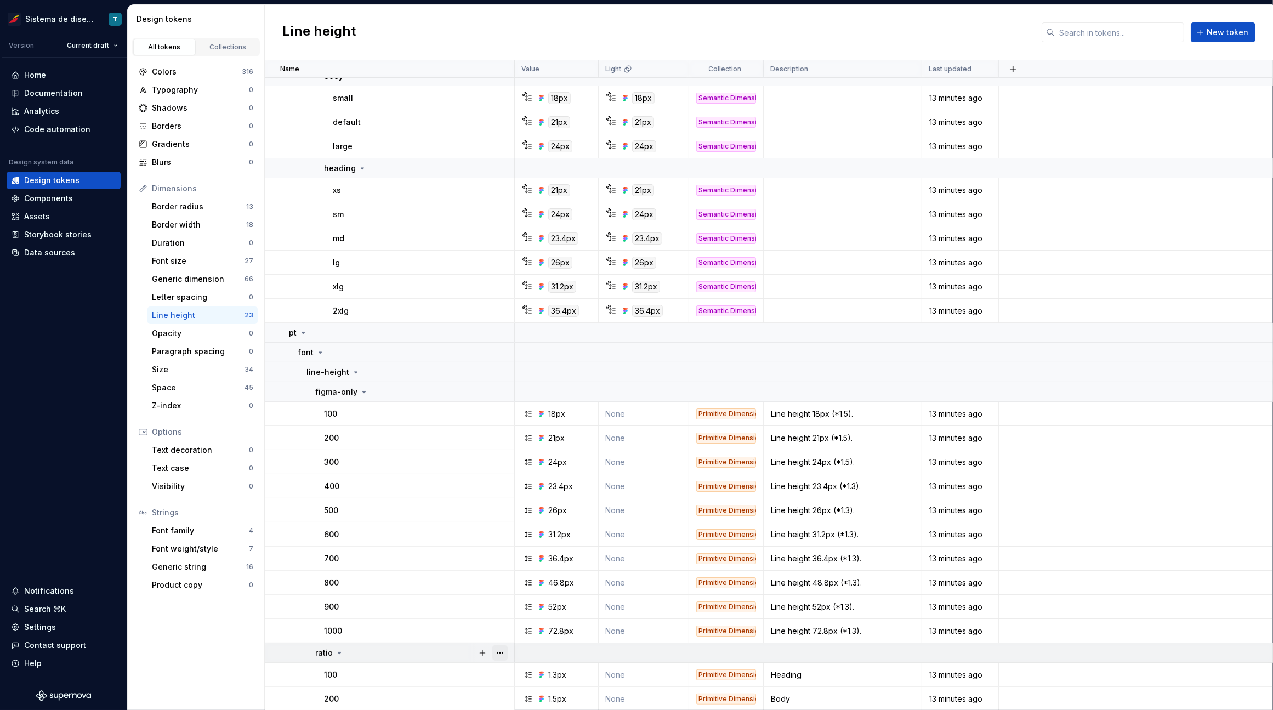
click at [503, 652] on button "button" at bounding box center [499, 652] width 15 height 15
click at [370, 635] on html "Sistema de diseño Iberia T Version Current draft Home Documentation Analytics C…" at bounding box center [636, 355] width 1273 height 710
click at [211, 280] on div "Generic dimension" at bounding box center [198, 279] width 93 height 11
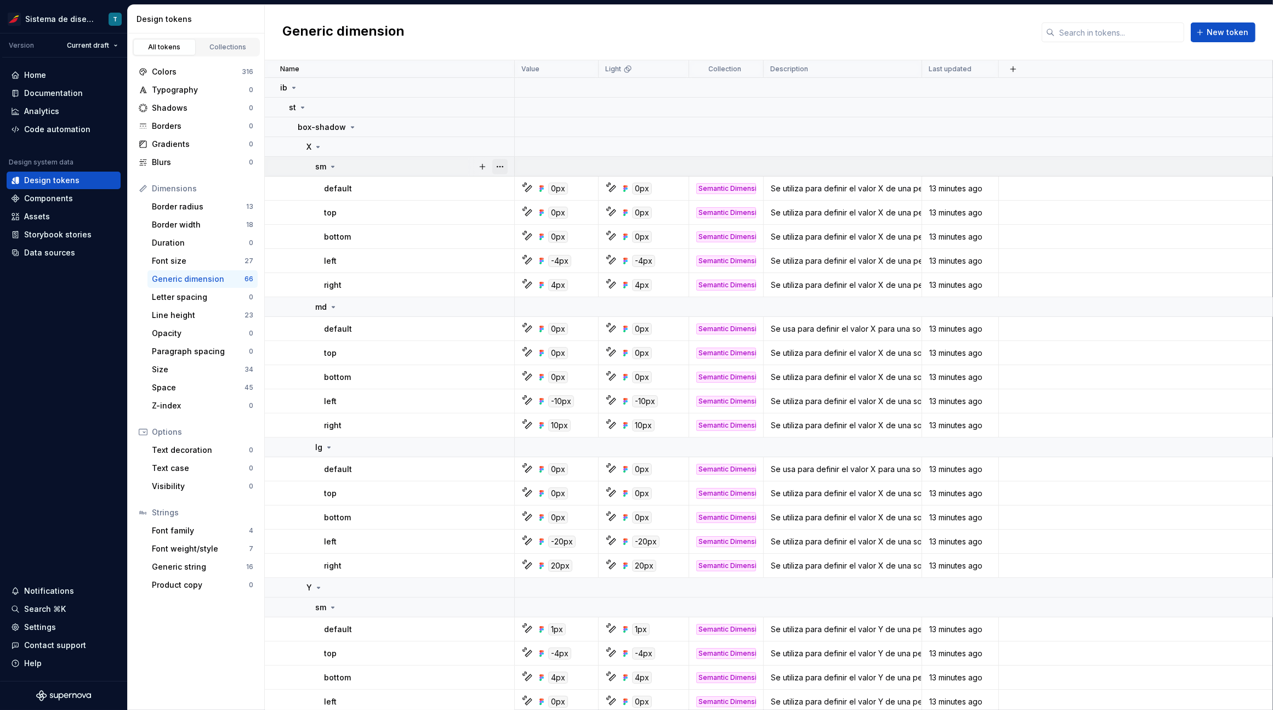
click at [499, 165] on button "button" at bounding box center [499, 166] width 15 height 15
click at [465, 208] on html "Sistema de diseño Iberia T Version Current draft Home Documentation Analytics C…" at bounding box center [636, 355] width 1273 height 710
click at [504, 306] on button "button" at bounding box center [499, 306] width 15 height 15
click at [439, 361] on html "Sistema de diseño Iberia T Version Current draft Home Documentation Analytics C…" at bounding box center [636, 355] width 1273 height 710
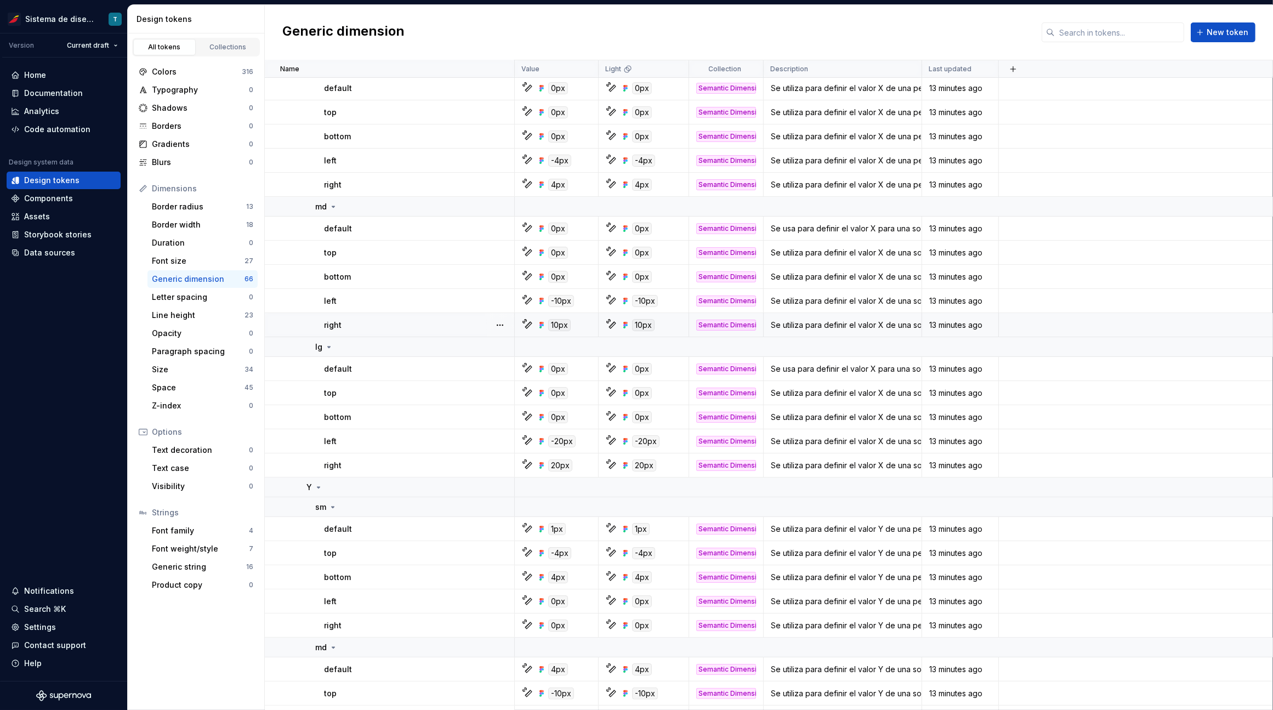
scroll to position [107, 0]
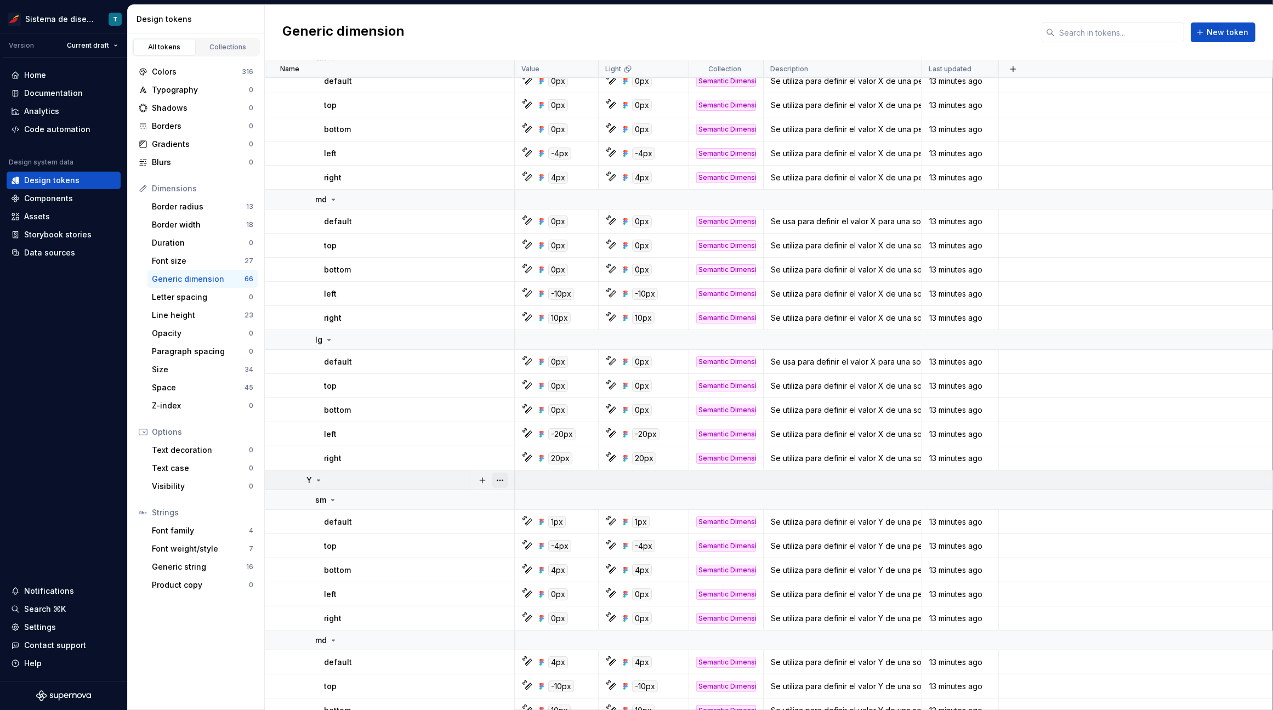
click at [504, 479] on button "button" at bounding box center [499, 480] width 15 height 15
click at [502, 454] on html "Sistema de diseño Iberia T Version Current draft Home Documentation Analytics C…" at bounding box center [636, 355] width 1273 height 710
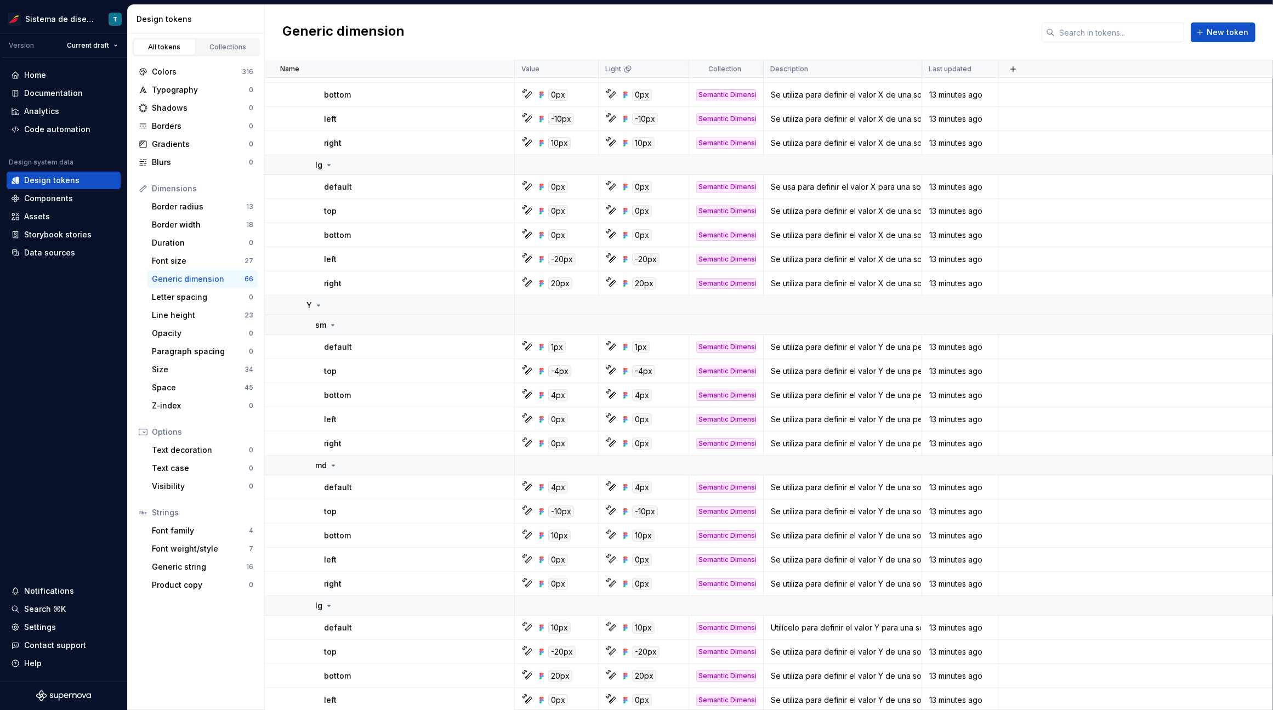
scroll to position [345, 0]
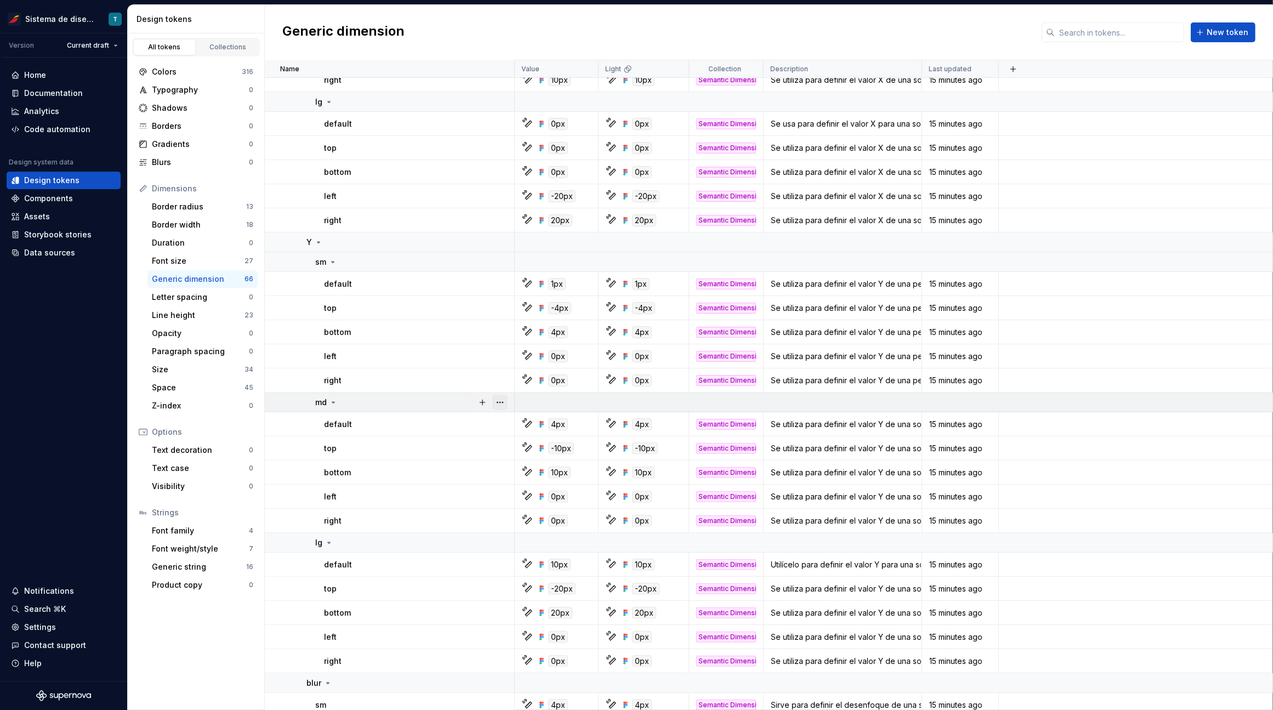
click at [505, 403] on button "button" at bounding box center [499, 402] width 15 height 15
click at [480, 541] on html "Sistema de diseño Iberia T Version Current draft Home Documentation Analytics C…" at bounding box center [636, 355] width 1273 height 710
click at [497, 541] on button "button" at bounding box center [499, 542] width 15 height 15
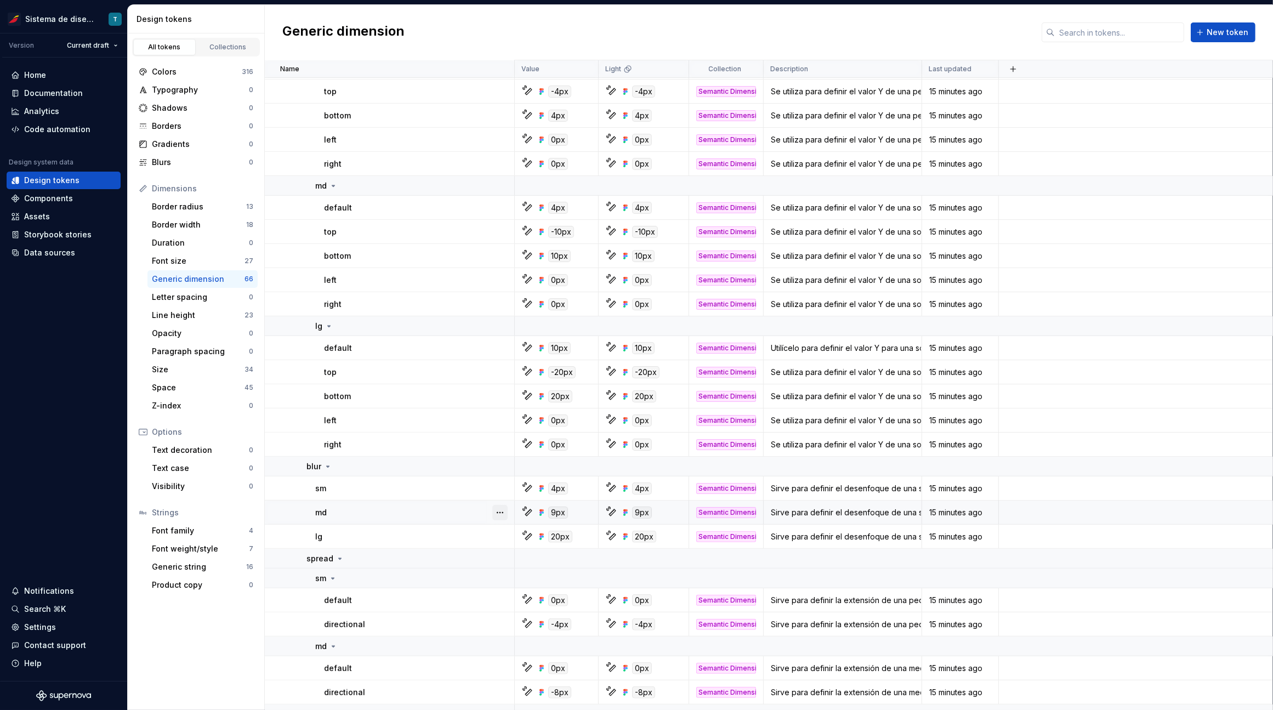
scroll to position [570, 0]
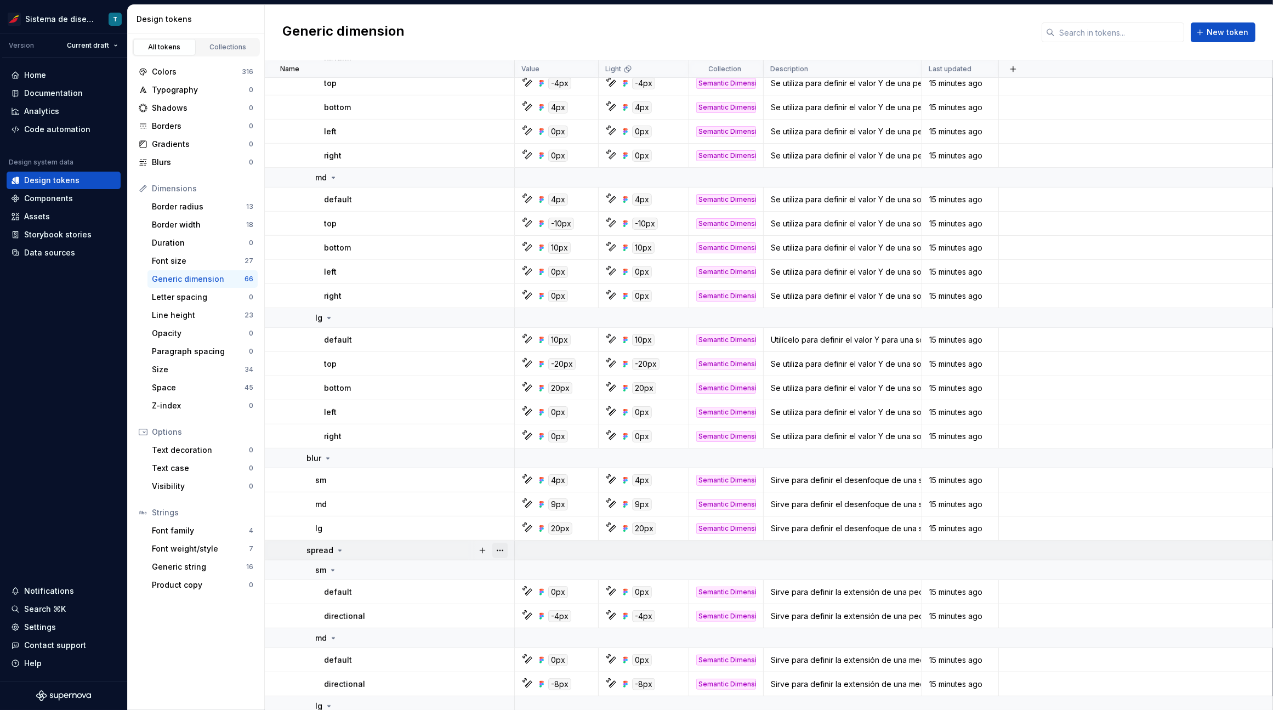
click at [503, 547] on button "button" at bounding box center [499, 550] width 15 height 15
click at [503, 452] on html "Sistema de diseño Iberia T Version Current draft Home Documentation Analytics C…" at bounding box center [636, 355] width 1273 height 710
click at [500, 460] on button "button" at bounding box center [499, 458] width 15 height 15
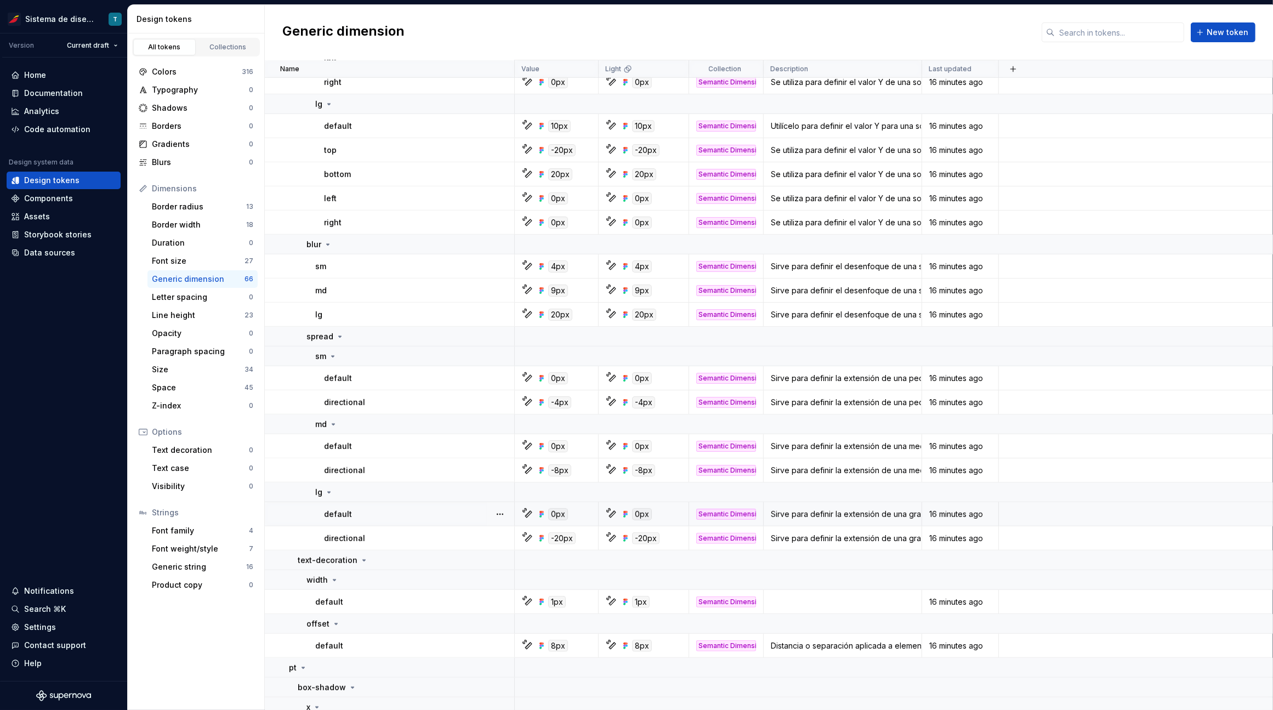
scroll to position [792, 0]
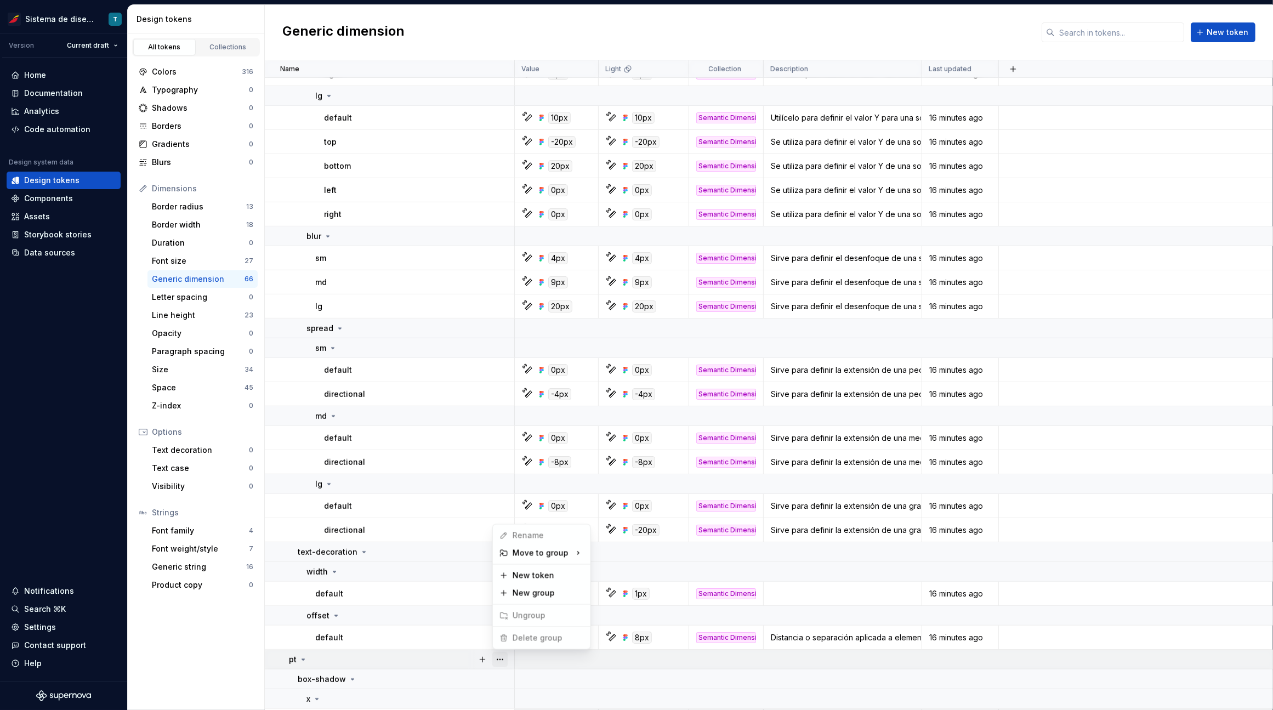
click at [499, 660] on button "button" at bounding box center [499, 659] width 15 height 15
click at [437, 623] on html "Sistema de diseño Iberia T Version Current draft Home Documentation Analytics C…" at bounding box center [636, 355] width 1273 height 710
click at [501, 613] on button "button" at bounding box center [499, 615] width 15 height 15
click at [445, 539] on html "Sistema de diseño Iberia T Version Current draft Home Documentation Analytics C…" at bounding box center [636, 355] width 1273 height 710
click at [503, 553] on button "button" at bounding box center [499, 551] width 15 height 15
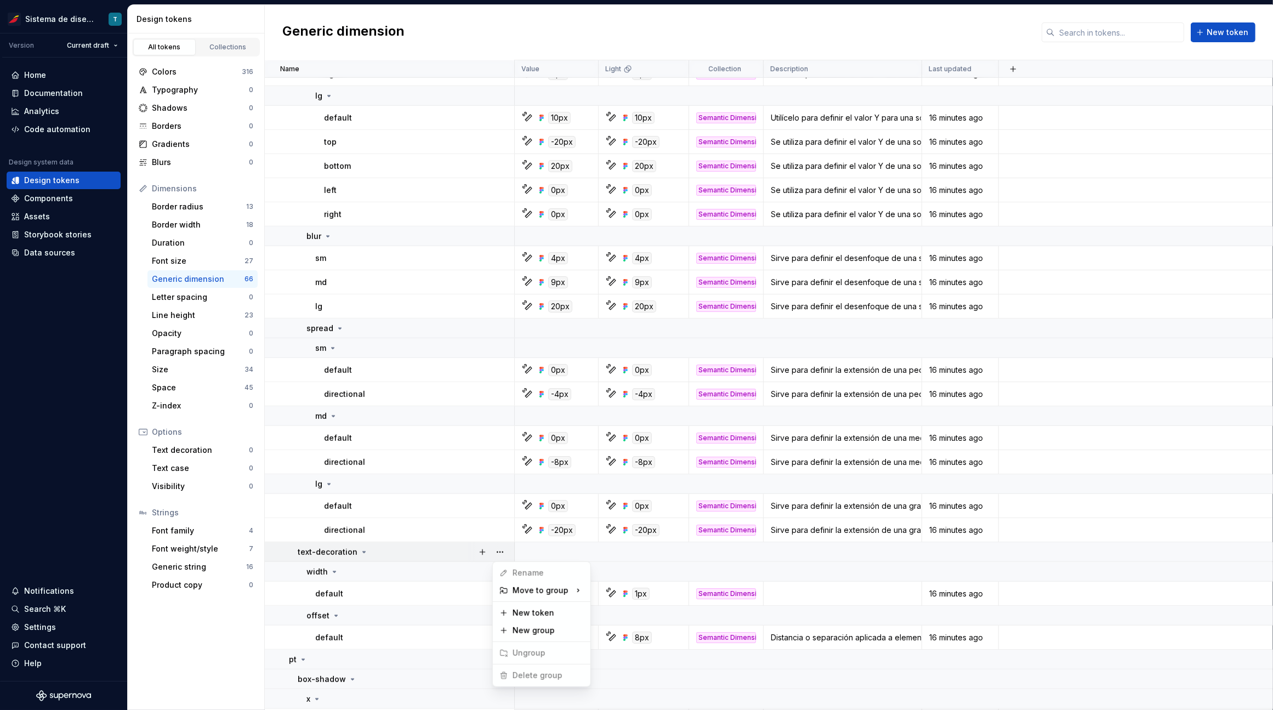
click at [183, 255] on html "Sistema de diseño Iberia T Version Current draft Home Documentation Analytics C…" at bounding box center [636, 355] width 1273 height 710
click at [184, 261] on div "Font size" at bounding box center [198, 260] width 93 height 11
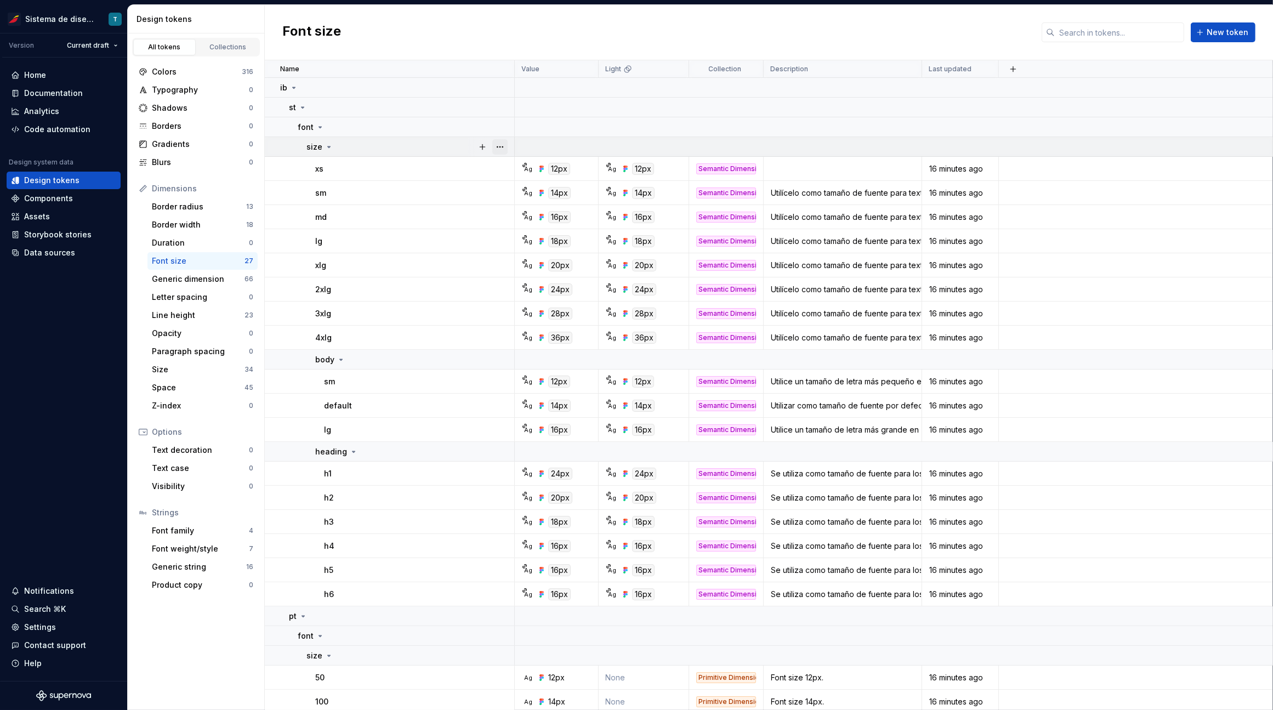
click at [502, 146] on button "button" at bounding box center [499, 146] width 15 height 15
click at [496, 615] on button "button" at bounding box center [499, 615] width 15 height 15
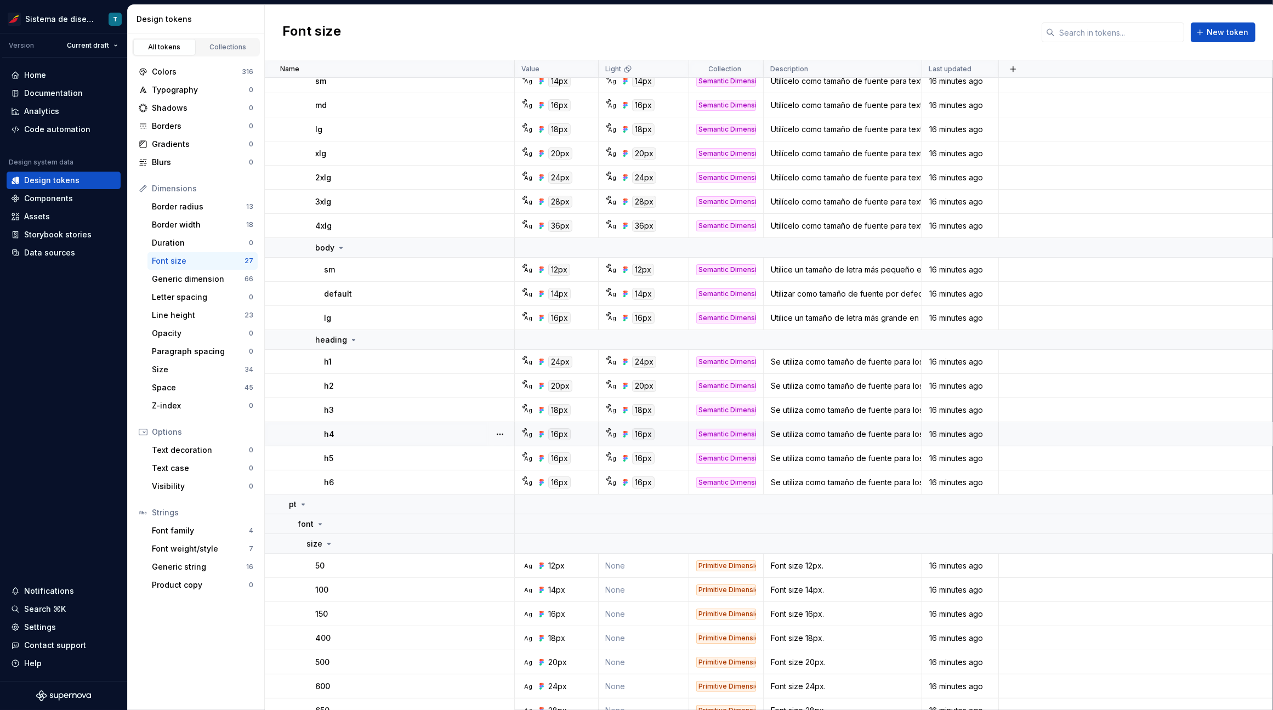
scroll to position [174, 0]
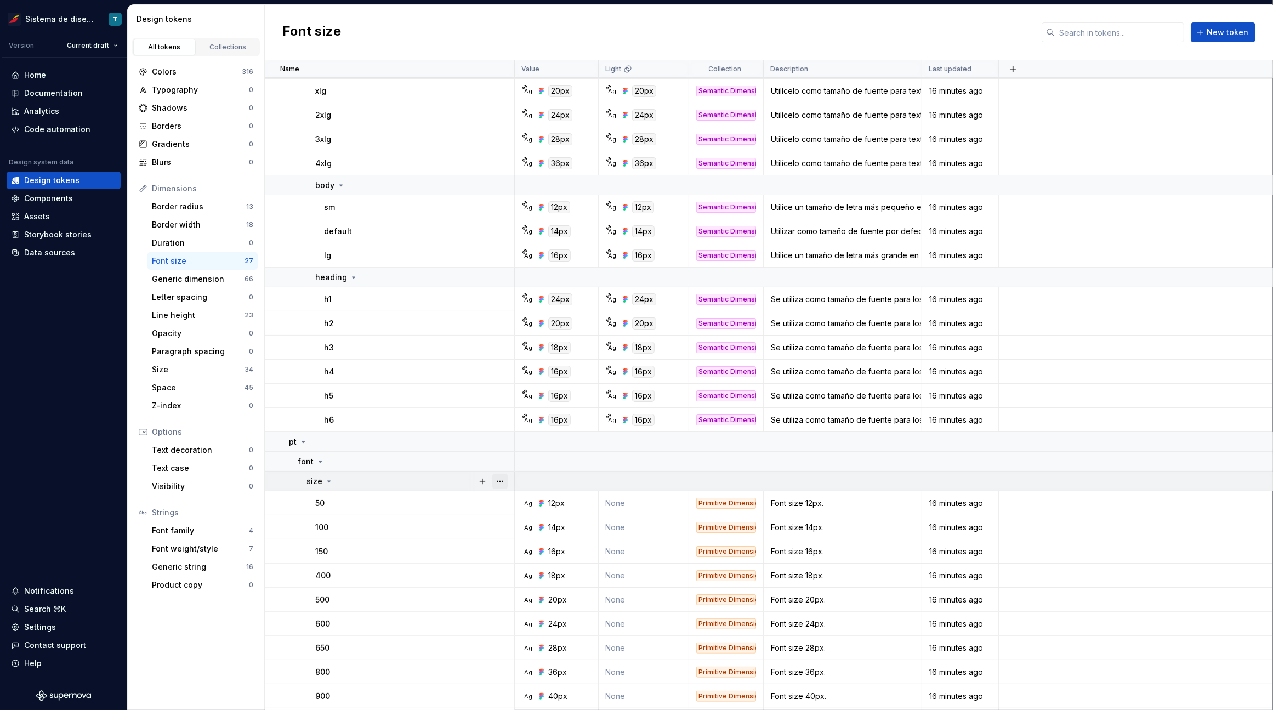
click at [500, 483] on button "button" at bounding box center [499, 481] width 15 height 15
click at [441, 530] on html "Sistema de diseño Iberia T Version Current draft Home Documentation Analytics C…" at bounding box center [636, 355] width 1273 height 710
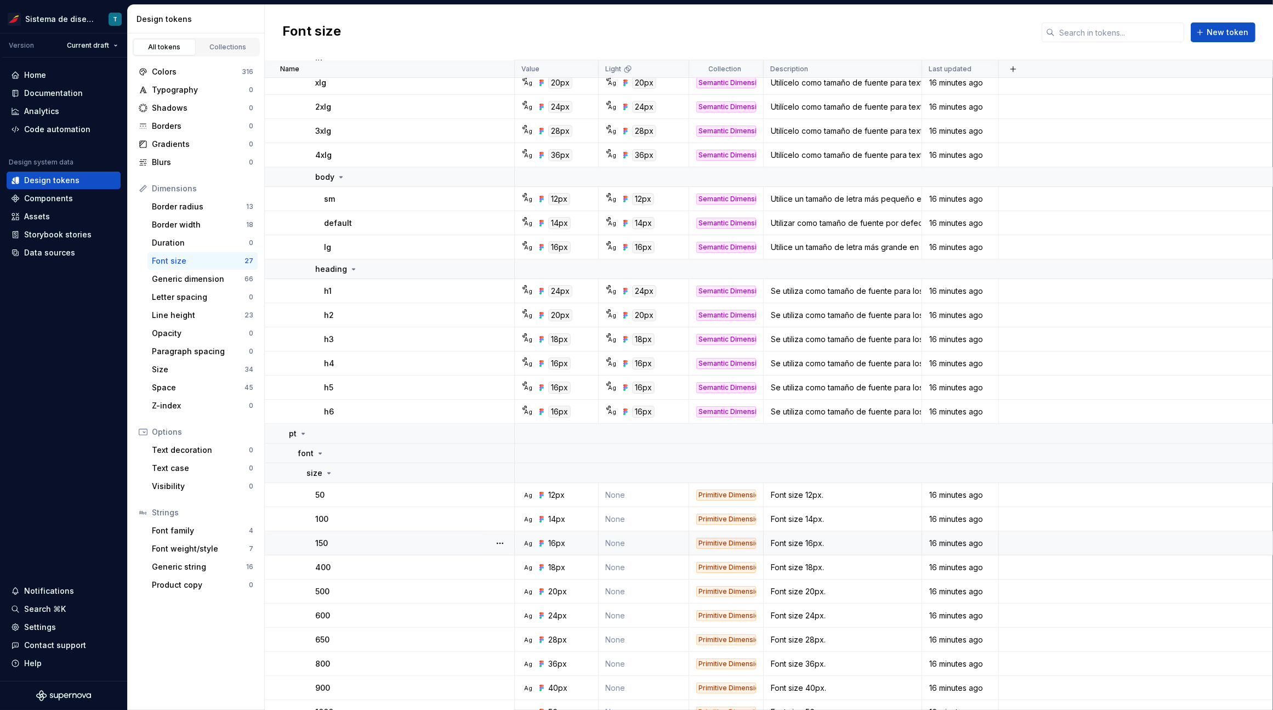
scroll to position [196, 0]
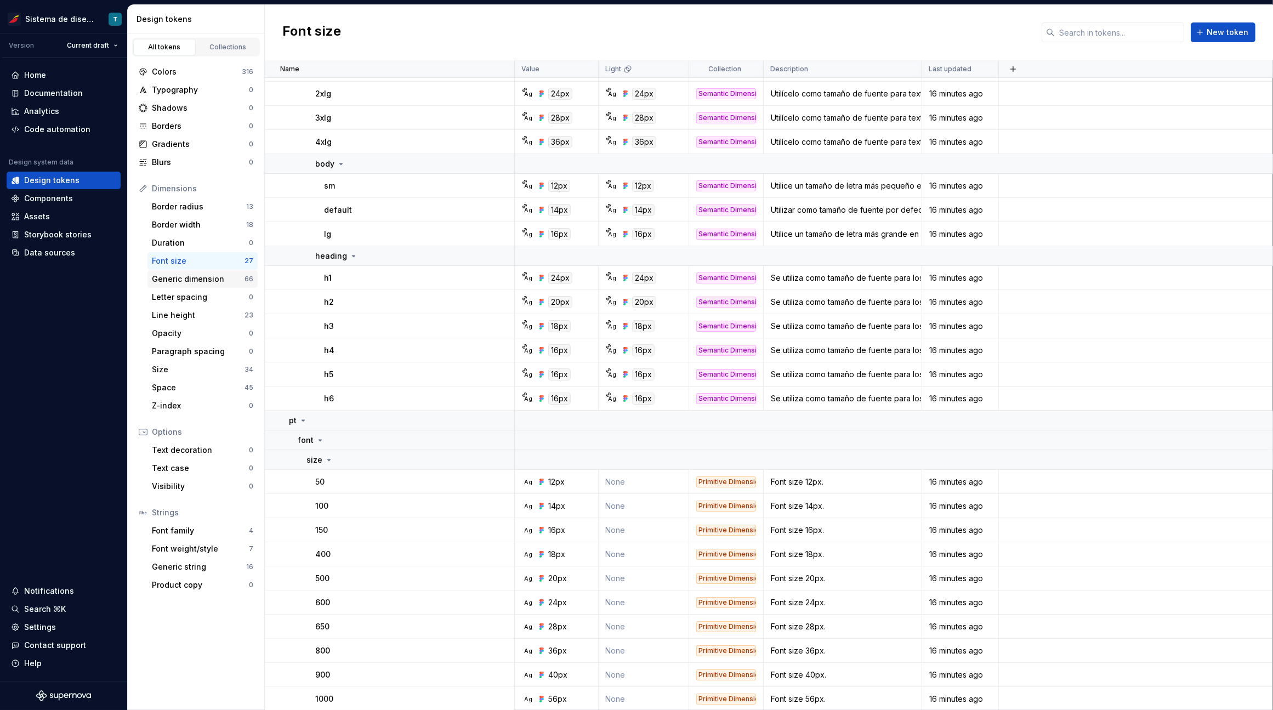
click at [218, 277] on div "Generic dimension" at bounding box center [198, 279] width 93 height 11
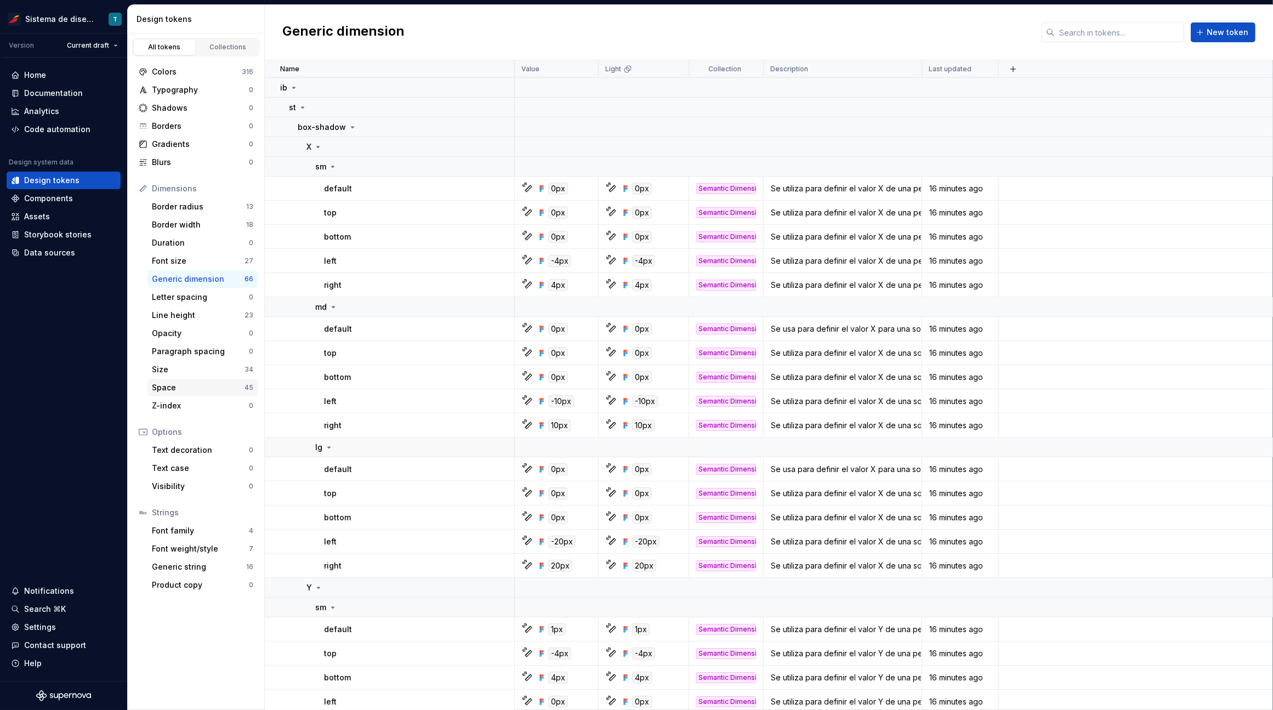
click at [206, 385] on div "Space" at bounding box center [198, 387] width 93 height 11
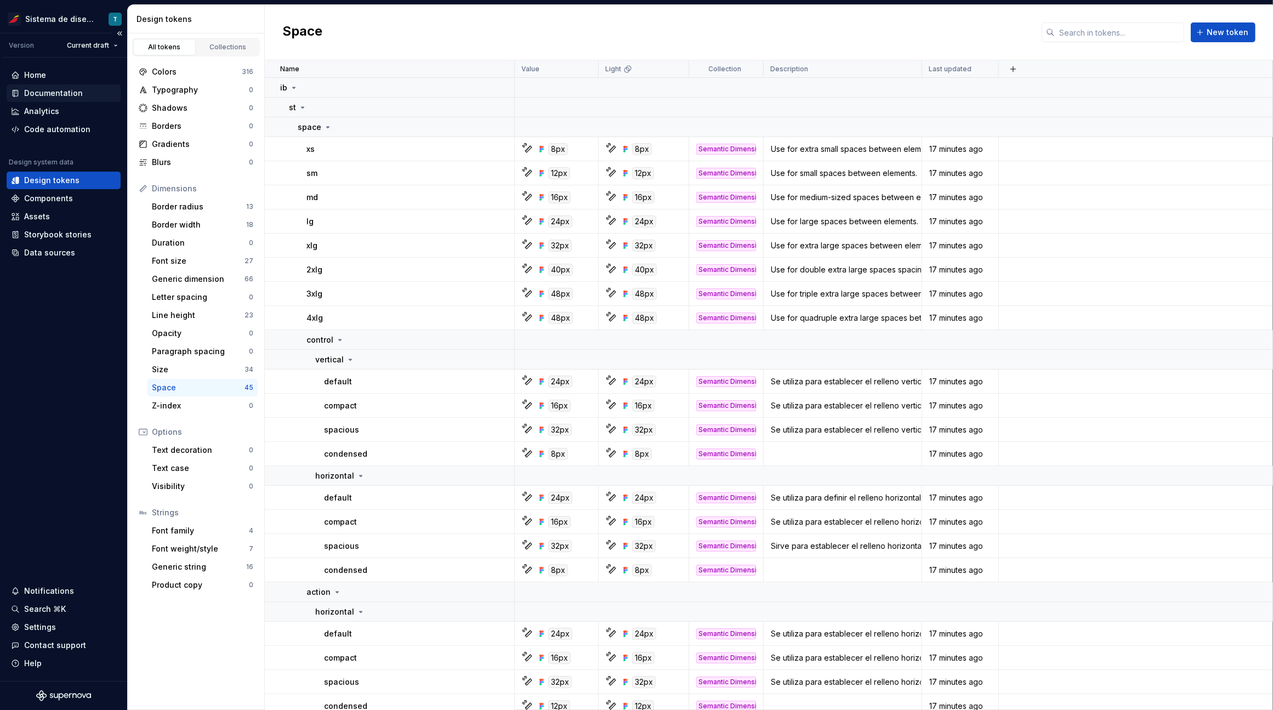
click at [47, 90] on div "Documentation" at bounding box center [53, 93] width 59 height 11
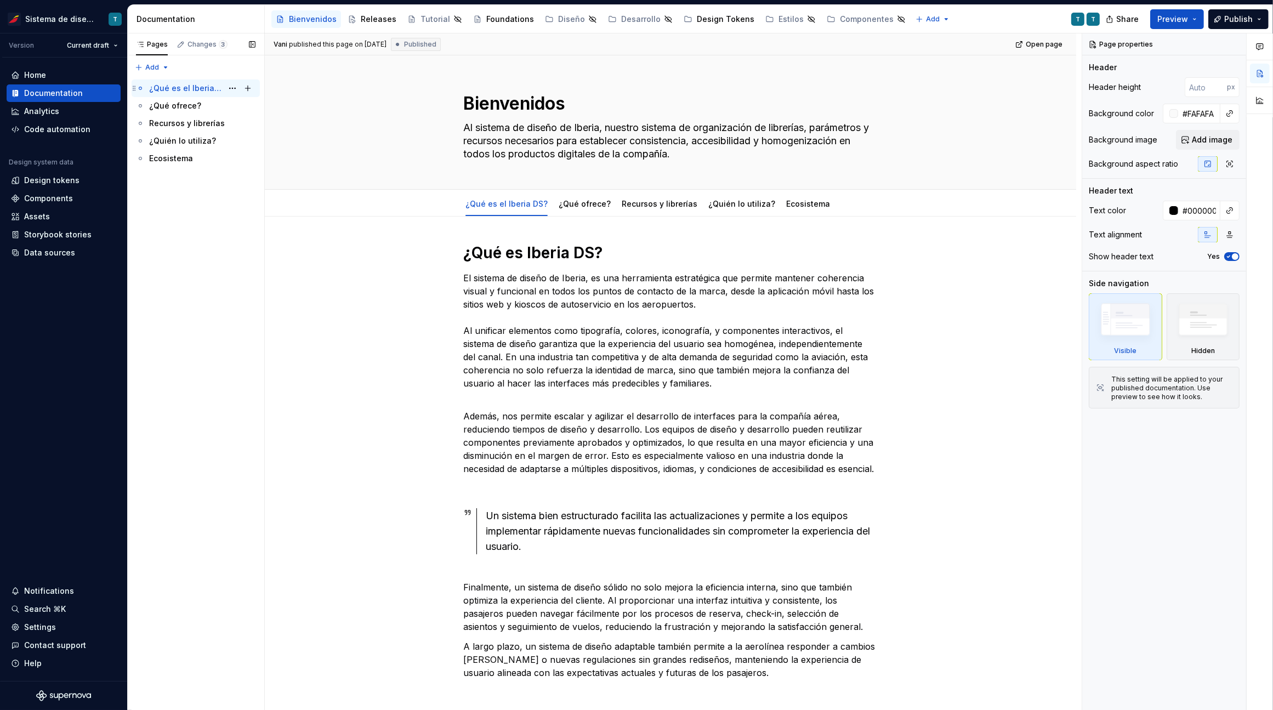
type textarea "*"
click at [52, 181] on div "Design tokens" at bounding box center [51, 180] width 55 height 11
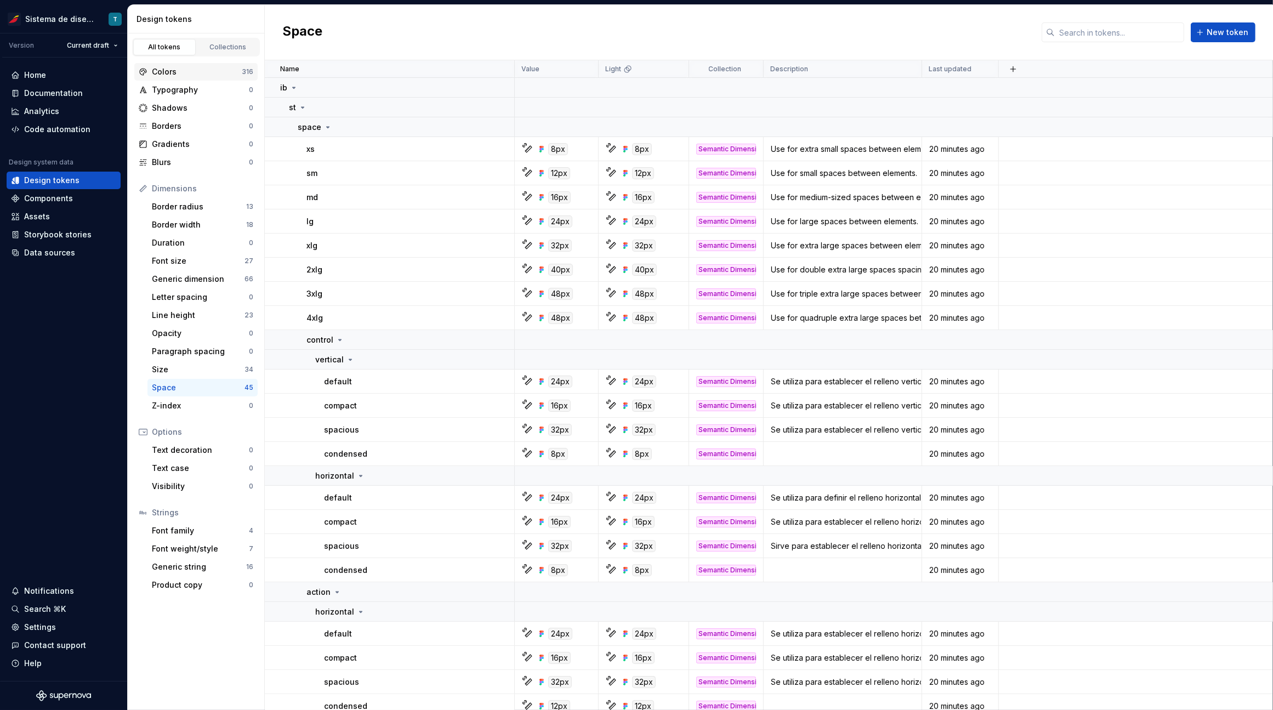
click at [207, 69] on div "Colors" at bounding box center [197, 71] width 90 height 11
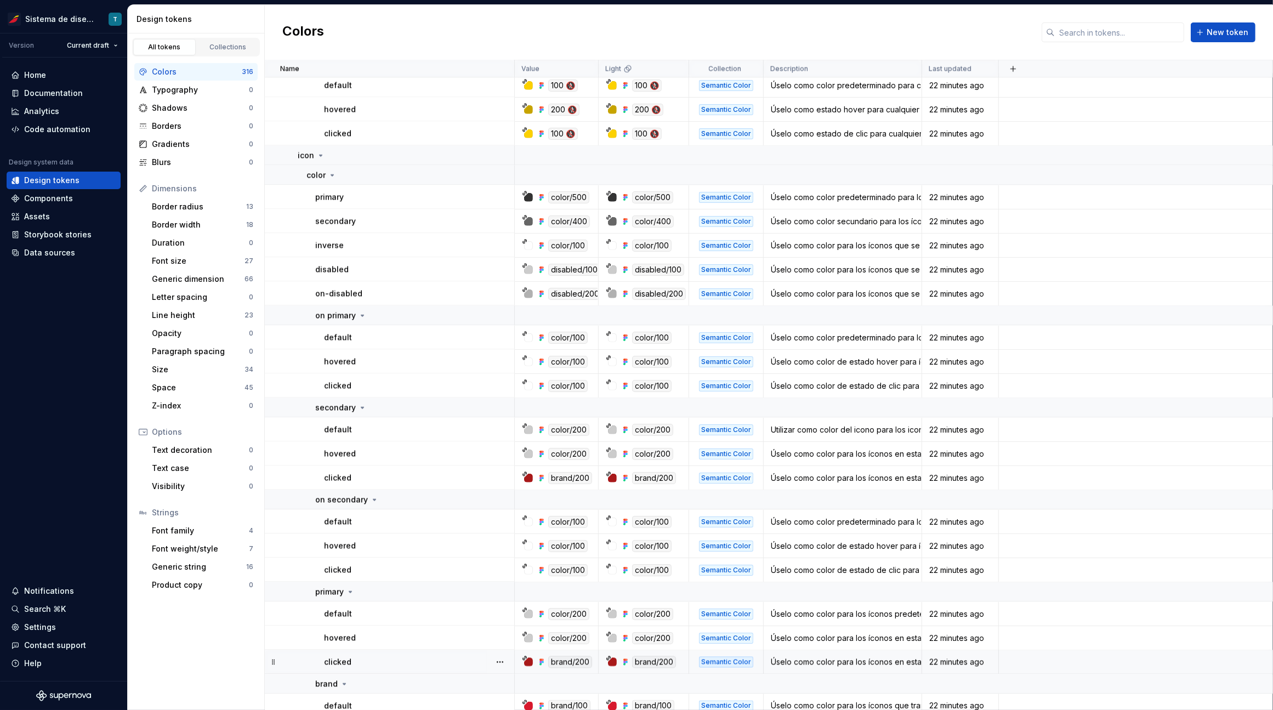
scroll to position [2813, 0]
